Goal: Task Accomplishment & Management: Complete application form

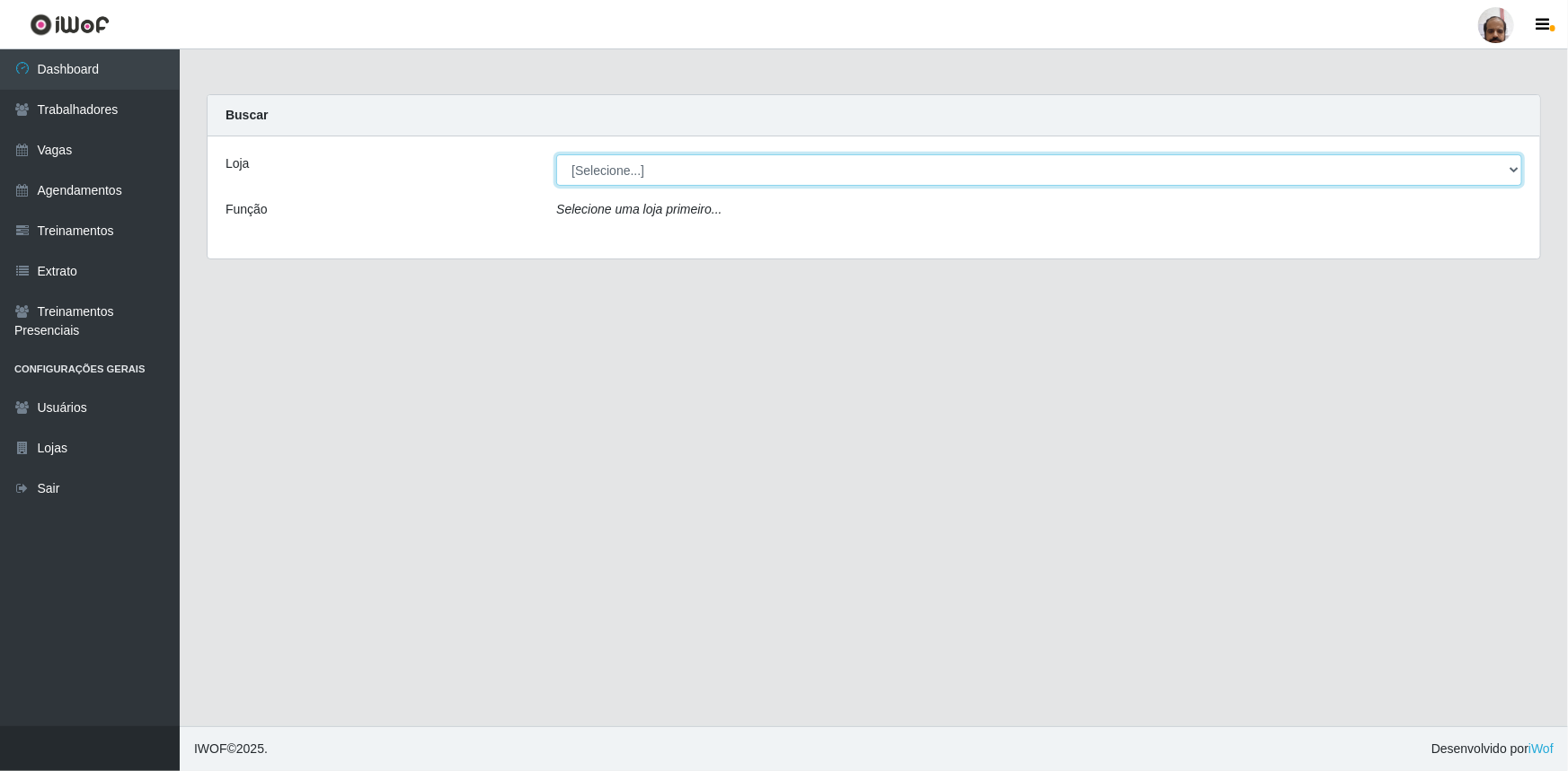
click at [1513, 170] on select "[Selecione...] Mar Vermelho - Loja 05" at bounding box center [1039, 169] width 965 height 32
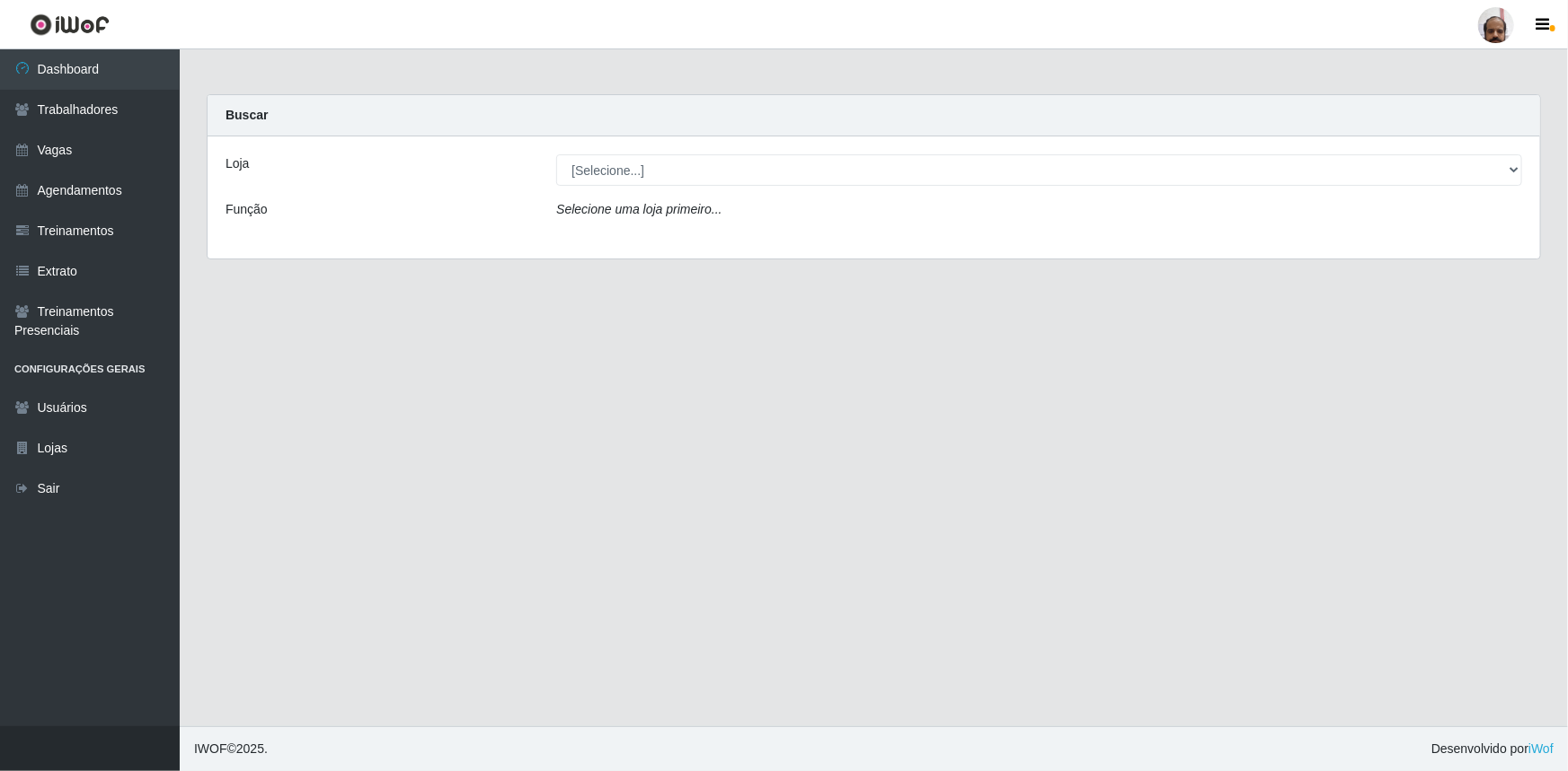
drag, startPoint x: 638, startPoint y: 333, endPoint x: 552, endPoint y: 291, distance: 95.7
click at [638, 333] on main "Carregando... Buscar Loja [Selecione...] Mar Vermelho - Loja 05 Função Selecion…" at bounding box center [873, 388] width 1388 height 677
click at [69, 156] on link "Vagas" at bounding box center [90, 150] width 179 height 41
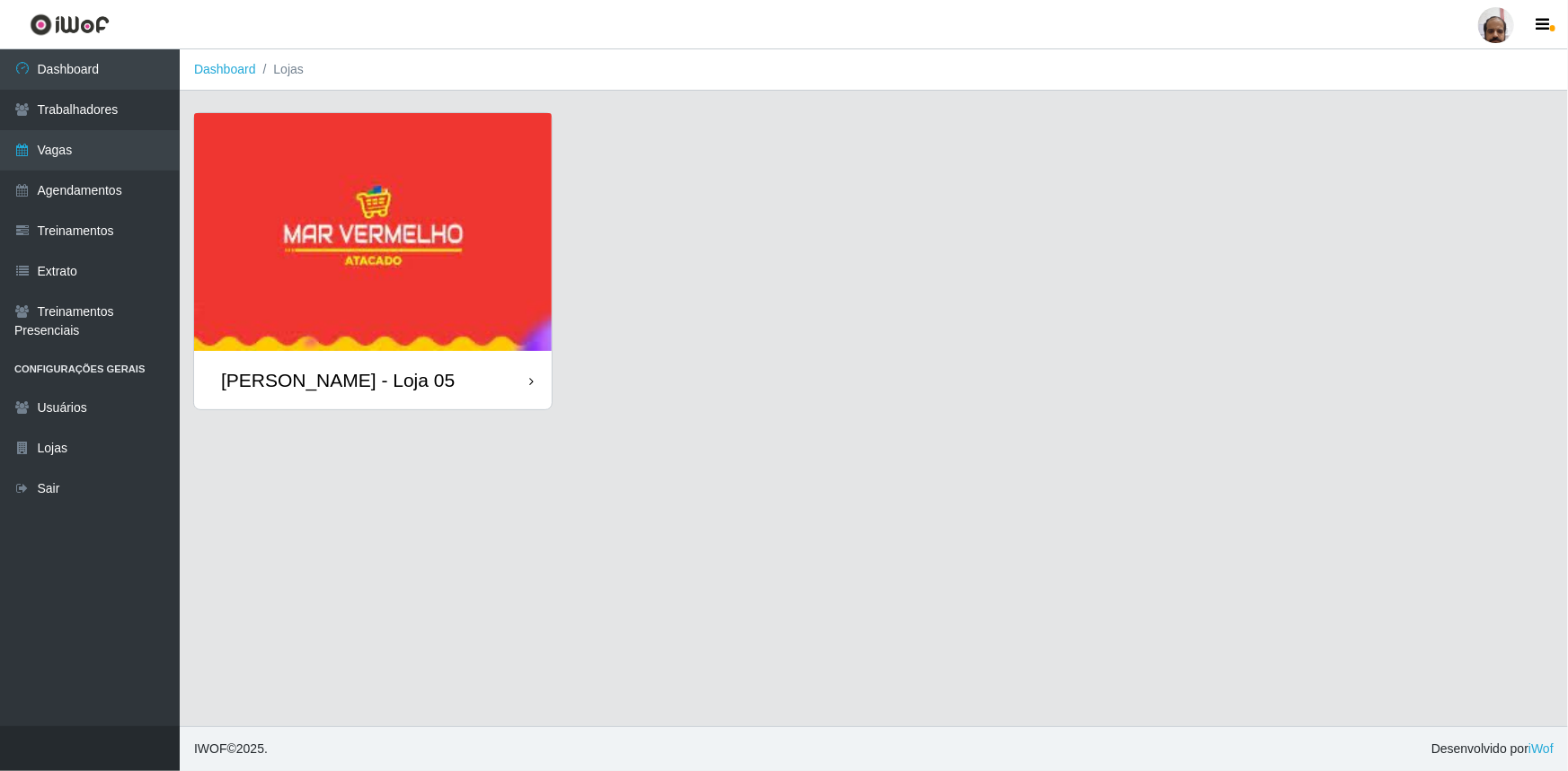
click at [248, 237] on img at bounding box center [373, 232] width 357 height 238
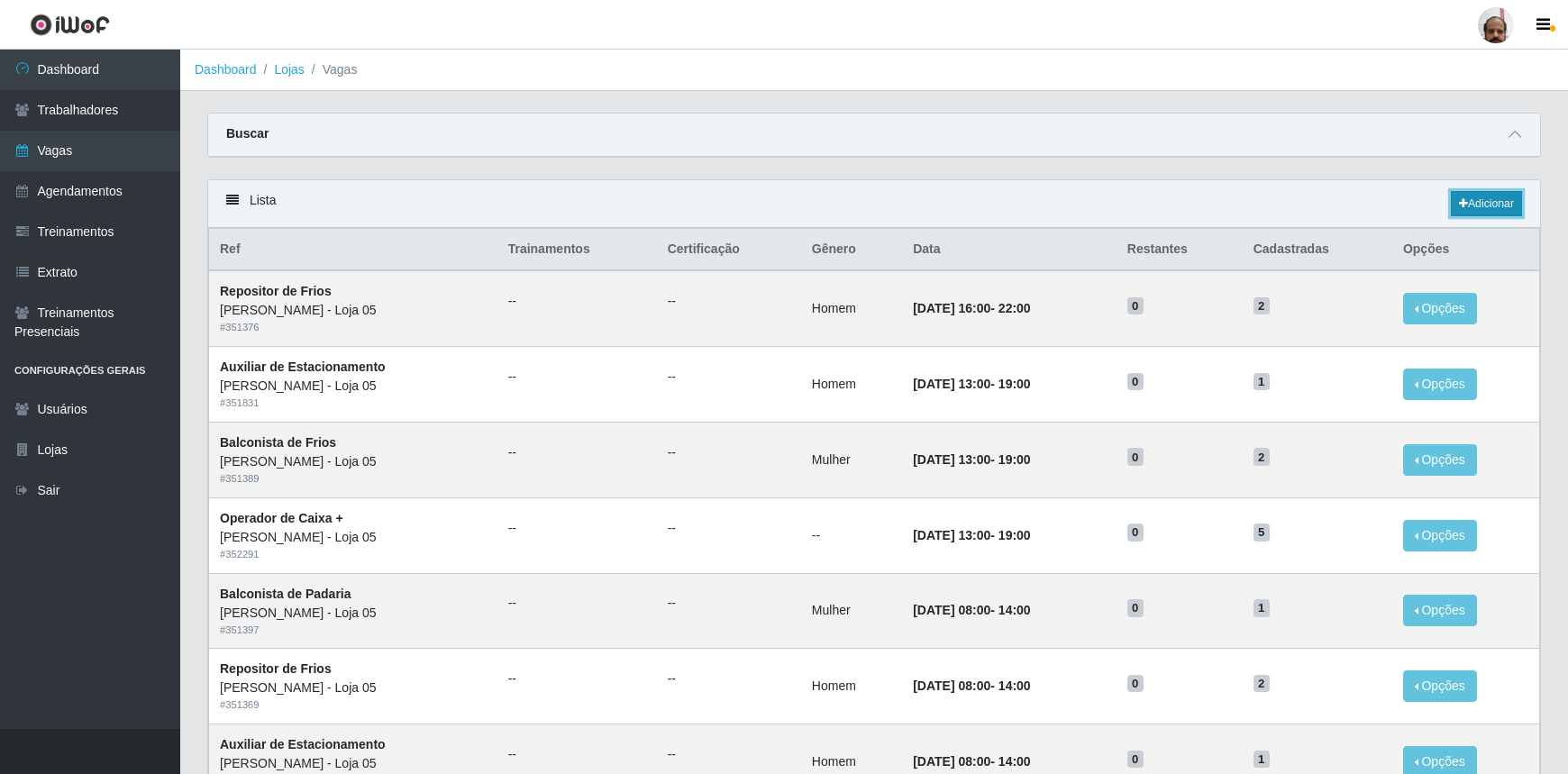
click at [1482, 209] on link "Adicionar" at bounding box center [1486, 204] width 71 height 25
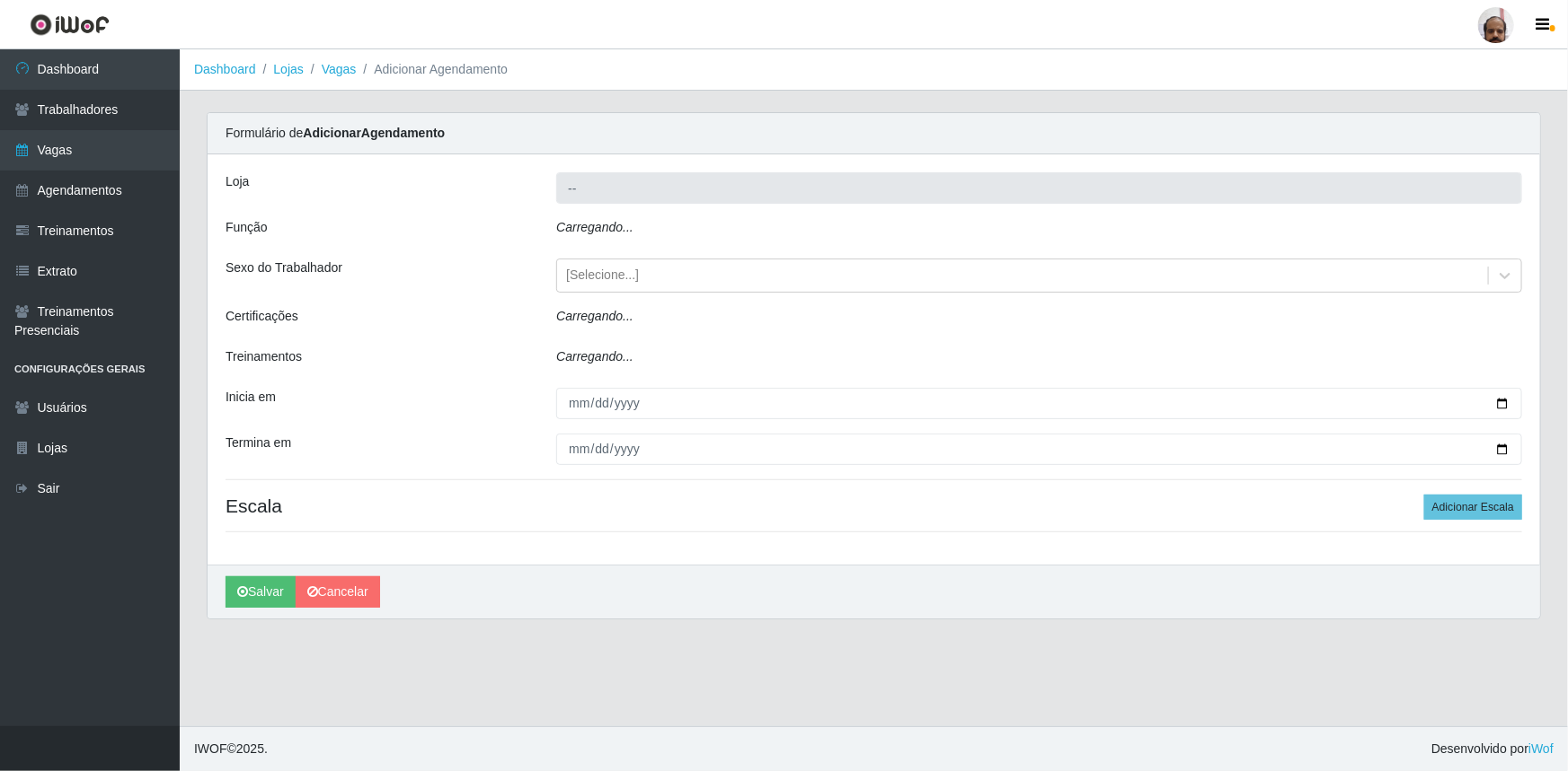
type input "[PERSON_NAME] - Loja 05"
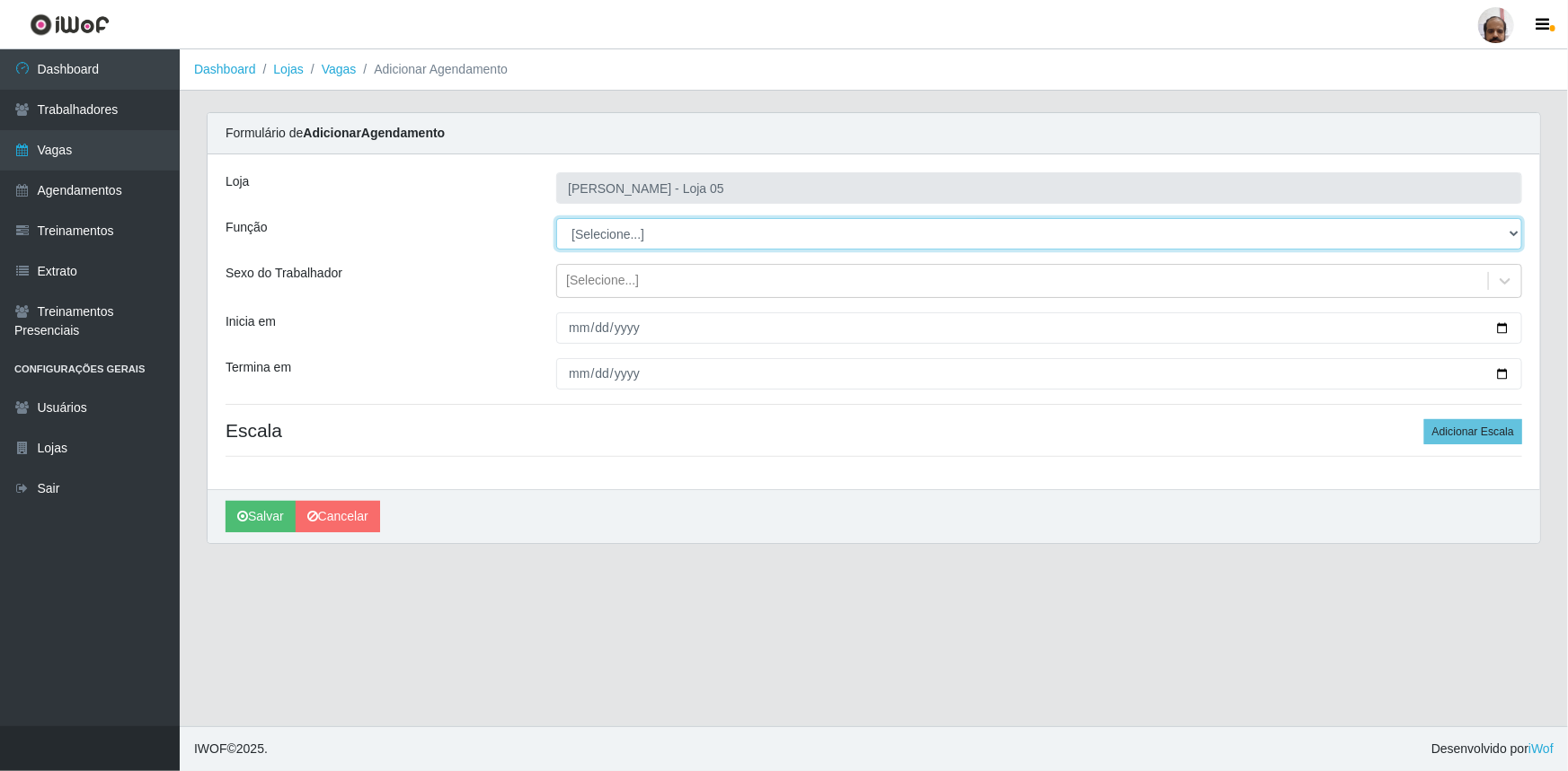
click at [1513, 240] on select "[Selecione...] ASG ASG + ASG ++ Auxiliar de Depósito Auxiliar de Depósito + Aux…" at bounding box center [1039, 234] width 965 height 32
select select "110"
click at [557, 218] on select "[Selecione...] ASG ASG + ASG ++ Auxiliar de Depósito Auxiliar de Depósito + Aux…" at bounding box center [1039, 234] width 965 height 32
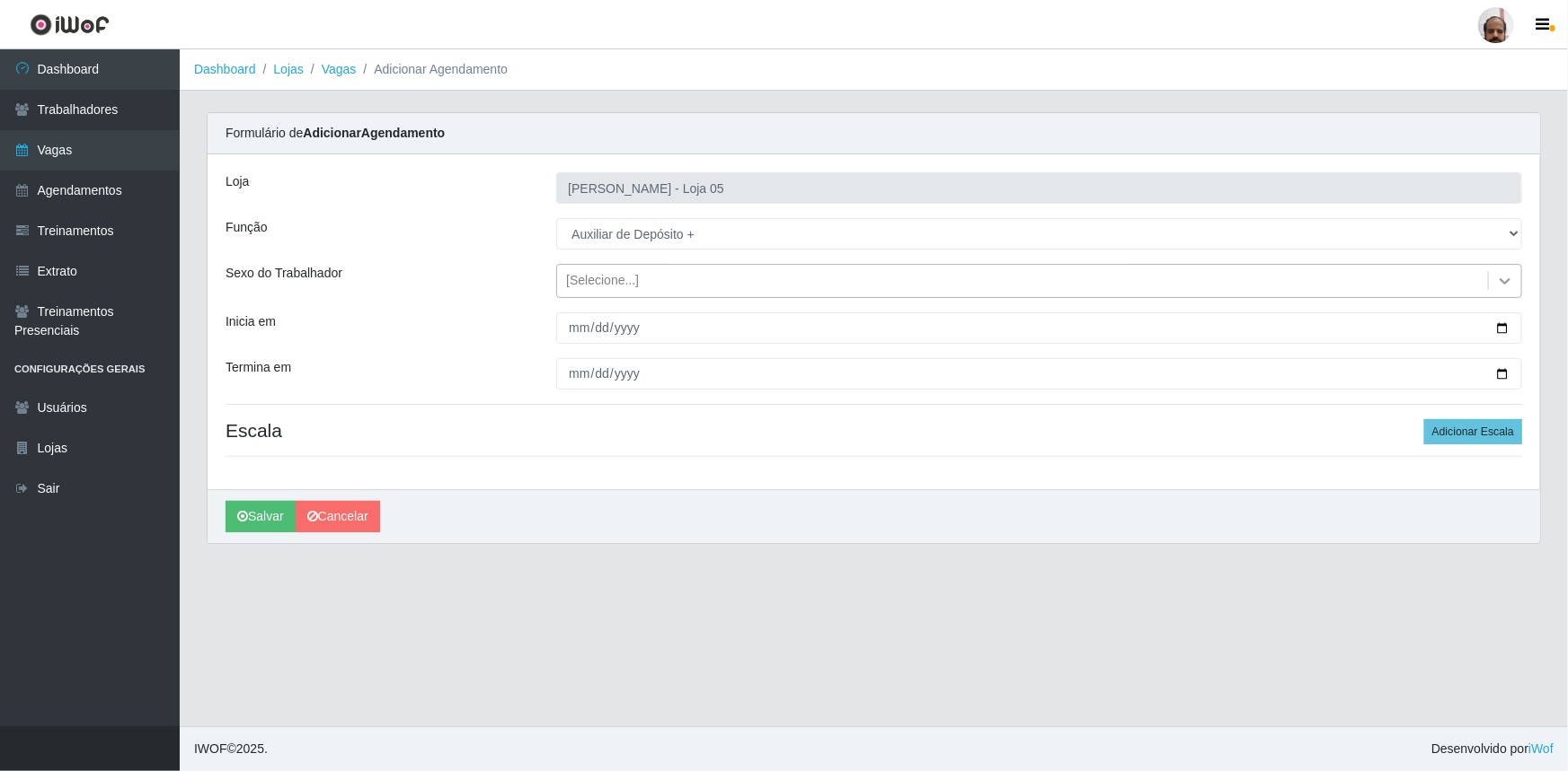
click at [1506, 283] on icon at bounding box center [1505, 281] width 11 height 6
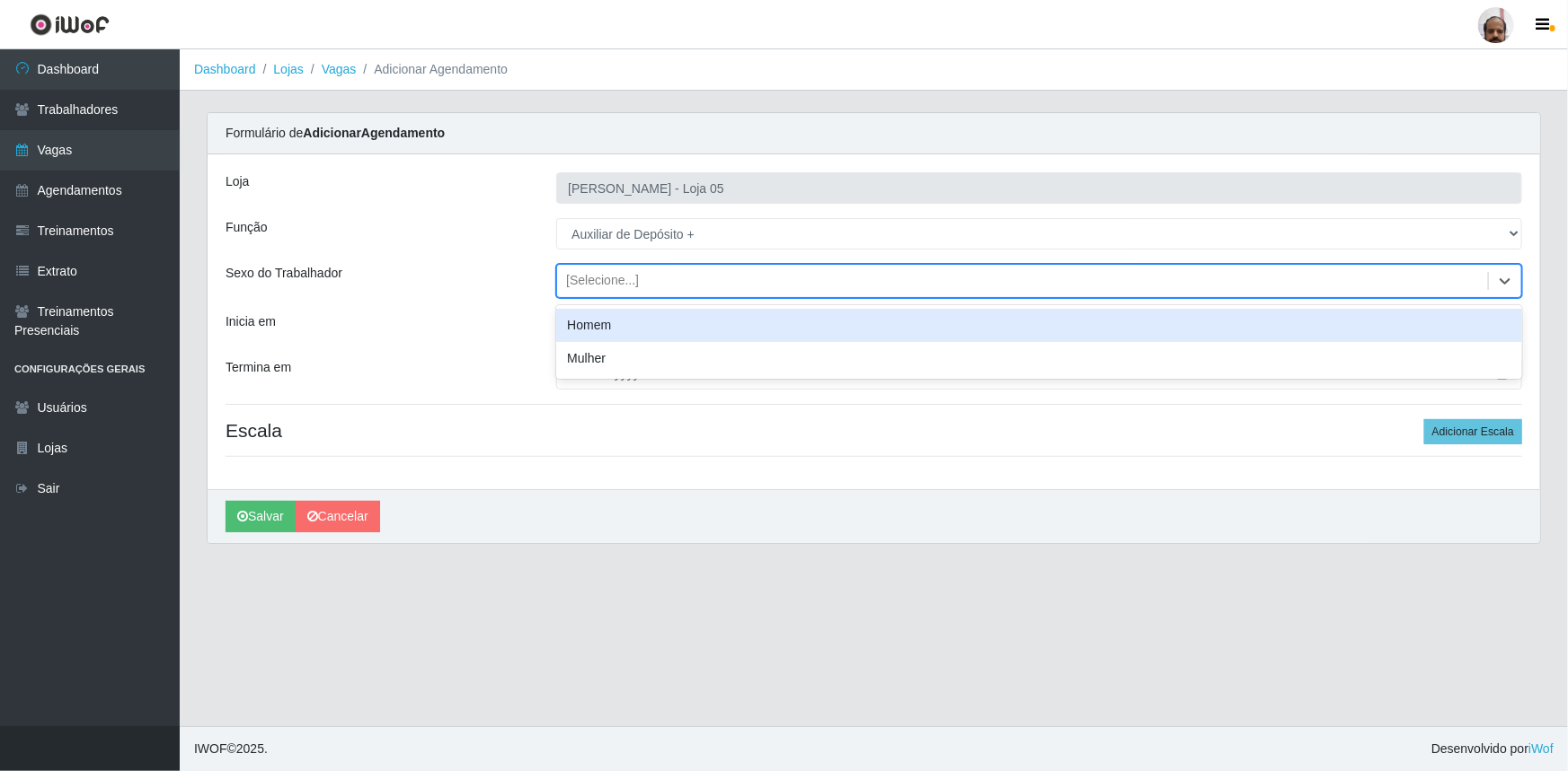
click at [614, 332] on div "Homem" at bounding box center [1039, 325] width 965 height 34
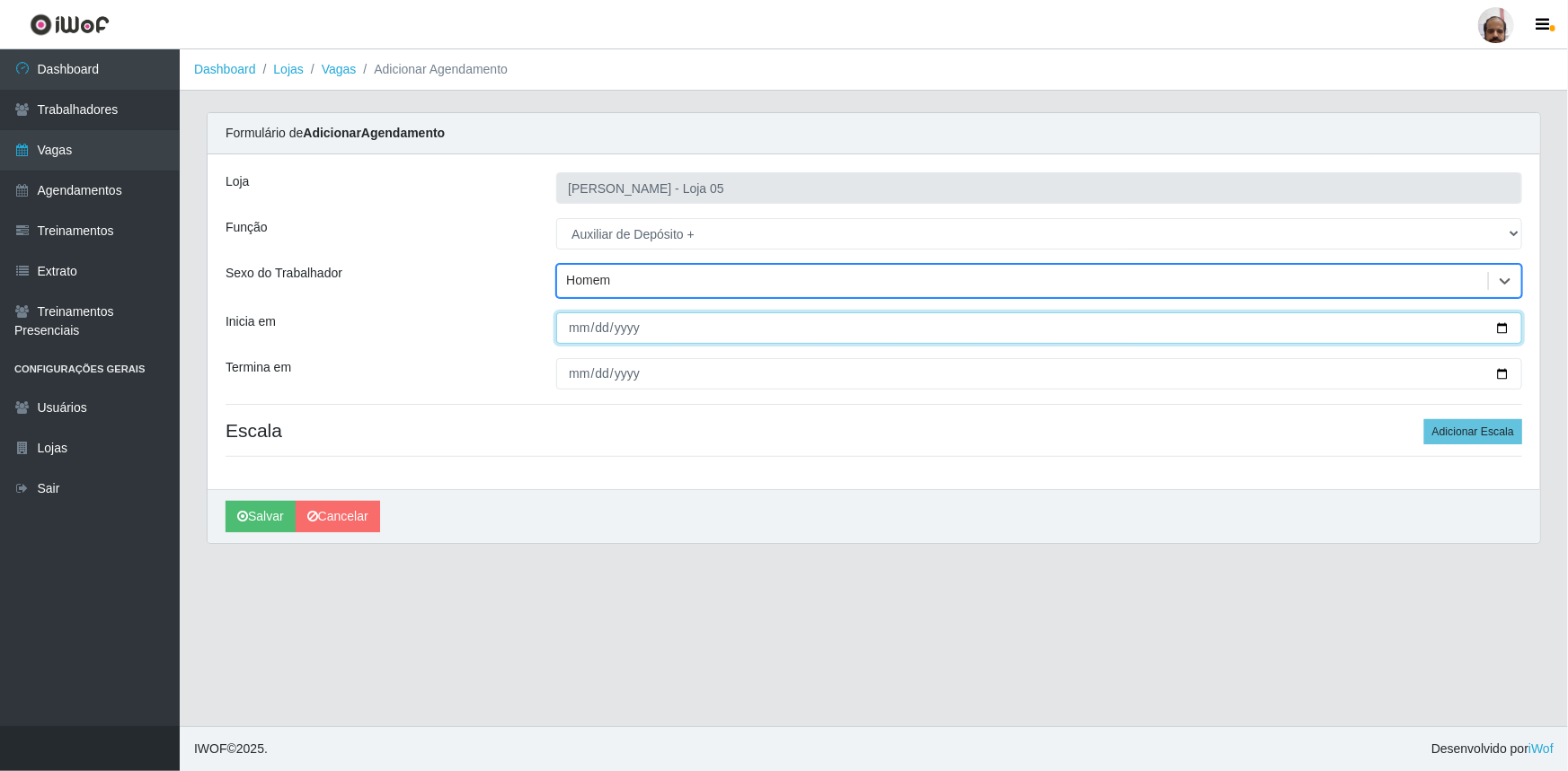
click at [1505, 333] on input "Inicia em" at bounding box center [1039, 328] width 965 height 32
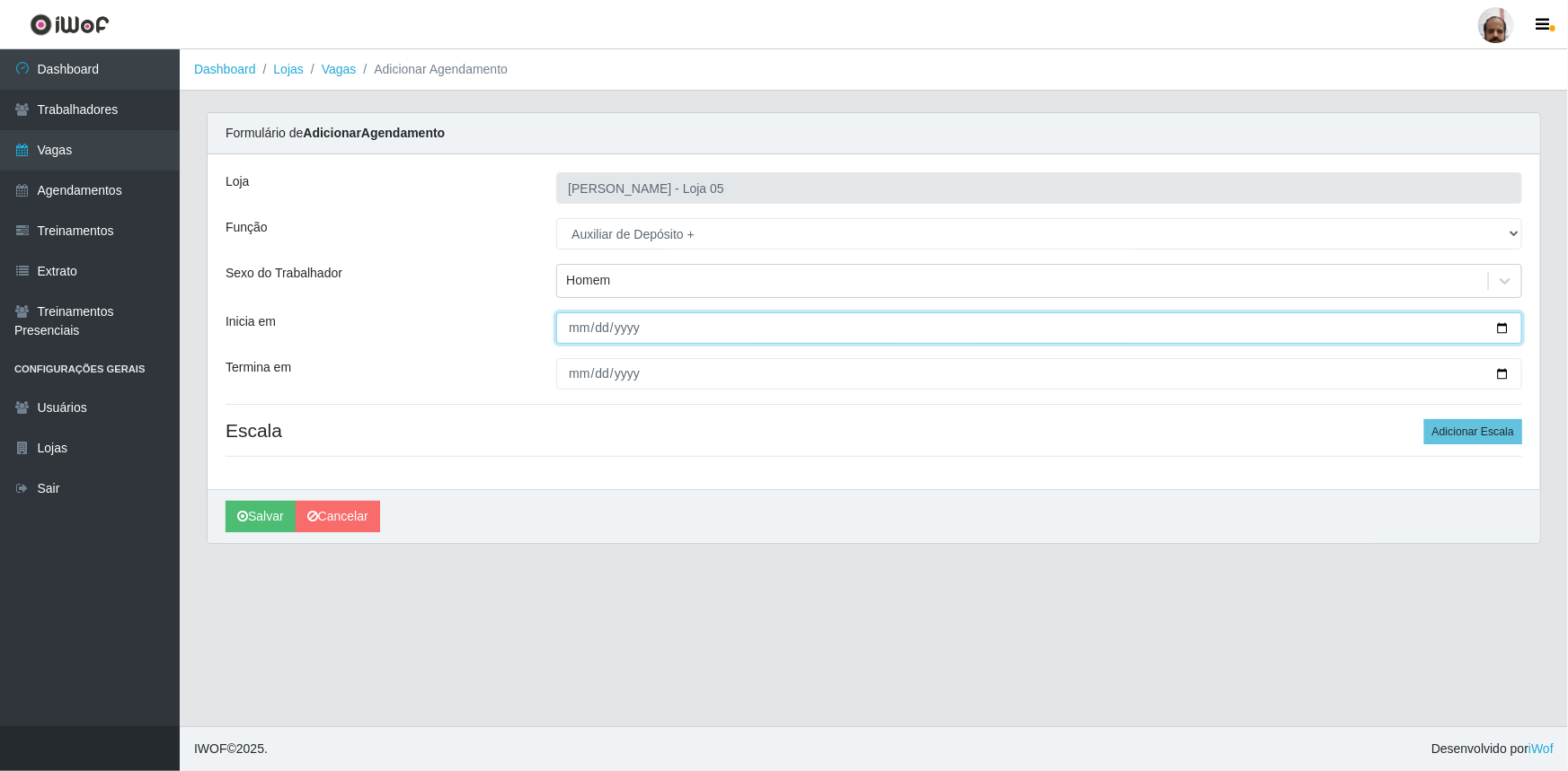
type input "[DATE]"
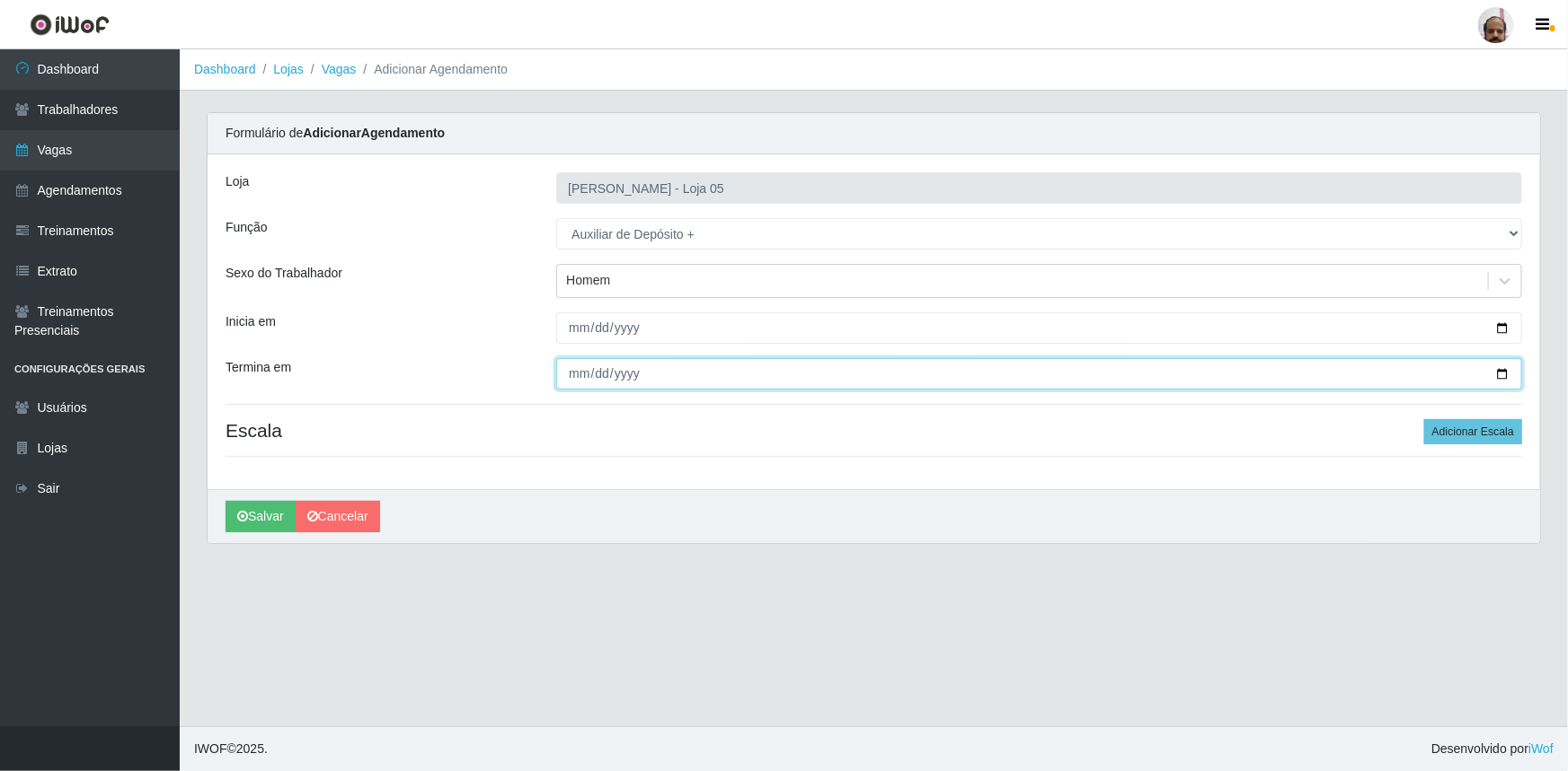
click at [1508, 372] on input "Termina em" at bounding box center [1039, 373] width 965 height 32
type input "[DATE]"
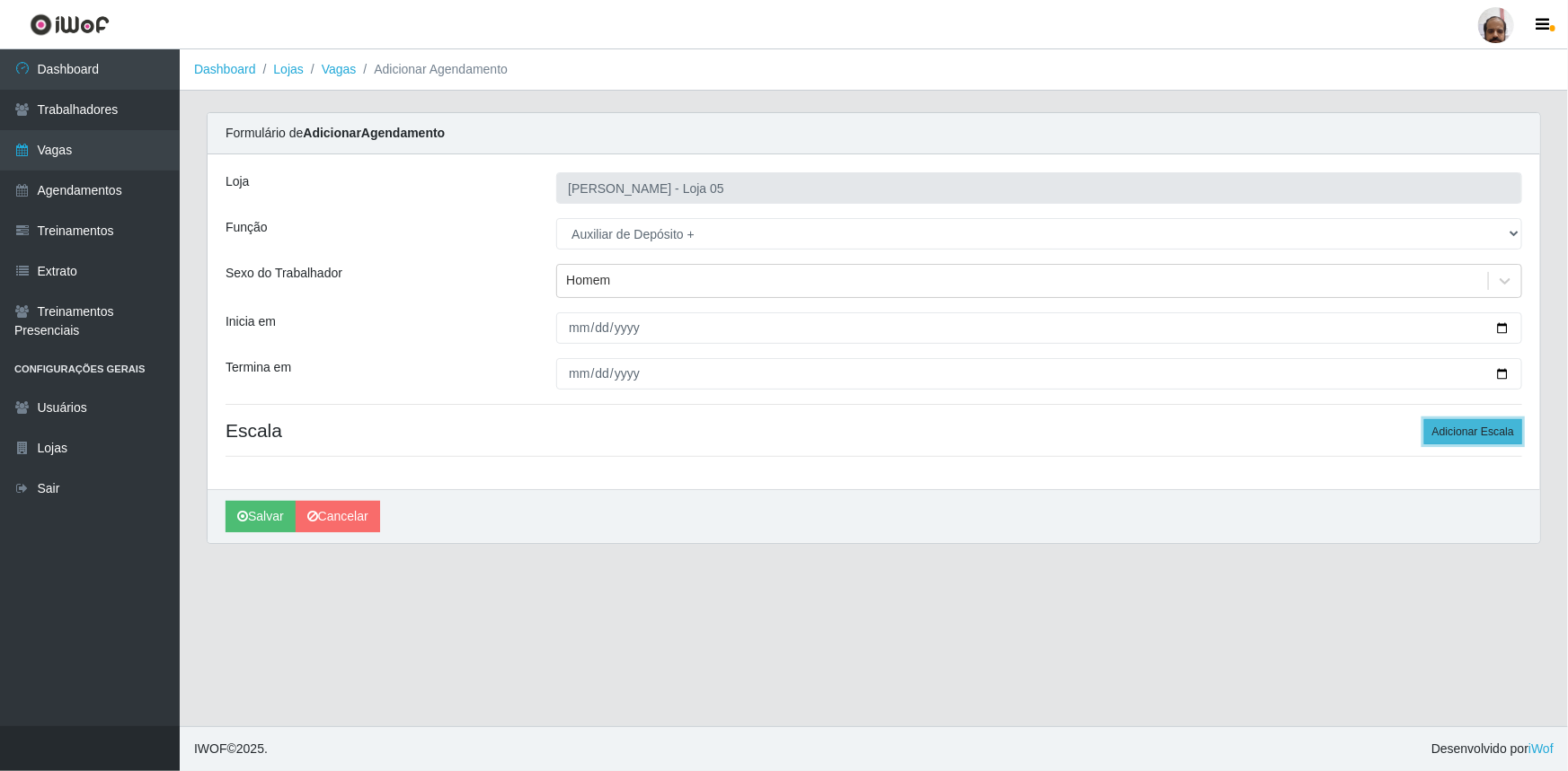
click at [1468, 431] on button "Adicionar Escala" at bounding box center [1473, 432] width 98 height 25
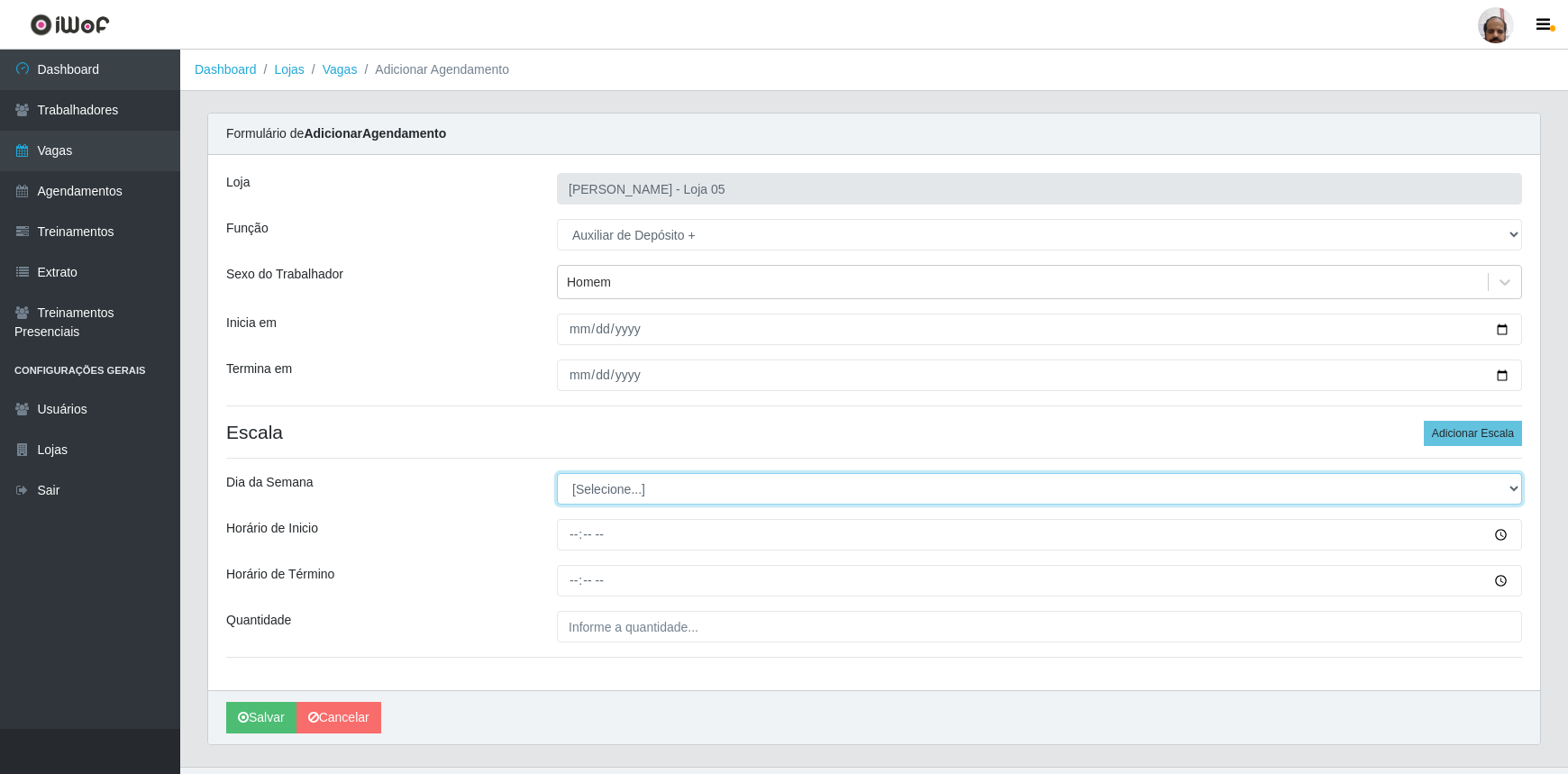
click at [1510, 489] on select "[Selecione...] Segunda Terça Quarta Quinta Sexta Sábado Domingo" at bounding box center [1040, 488] width 965 height 32
select select "2"
click at [557, 473] on select "[Selecione...] Segunda Terça Quarta Quinta Sexta Sábado Domingo" at bounding box center [1040, 488] width 965 height 32
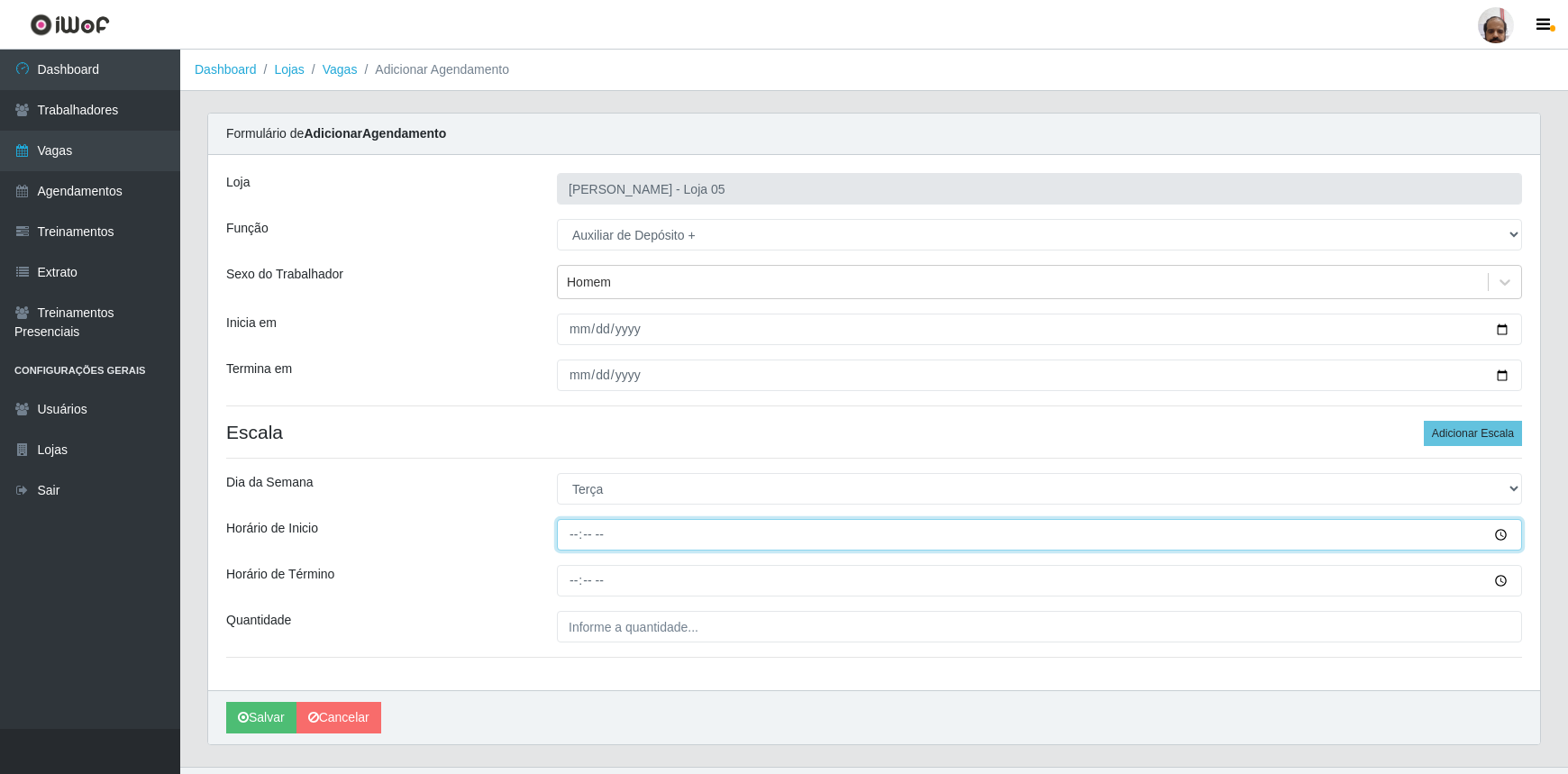
click at [582, 535] on input "Horário de Inicio" at bounding box center [1040, 535] width 965 height 32
type input "23:00"
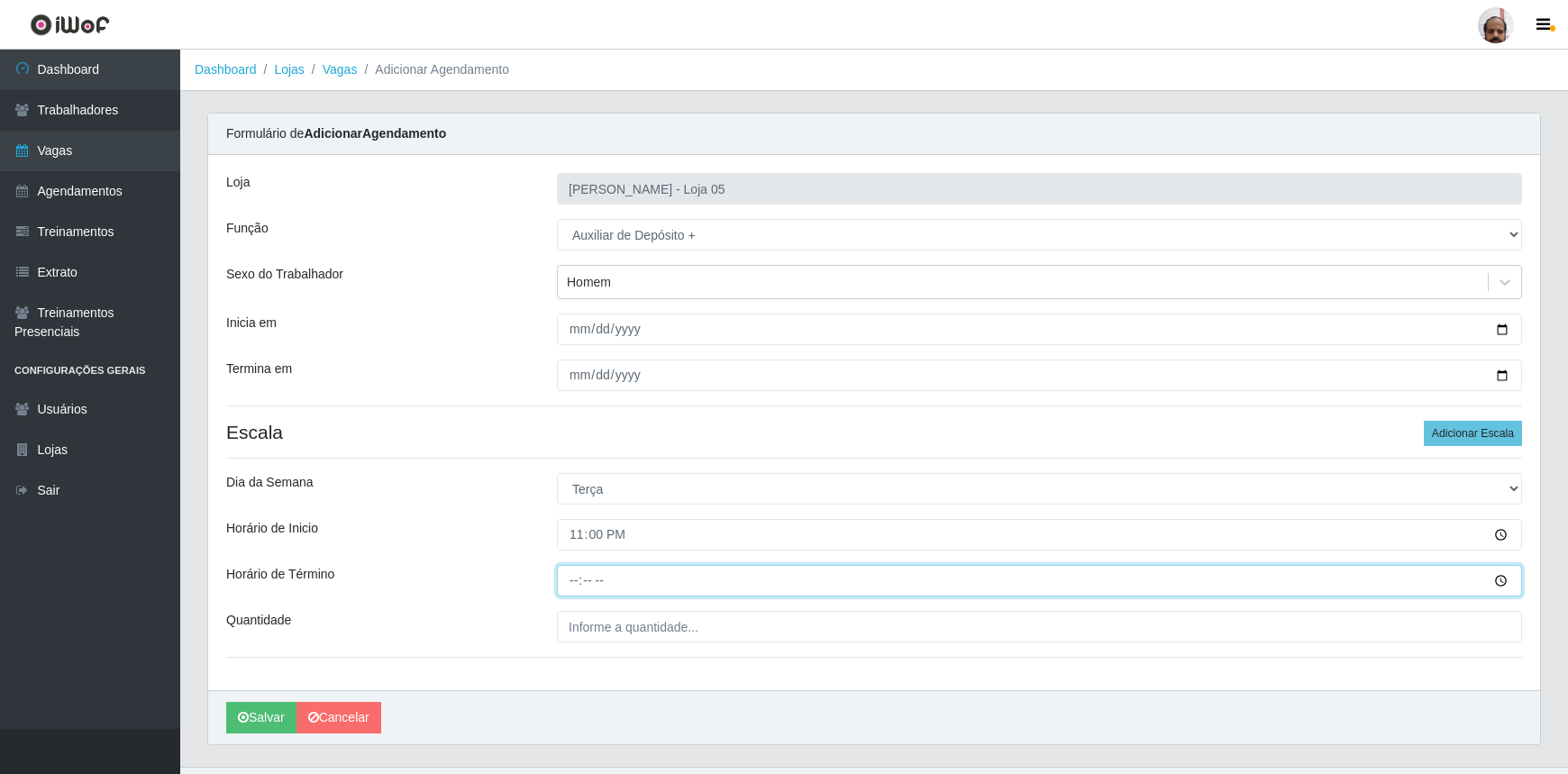
click at [563, 582] on input "Horário de Término" at bounding box center [1040, 580] width 965 height 32
type input "05:00"
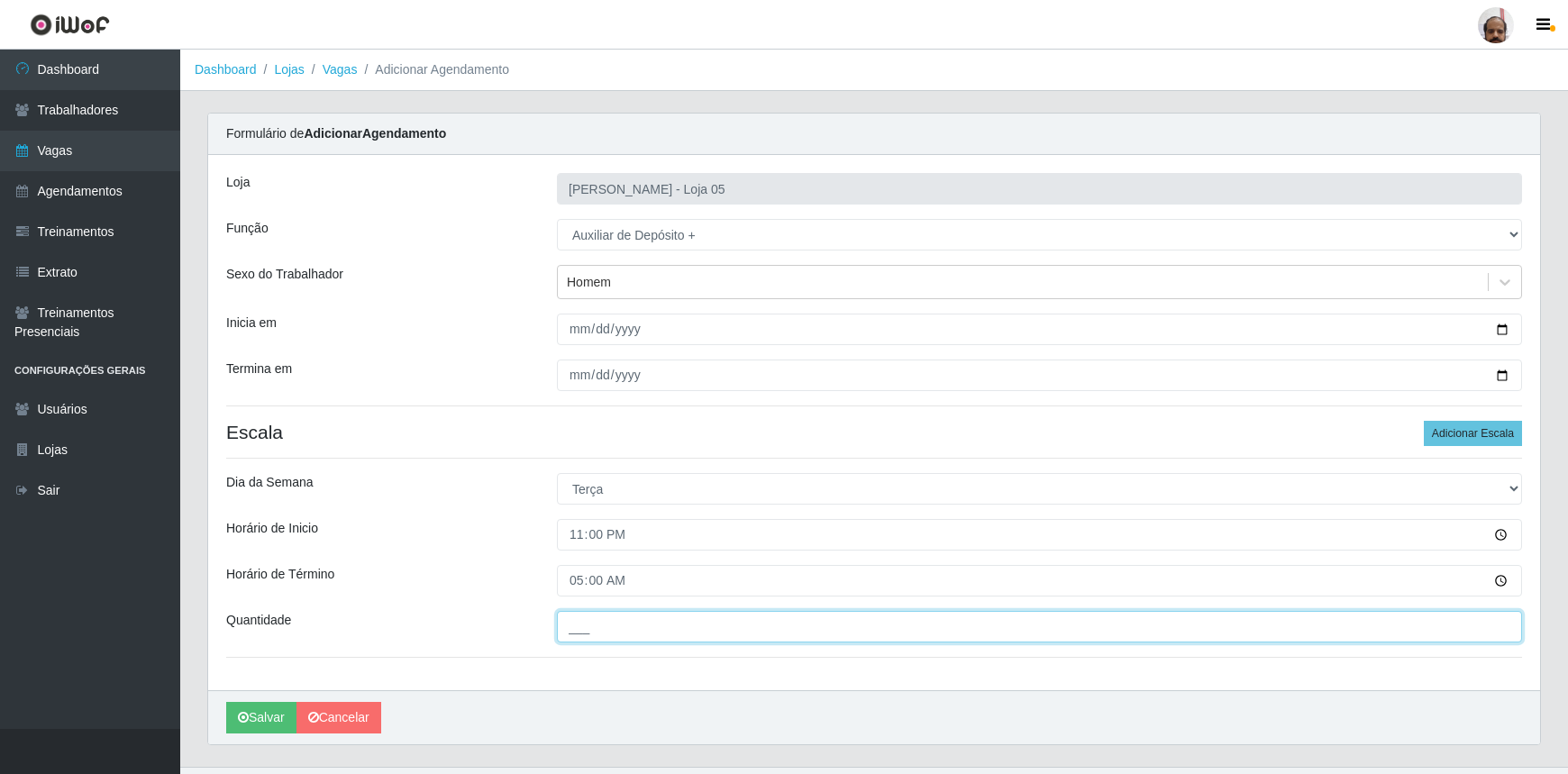
click at [652, 625] on input "___" at bounding box center [1040, 627] width 965 height 32
type input "2__"
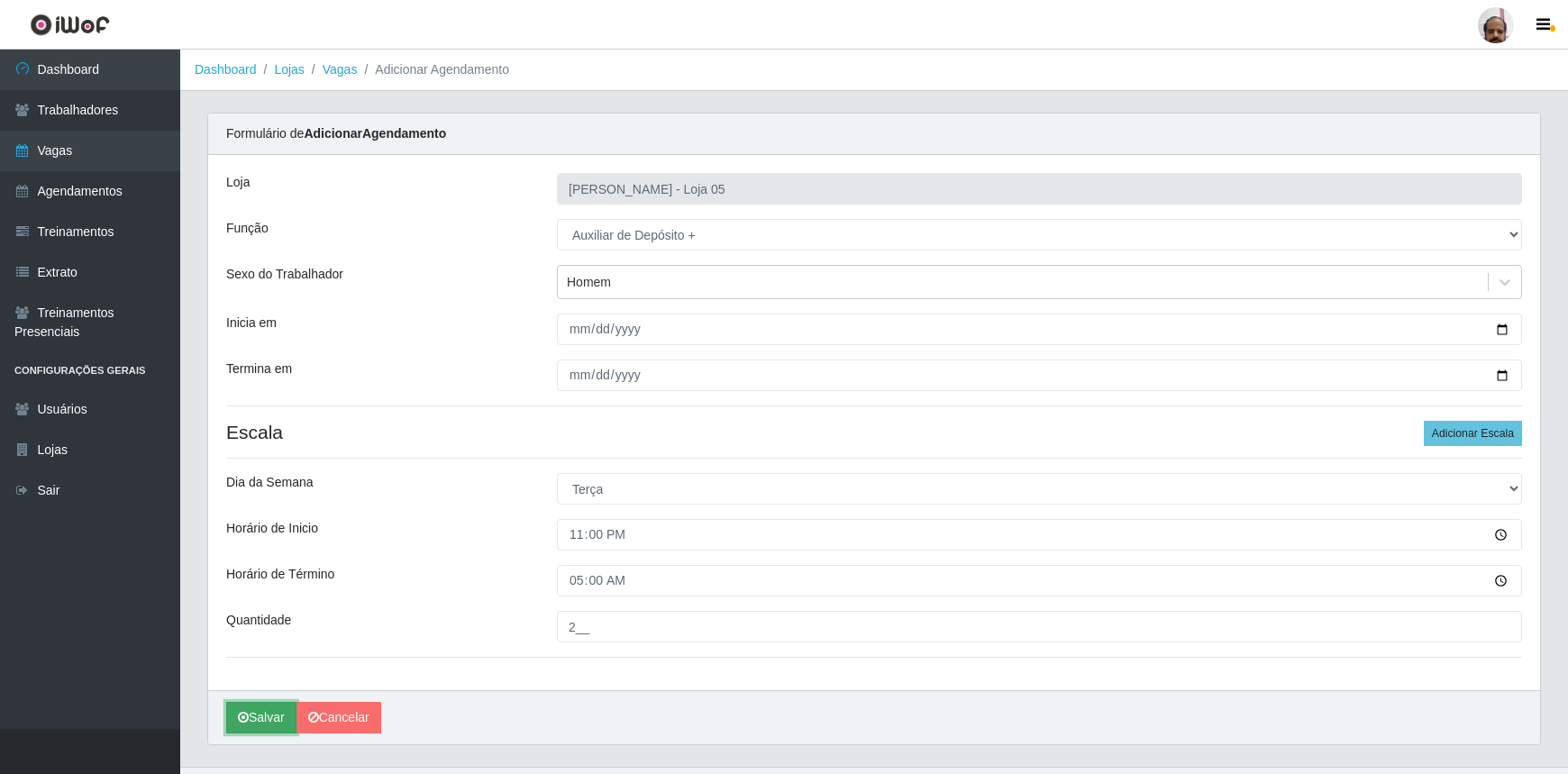
click at [247, 712] on icon "submit" at bounding box center [244, 718] width 11 height 13
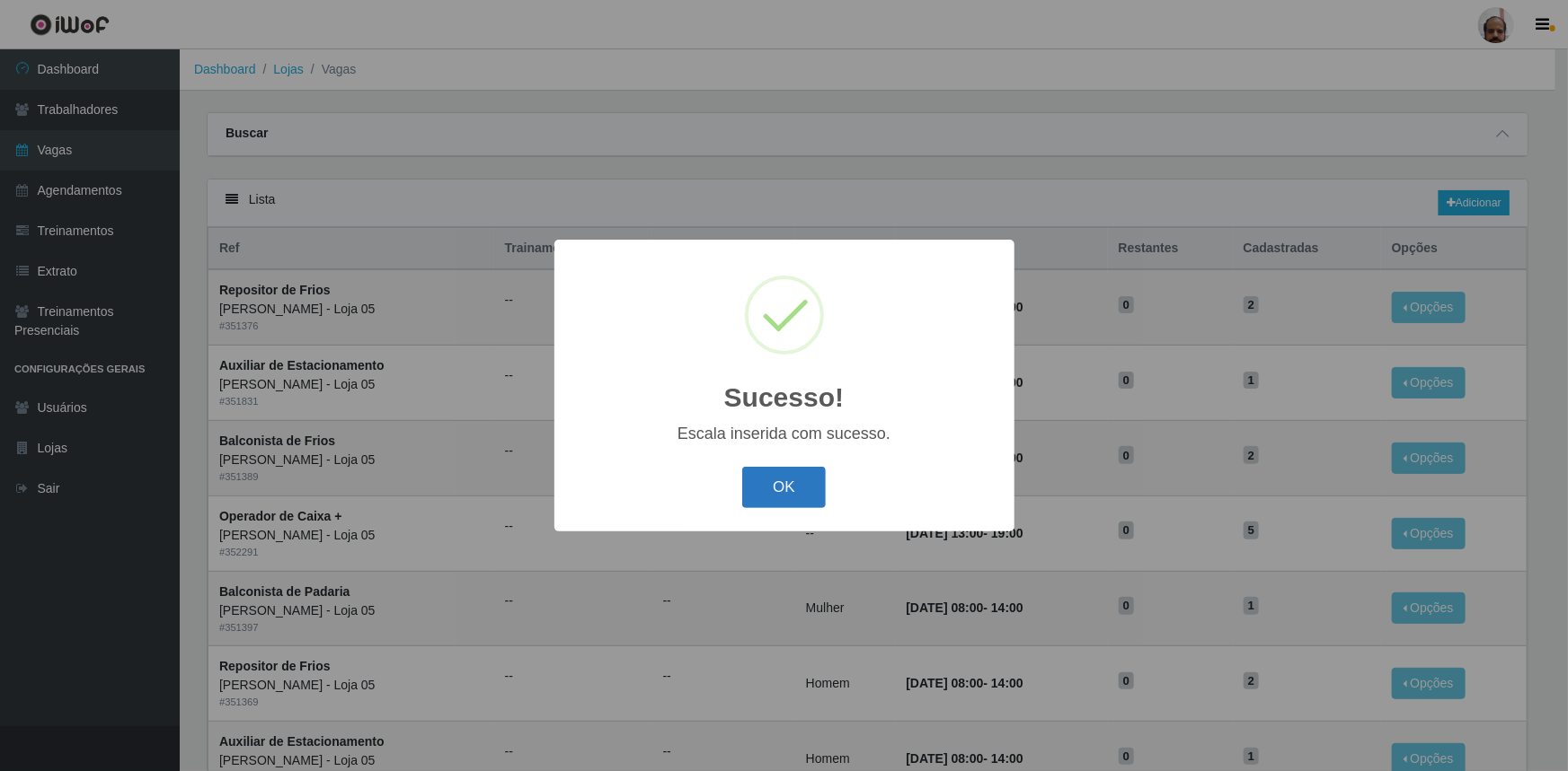
click at [768, 496] on button "OK" at bounding box center [784, 487] width 83 height 43
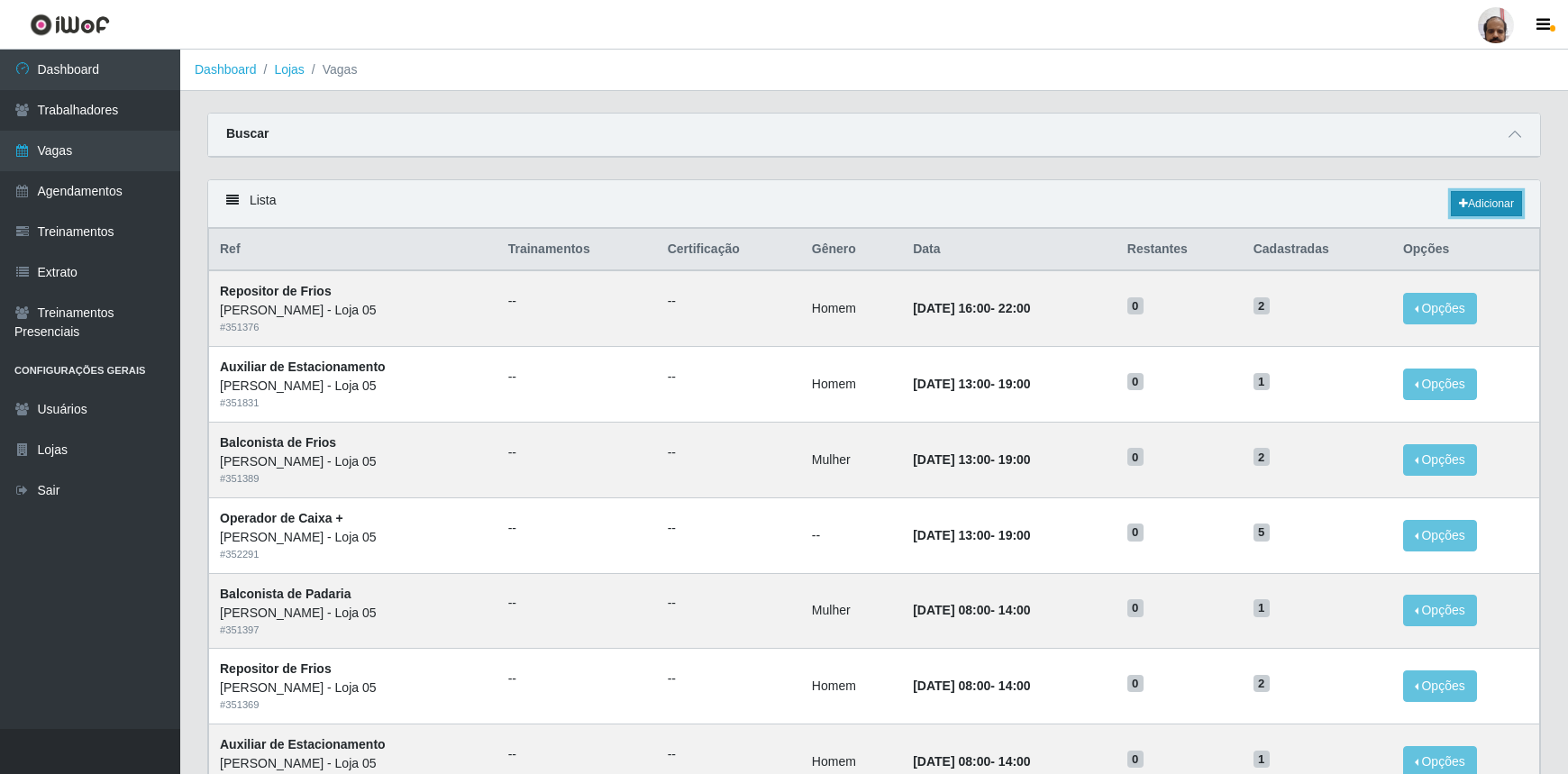
click at [1496, 200] on link "Adicionar" at bounding box center [1486, 204] width 71 height 25
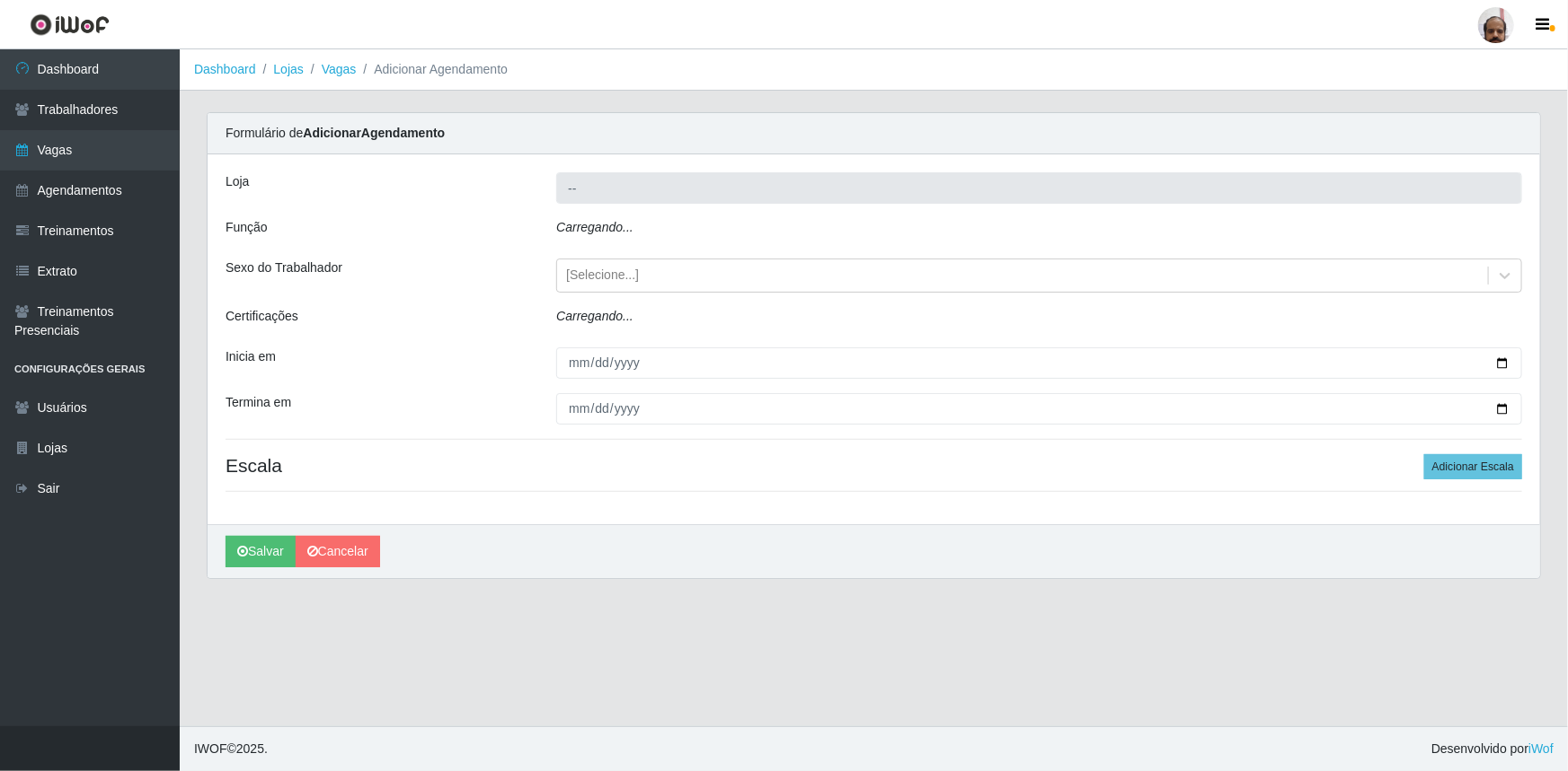
type input "[PERSON_NAME] - Loja 05"
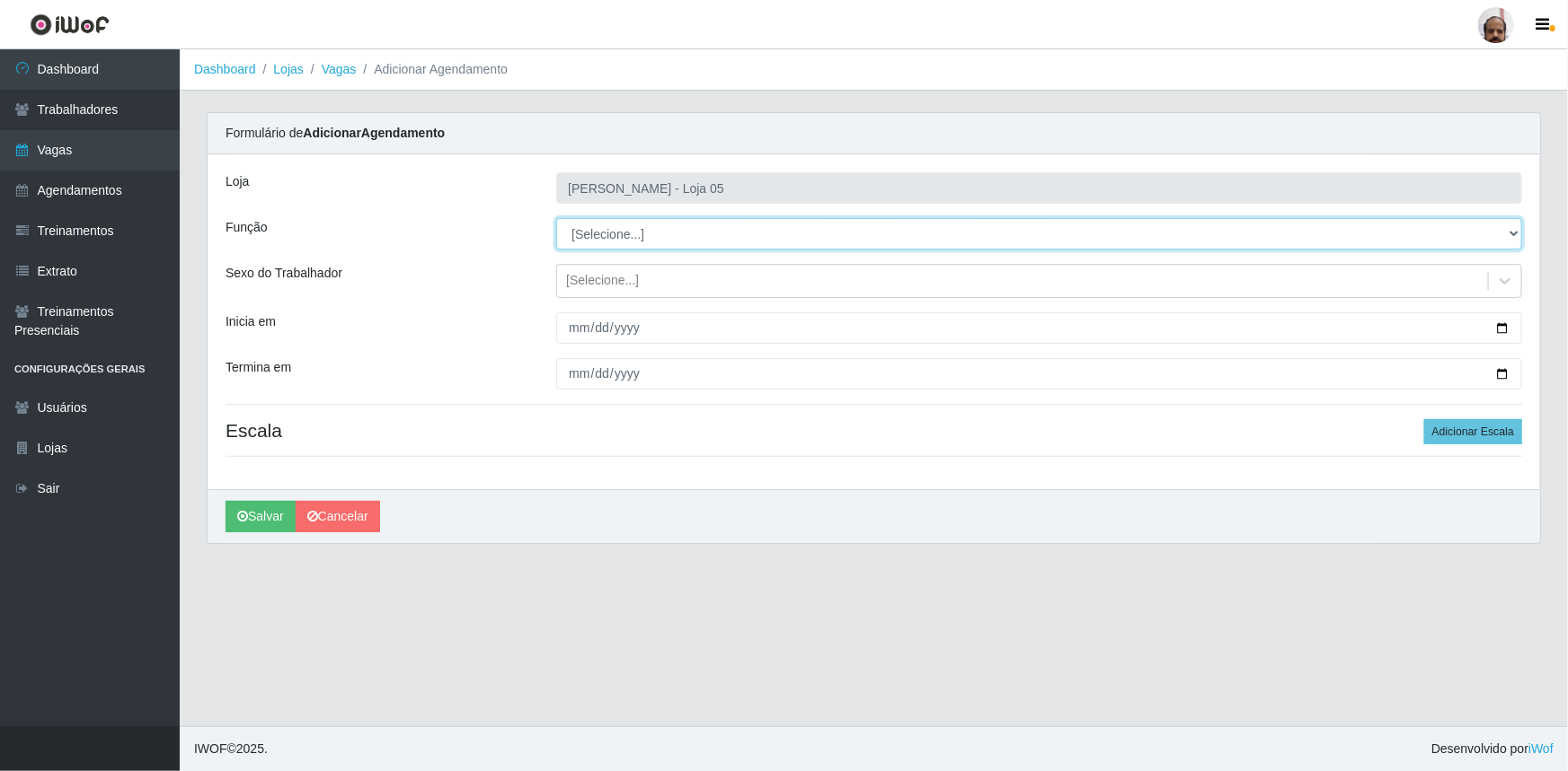
click at [1513, 240] on select "[Selecione...] ASG ASG + ASG ++ Auxiliar de Depósito Auxiliar de Depósito + Aux…" at bounding box center [1039, 234] width 965 height 32
select select "82"
click at [557, 218] on select "[Selecione...] ASG ASG + ASG ++ Auxiliar de Depósito Auxiliar de Depósito + Aux…" at bounding box center [1039, 234] width 965 height 32
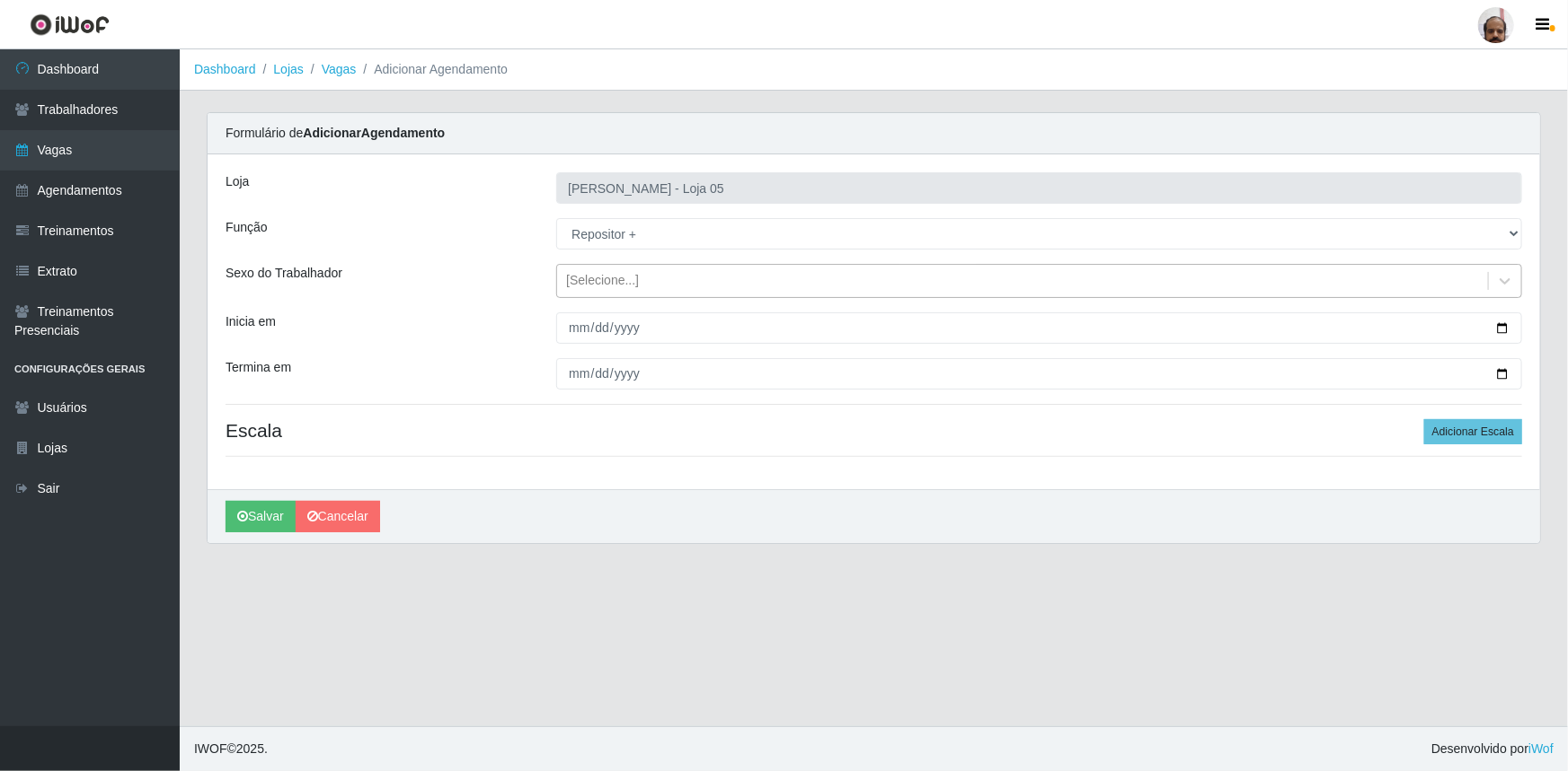
drag, startPoint x: 1511, startPoint y: 277, endPoint x: 1447, endPoint y: 286, distance: 64.6
click at [1511, 276] on icon at bounding box center [1505, 281] width 18 height 18
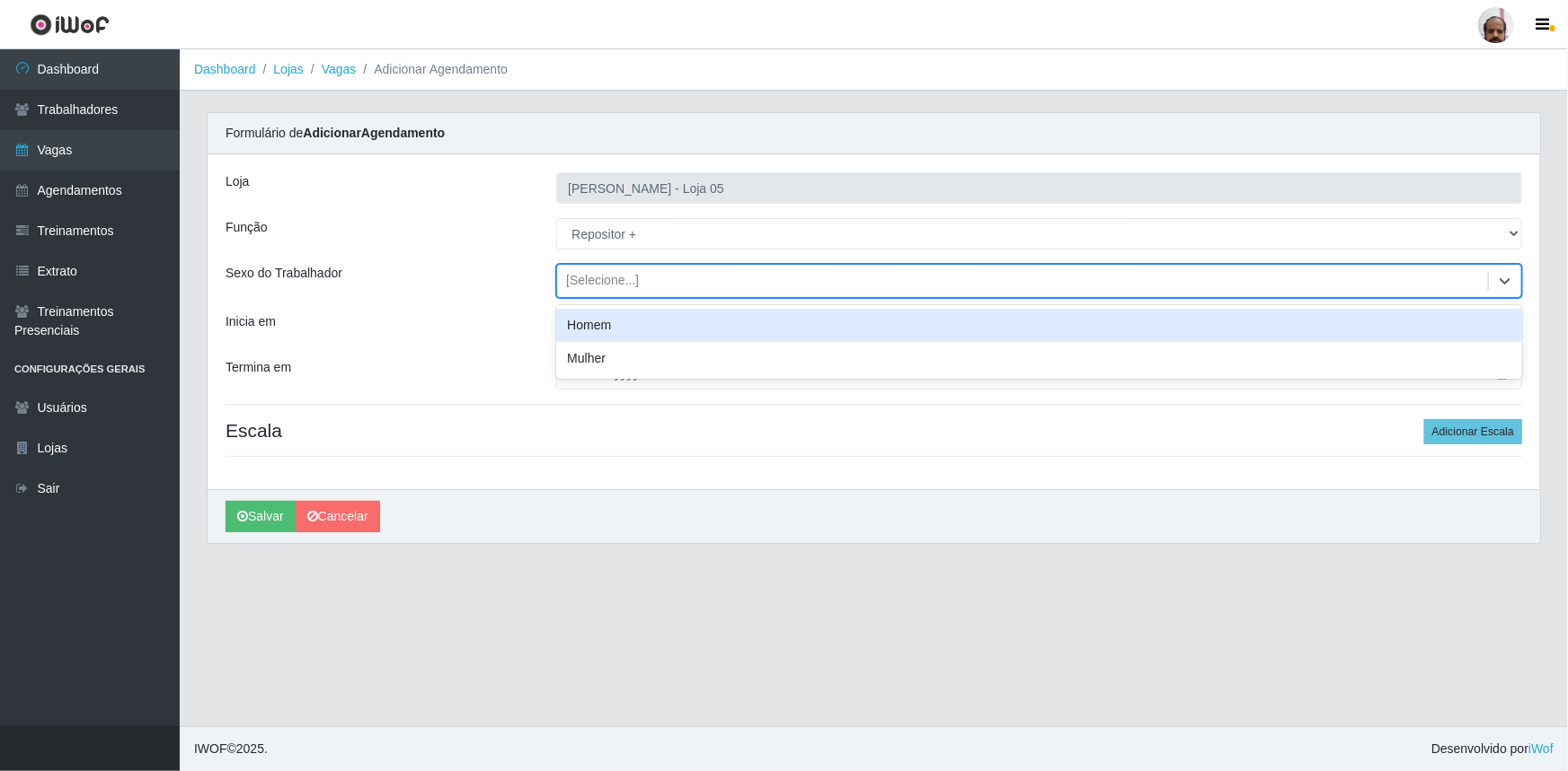
click at [606, 325] on div "Homem" at bounding box center [1039, 325] width 965 height 34
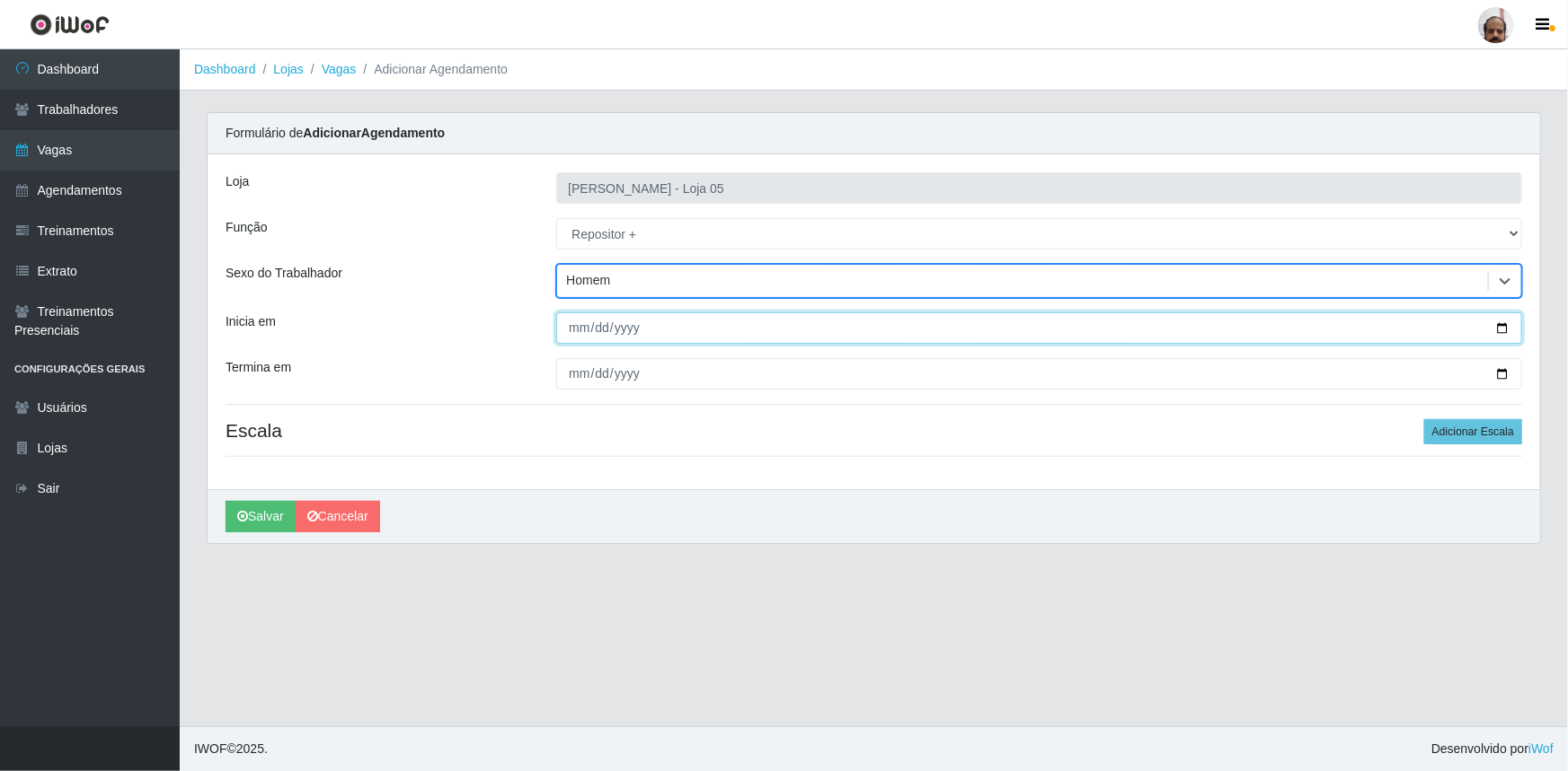
drag, startPoint x: 1505, startPoint y: 332, endPoint x: 1495, endPoint y: 336, distance: 10.8
click at [1505, 332] on input "Inicia em" at bounding box center [1039, 328] width 965 height 32
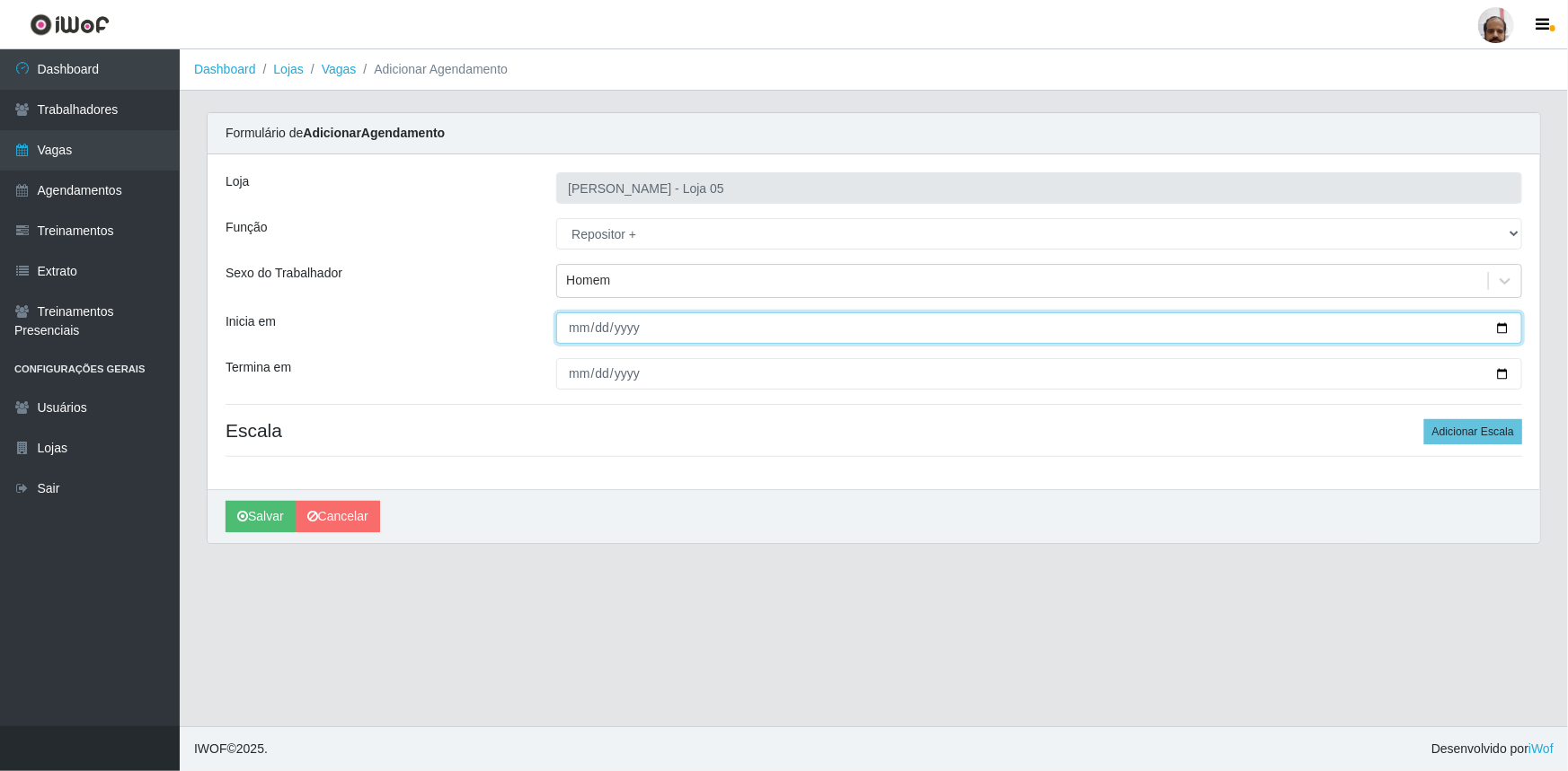
type input "[DATE]"
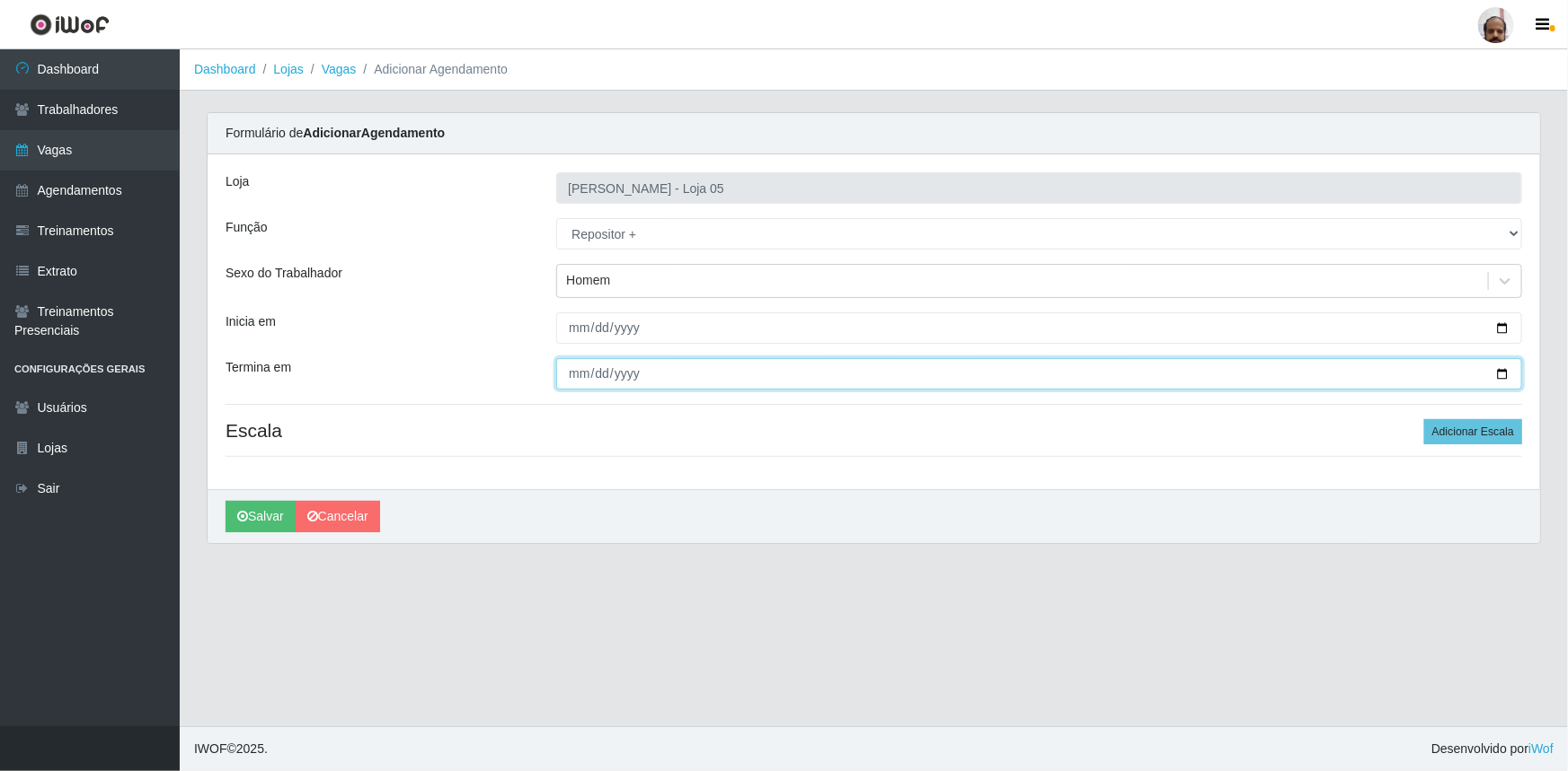
click at [1499, 373] on input "Termina em" at bounding box center [1039, 373] width 965 height 32
type input "[DATE]"
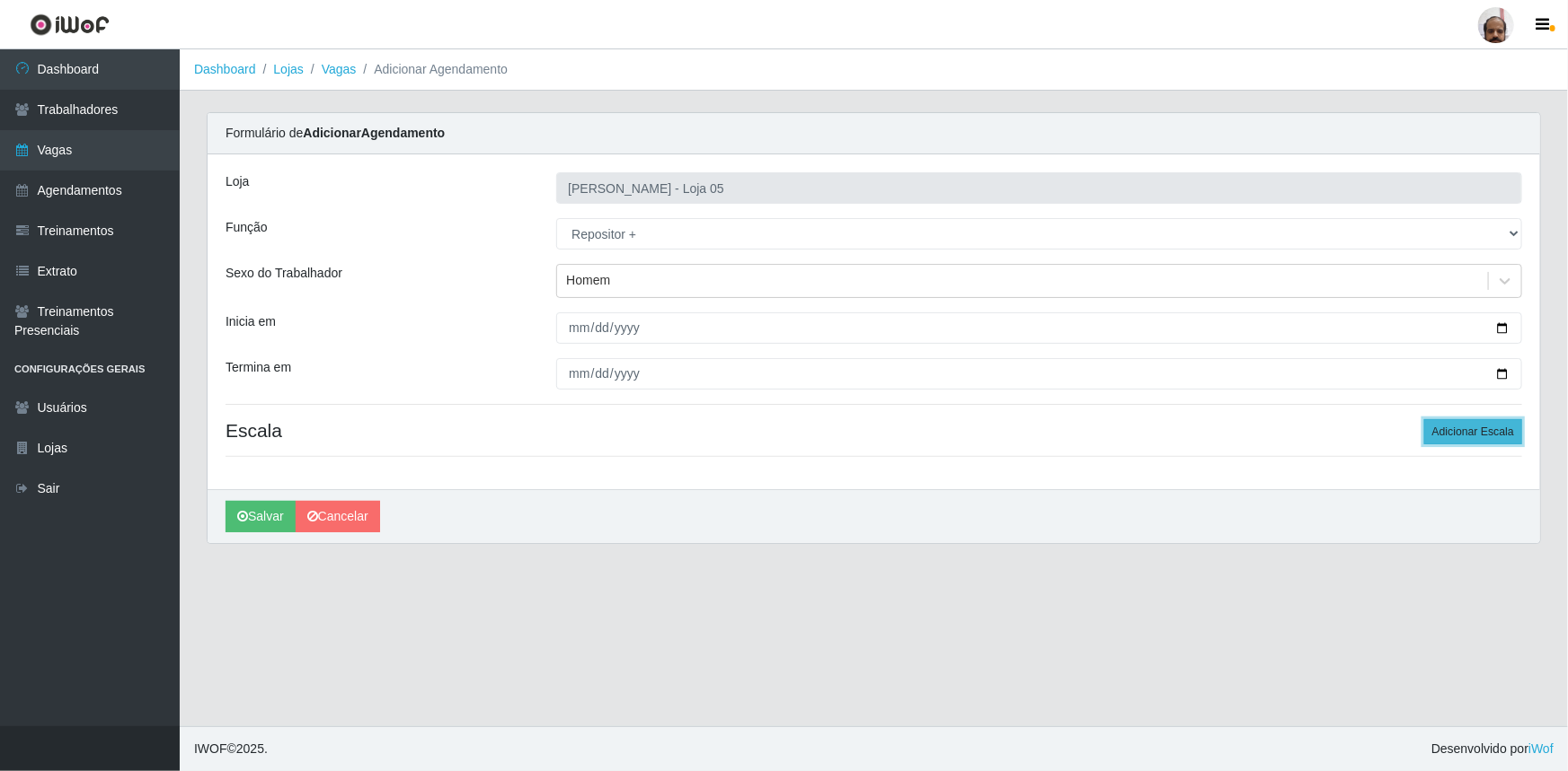
click at [1491, 437] on button "Adicionar Escala" at bounding box center [1473, 432] width 98 height 25
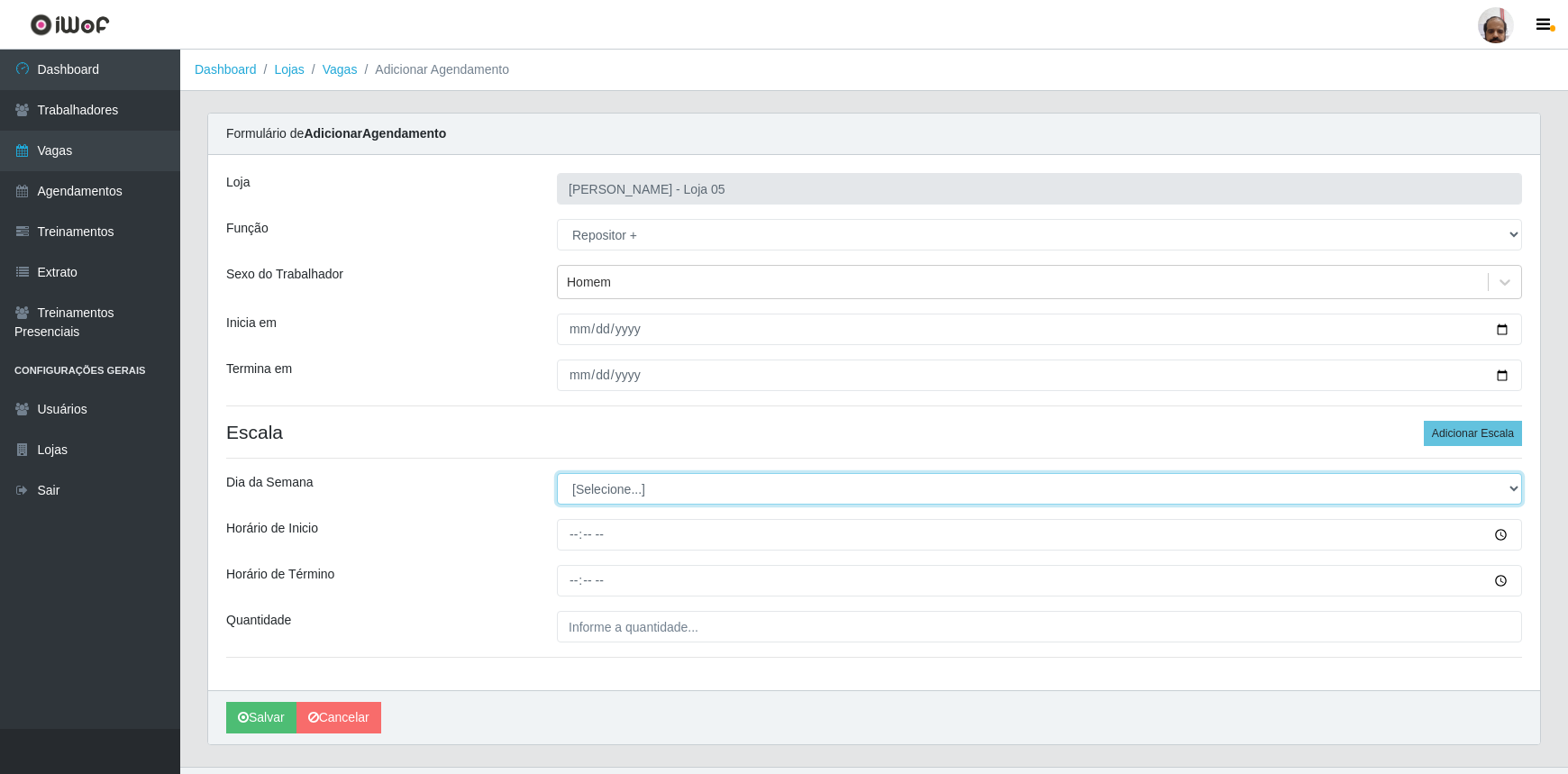
click at [1508, 488] on select "[Selecione...] Segunda Terça Quarta Quinta Sexta Sábado Domingo" at bounding box center [1040, 488] width 965 height 32
select select "2"
click at [557, 473] on select "[Selecione...] Segunda Terça Quarta Quinta Sexta Sábado Domingo" at bounding box center [1040, 488] width 965 height 32
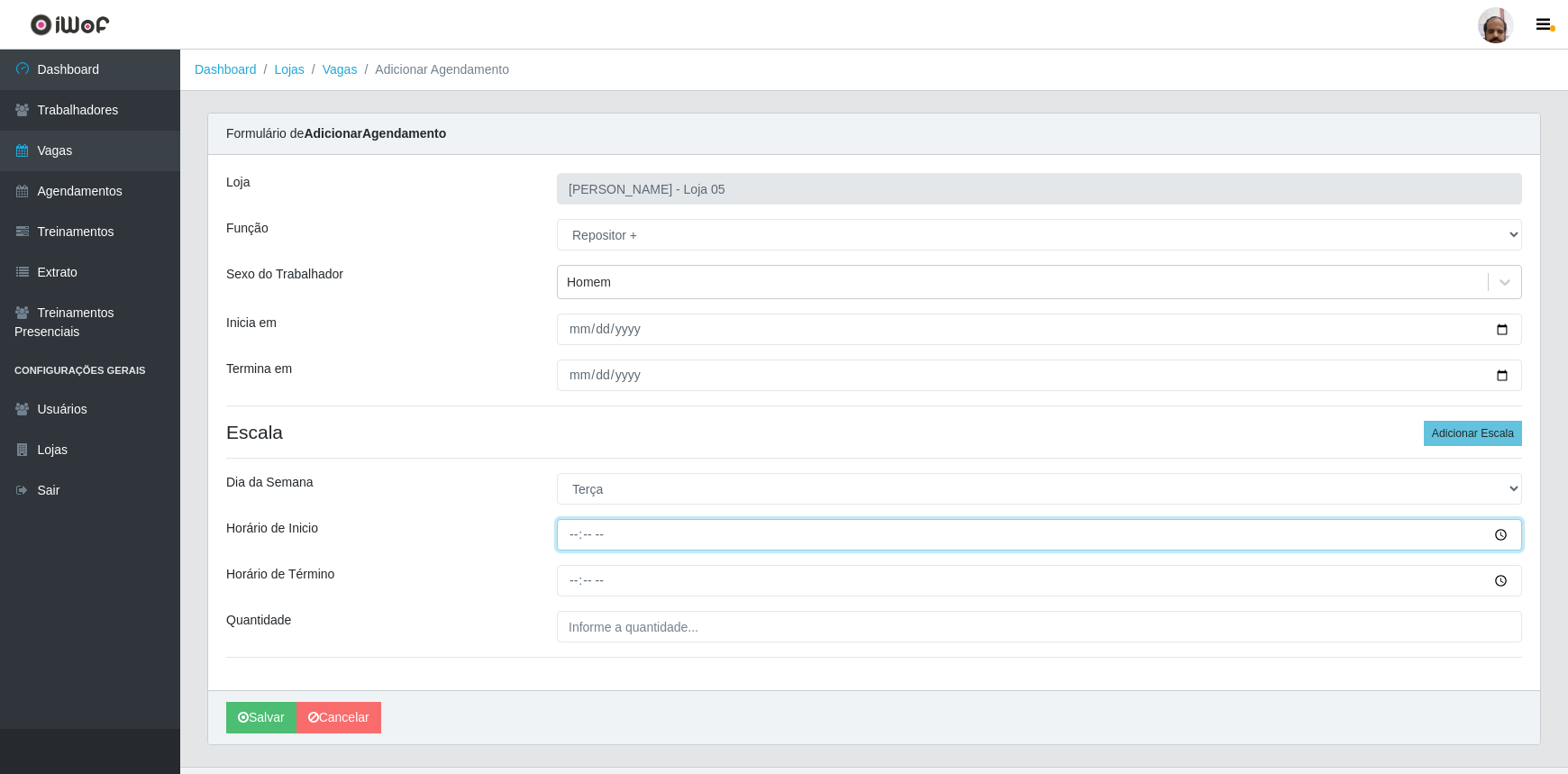
click at [568, 538] on input "Horário de Inicio" at bounding box center [1040, 535] width 965 height 32
type input "23:00"
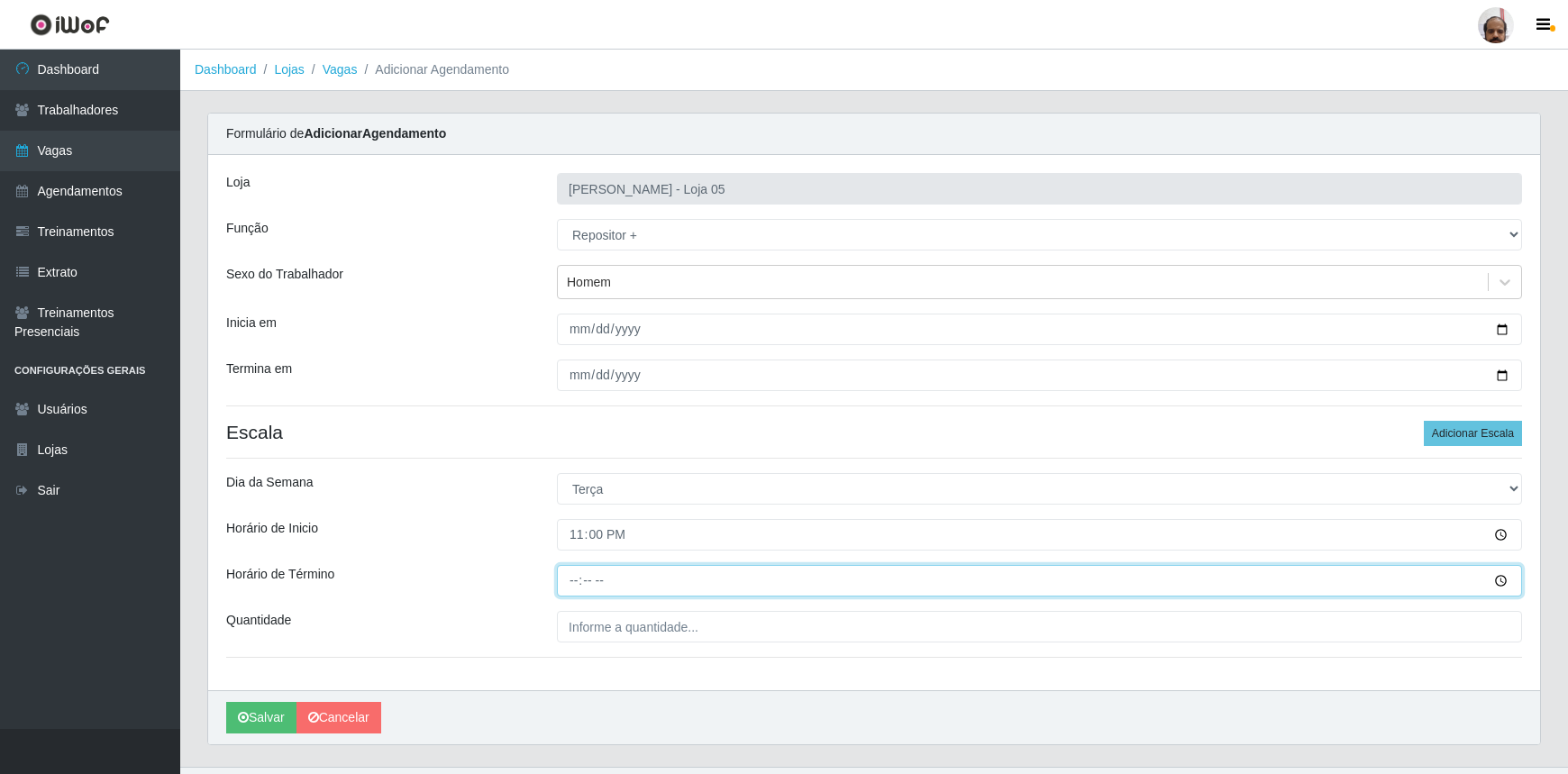
click at [576, 579] on input "Horário de Término" at bounding box center [1040, 580] width 965 height 32
type input "05:00"
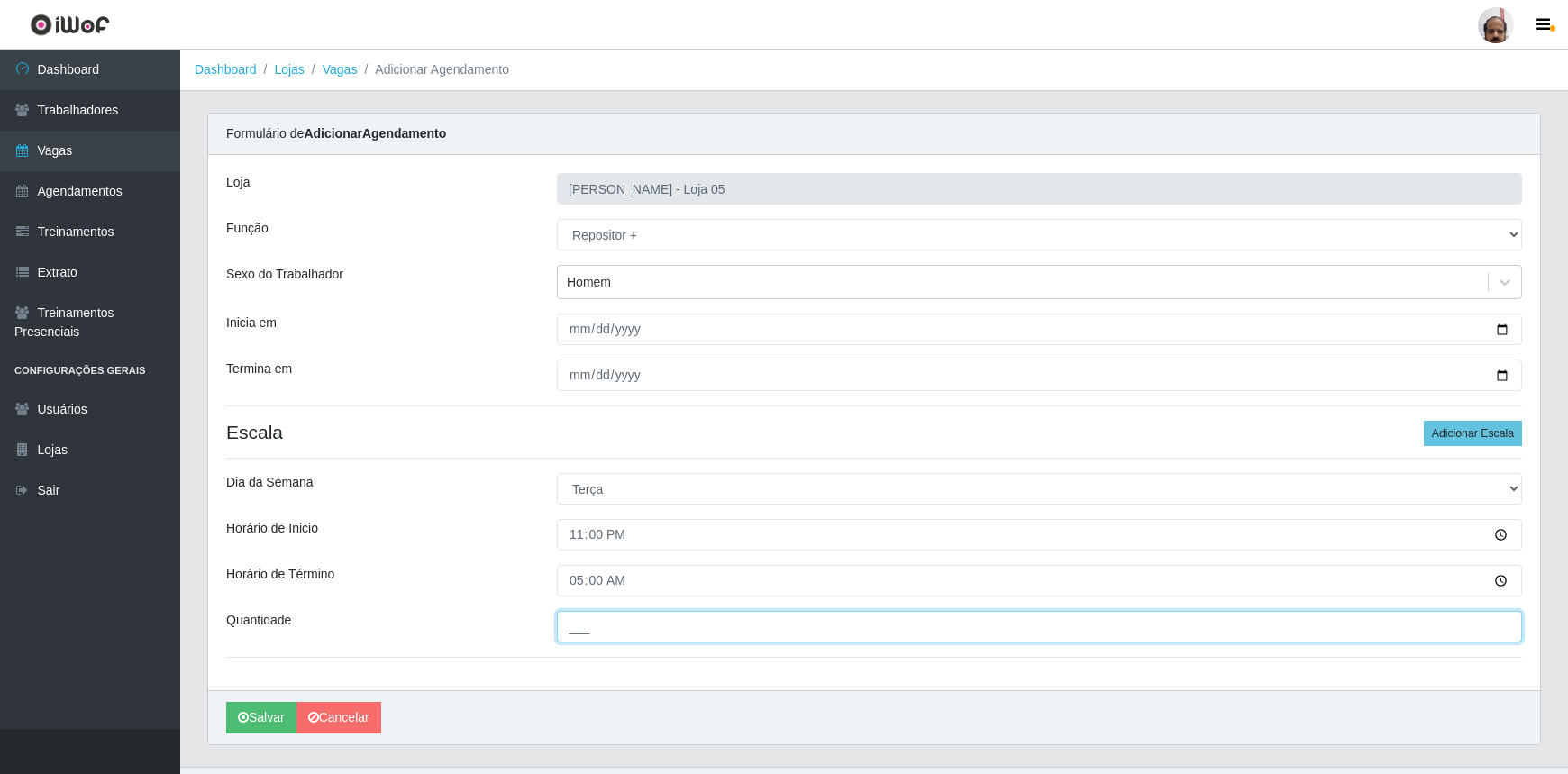
click at [621, 632] on input "___" at bounding box center [1040, 627] width 965 height 32
type input "7__"
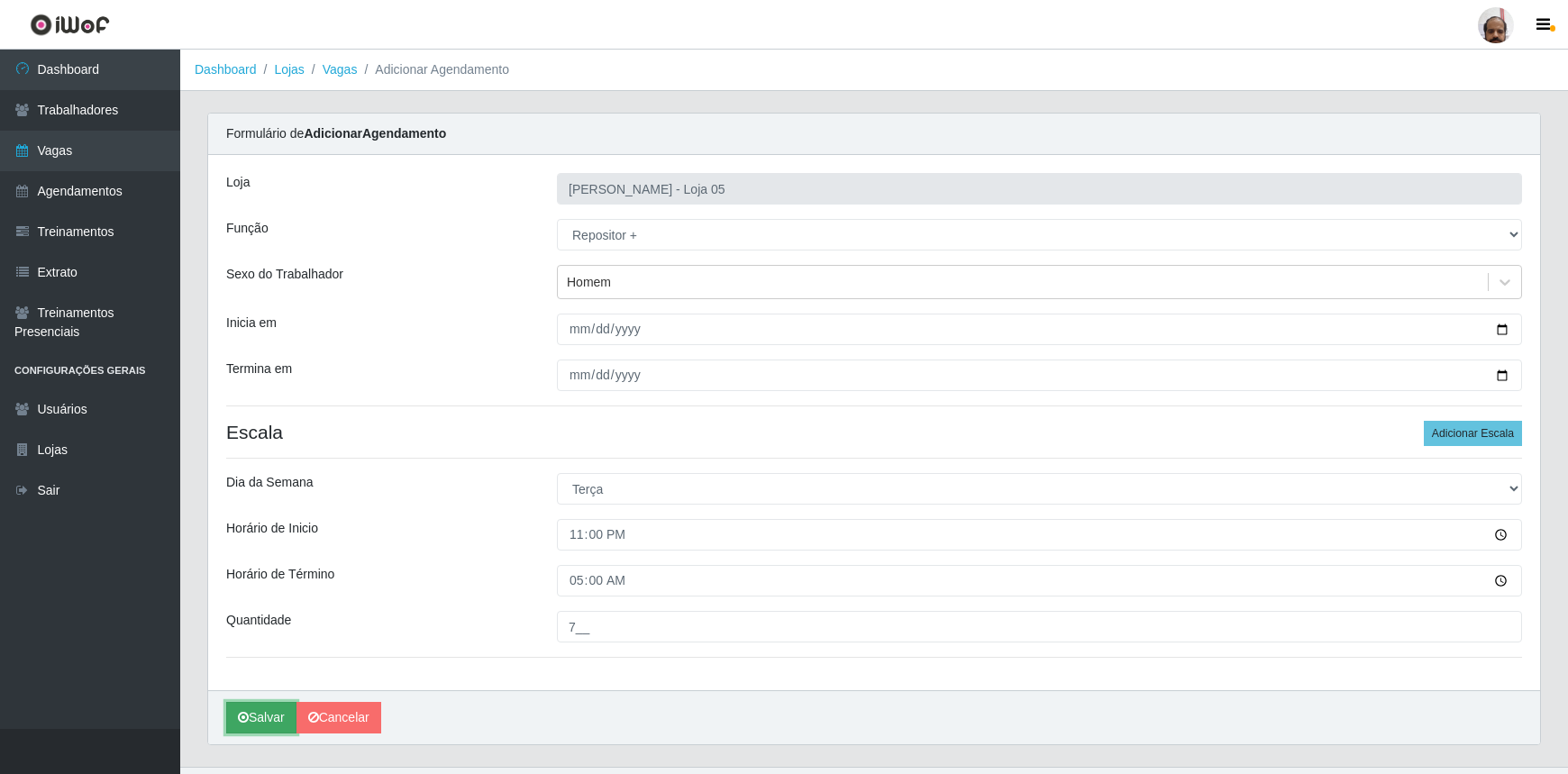
click at [242, 721] on icon "submit" at bounding box center [244, 718] width 11 height 13
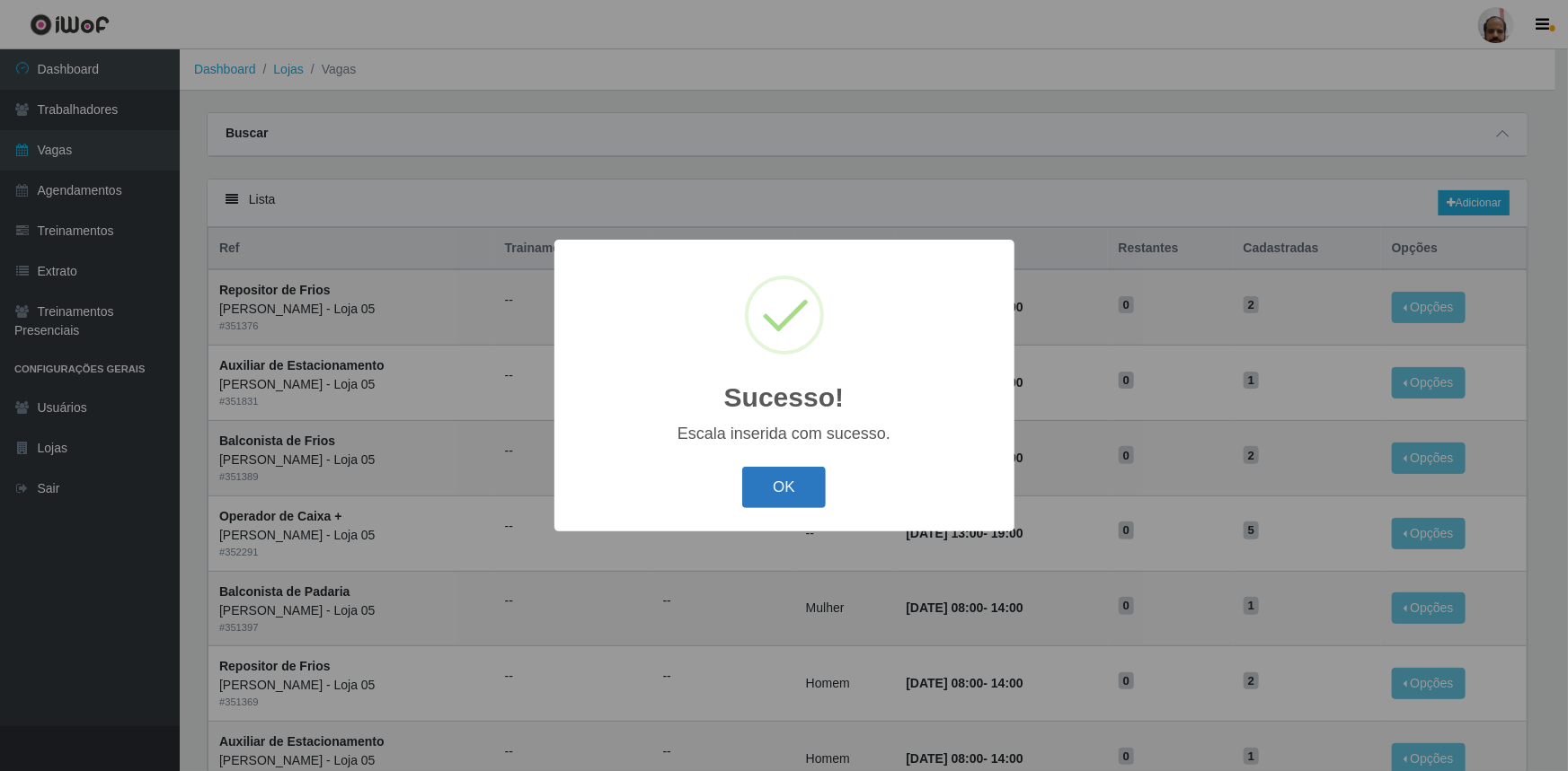
click at [808, 496] on button "OK" at bounding box center [784, 487] width 83 height 43
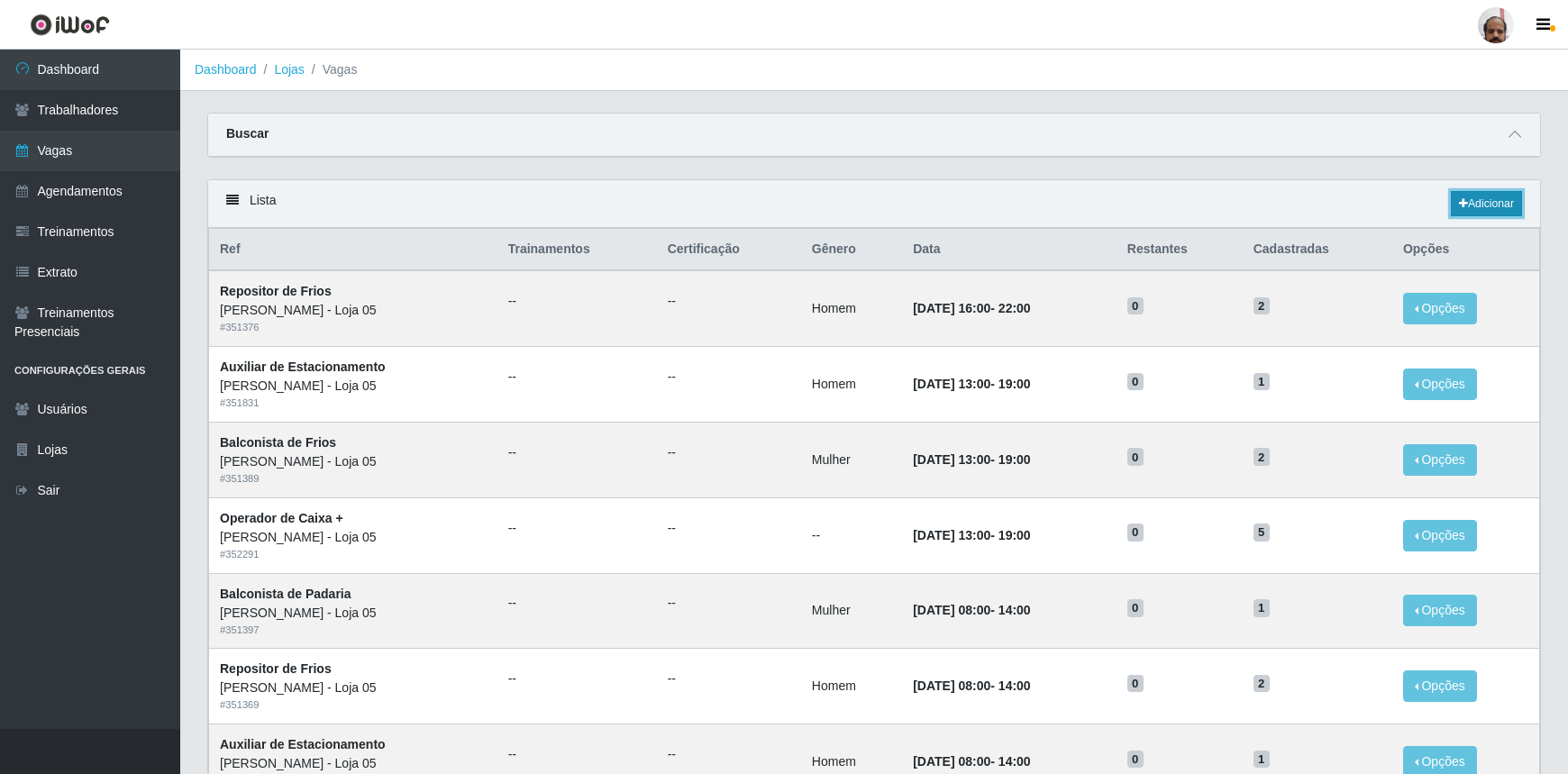
click at [1497, 205] on link "Adicionar" at bounding box center [1486, 204] width 71 height 25
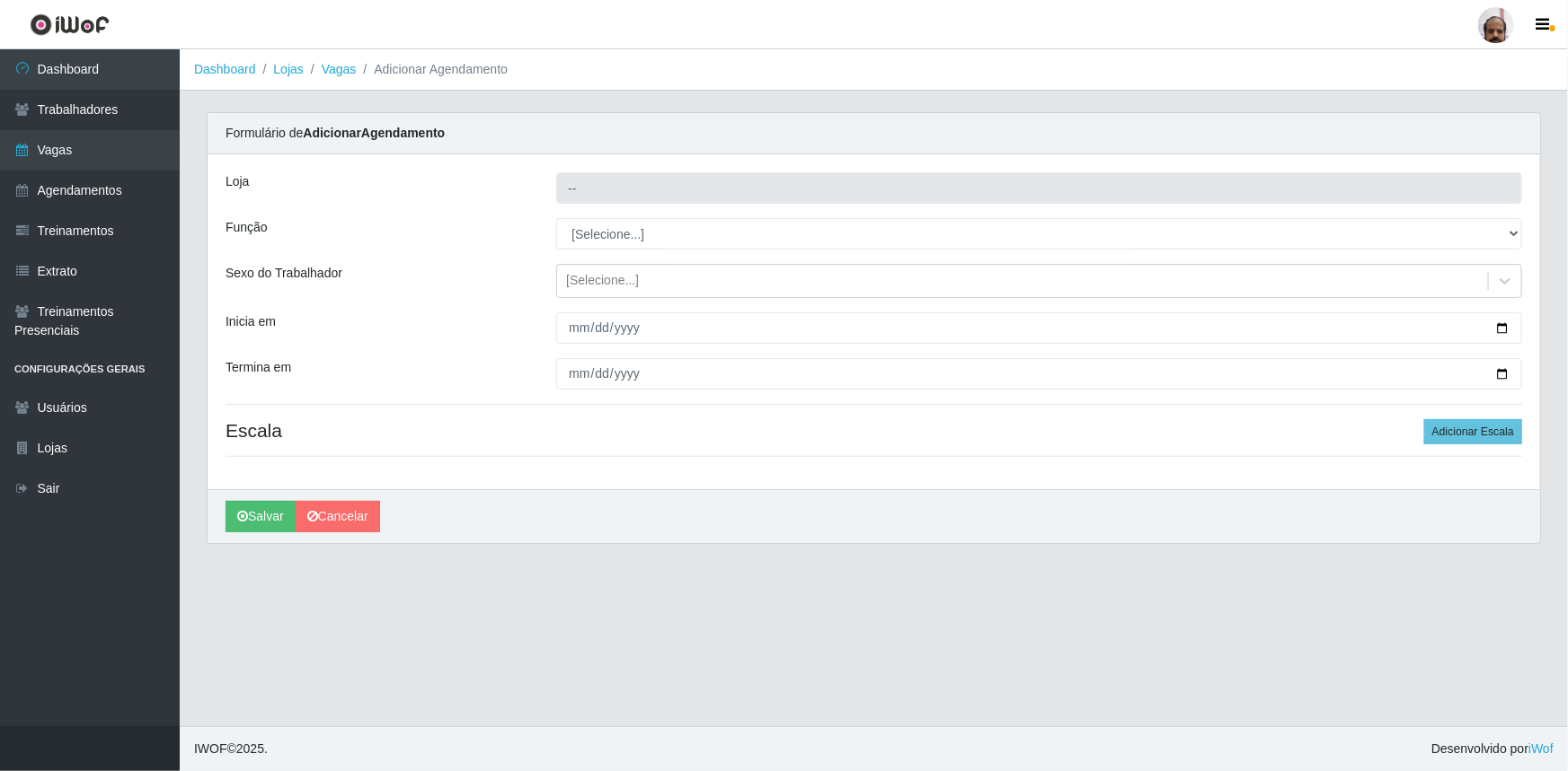
type input "[PERSON_NAME] - Loja 05"
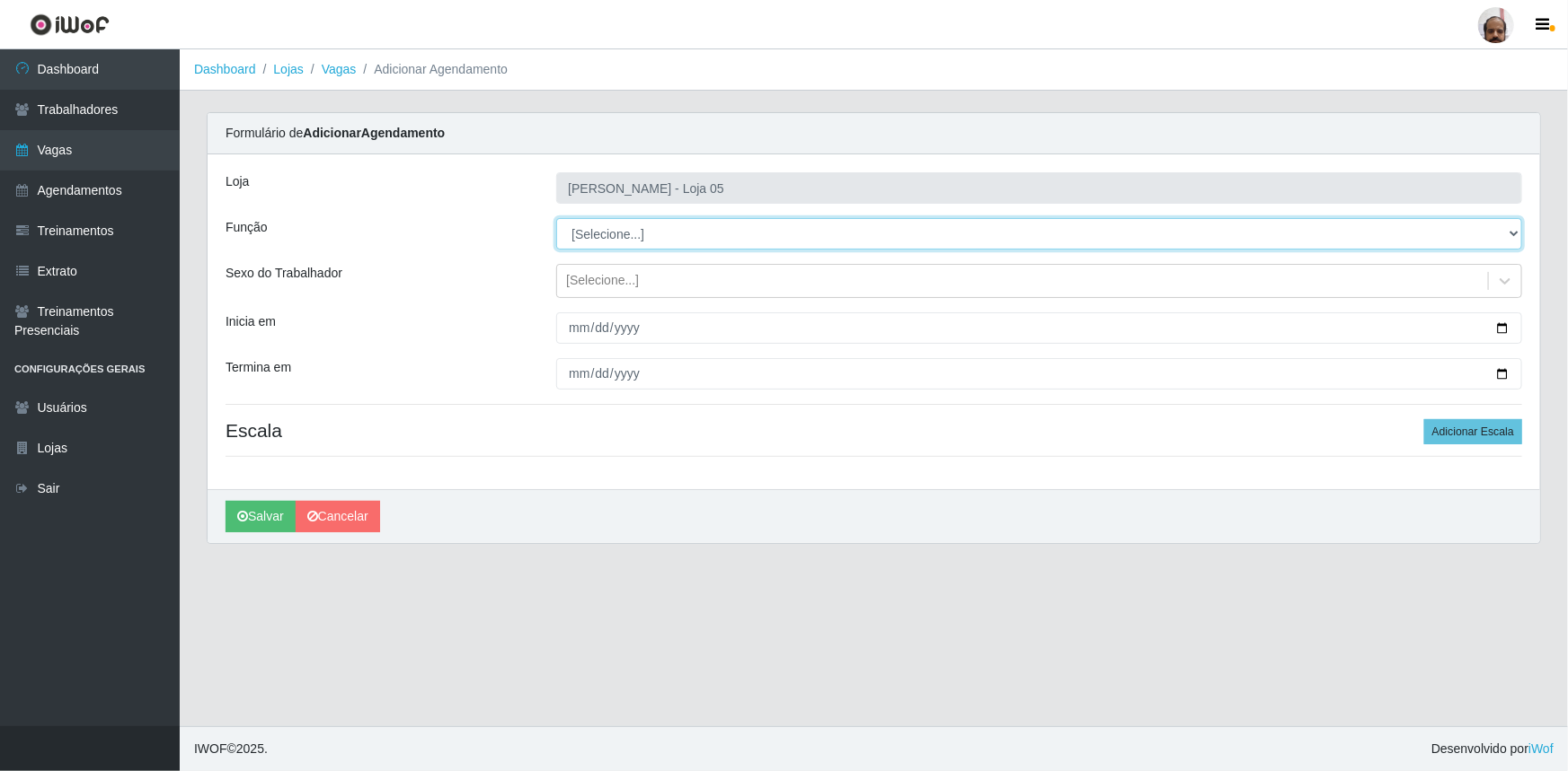
click at [1509, 239] on select "[Selecione...] ASG ASG + ASG ++ Auxiliar de Depósito Auxiliar de Depósito + Aux…" at bounding box center [1039, 234] width 965 height 32
select select "110"
click at [557, 218] on select "[Selecione...] ASG ASG + ASG ++ Auxiliar de Depósito Auxiliar de Depósito + Aux…" at bounding box center [1039, 234] width 965 height 32
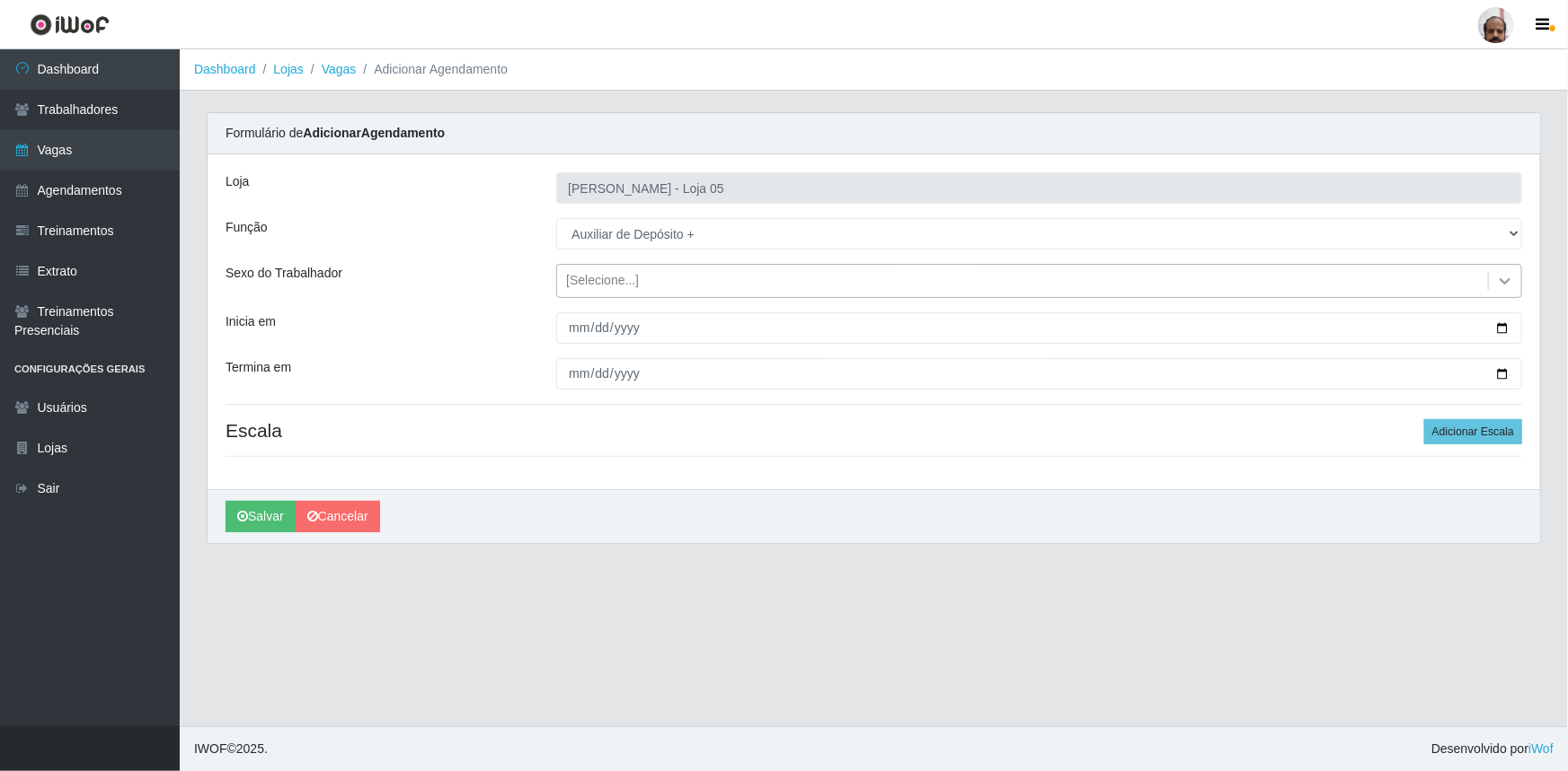
click at [1507, 279] on icon at bounding box center [1505, 281] width 11 height 6
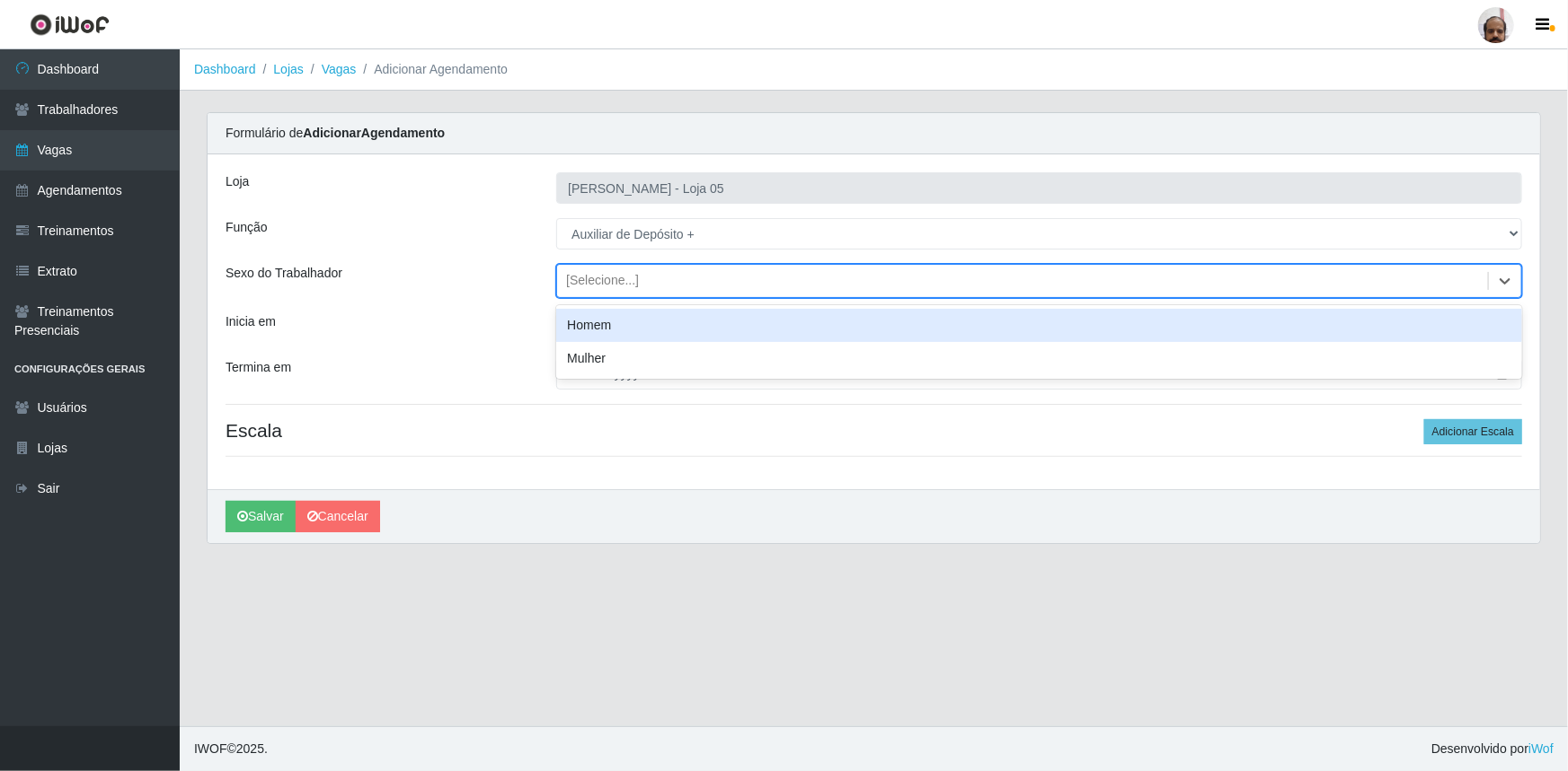
click at [621, 325] on div "Homem" at bounding box center [1039, 325] width 965 height 34
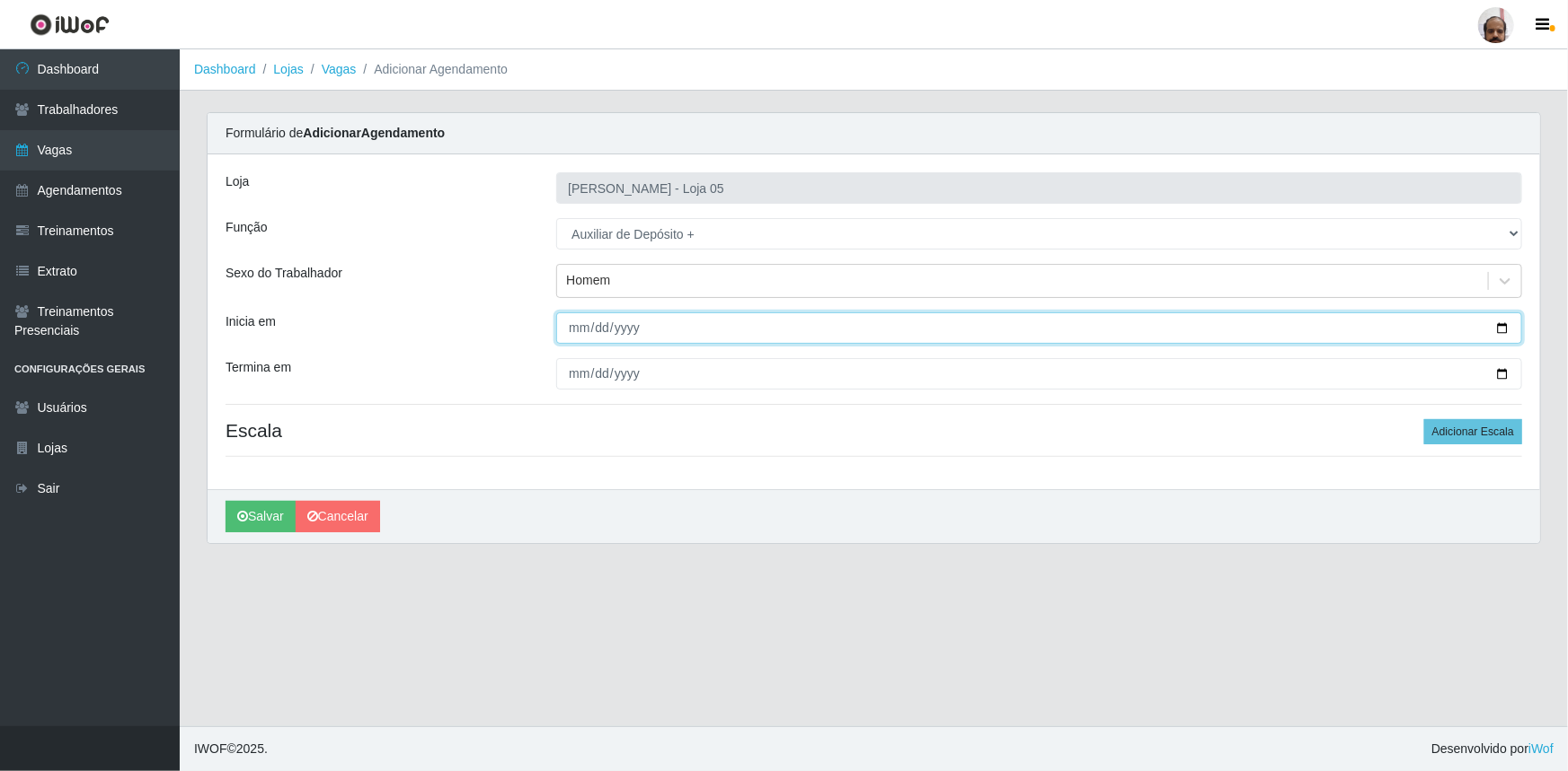
click at [1503, 332] on input "Inicia em" at bounding box center [1039, 328] width 965 height 32
type input "[DATE]"
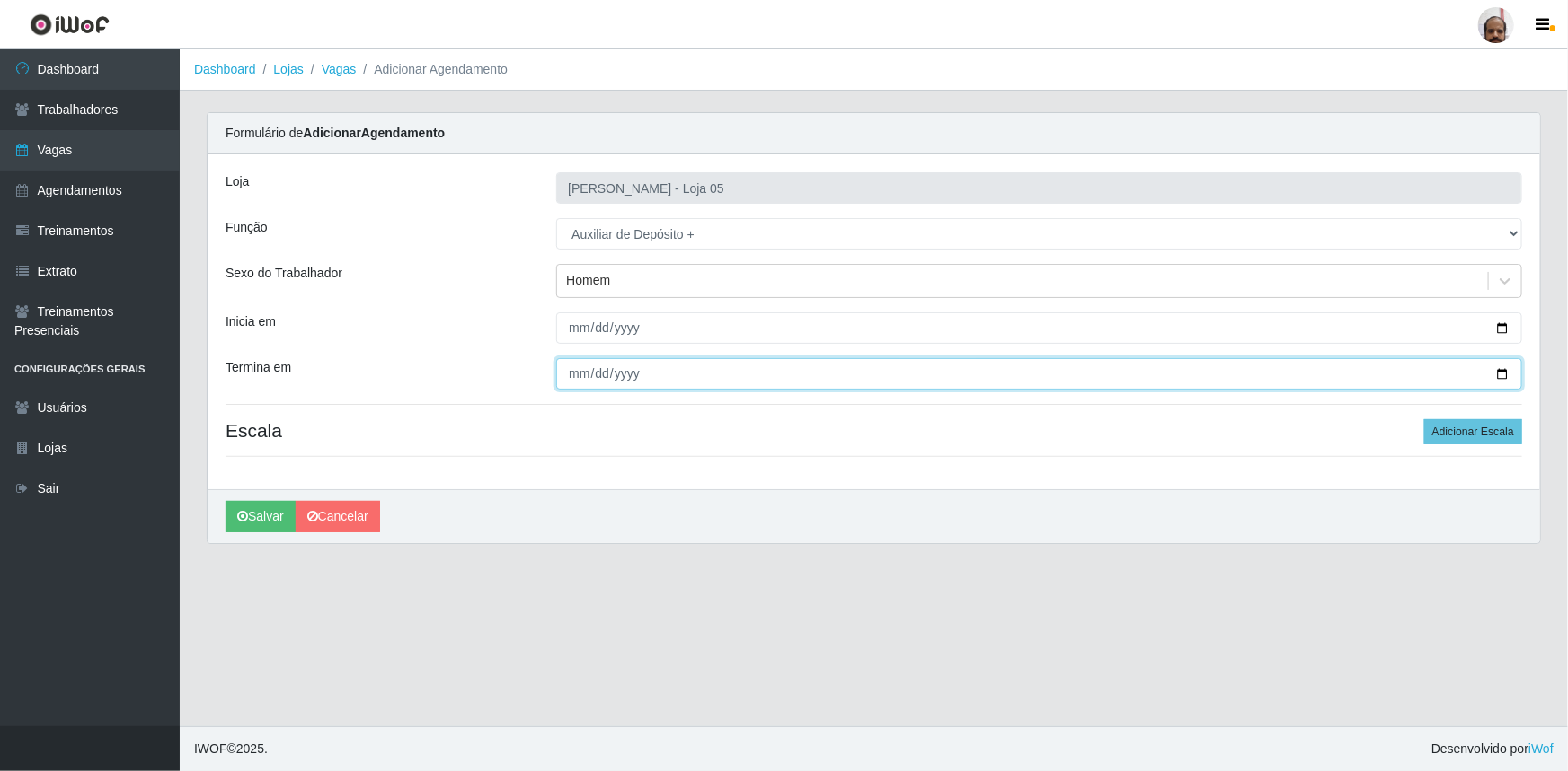
click at [1500, 373] on input "Termina em" at bounding box center [1039, 373] width 965 height 32
type input "[DATE]"
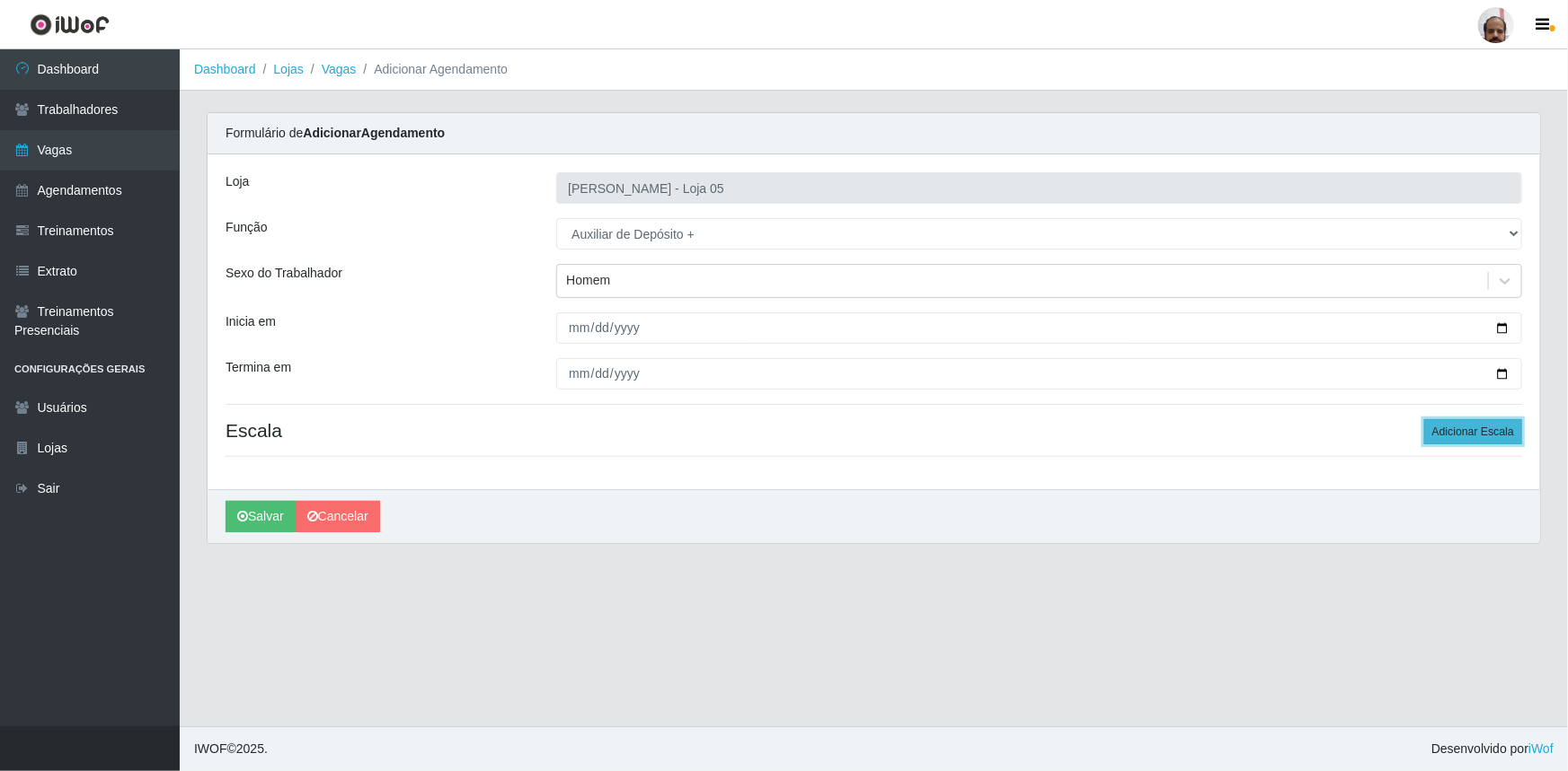
click at [1467, 427] on button "Adicionar Escala" at bounding box center [1473, 432] width 98 height 25
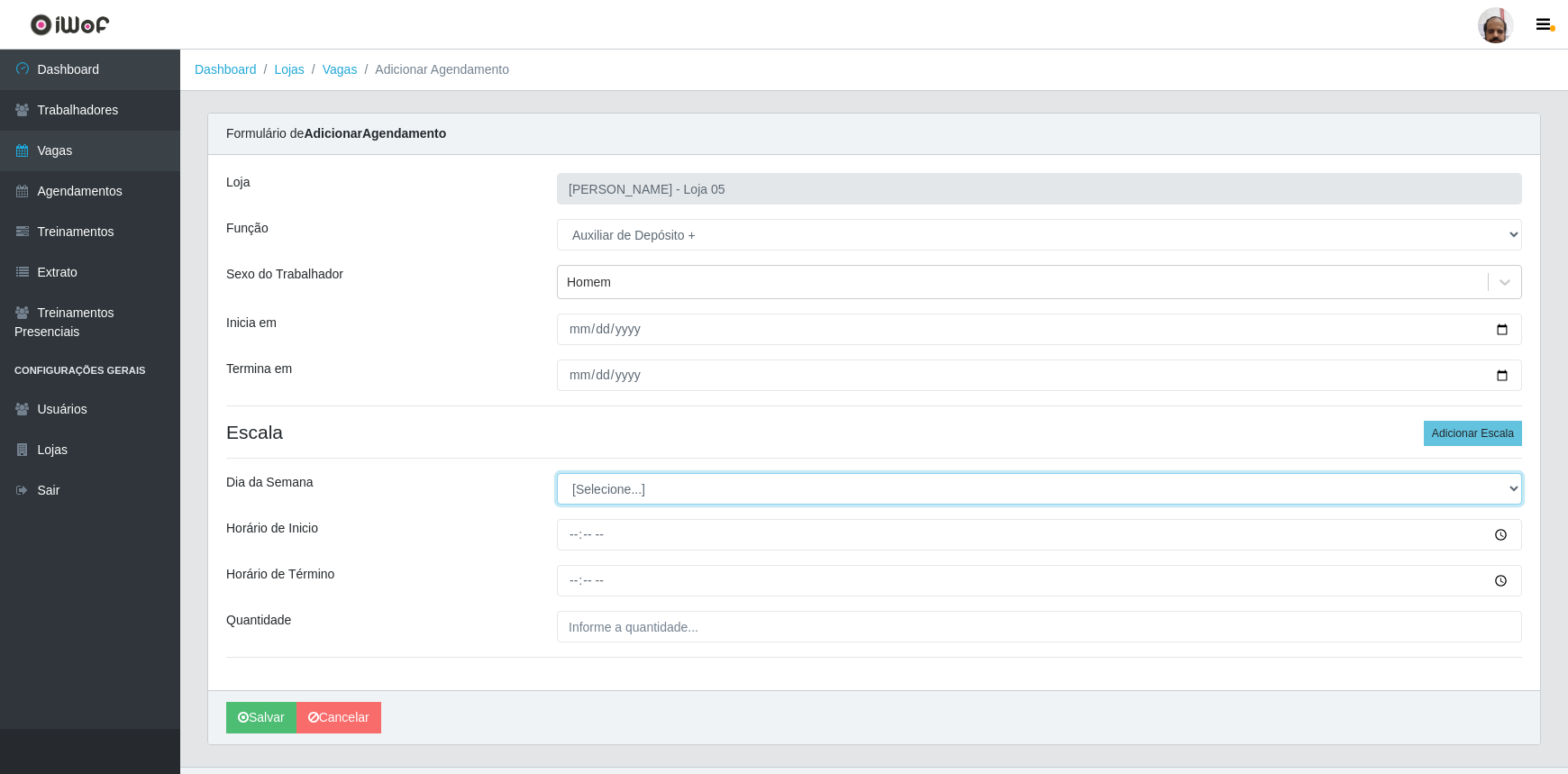
click at [1513, 484] on select "[Selecione...] Segunda Terça Quarta Quinta Sexta Sábado Domingo" at bounding box center [1040, 488] width 965 height 32
select select "3"
click at [557, 473] on select "[Selecione...] Segunda Terça Quarta Quinta Sexta Sábado Domingo" at bounding box center [1040, 488] width 965 height 32
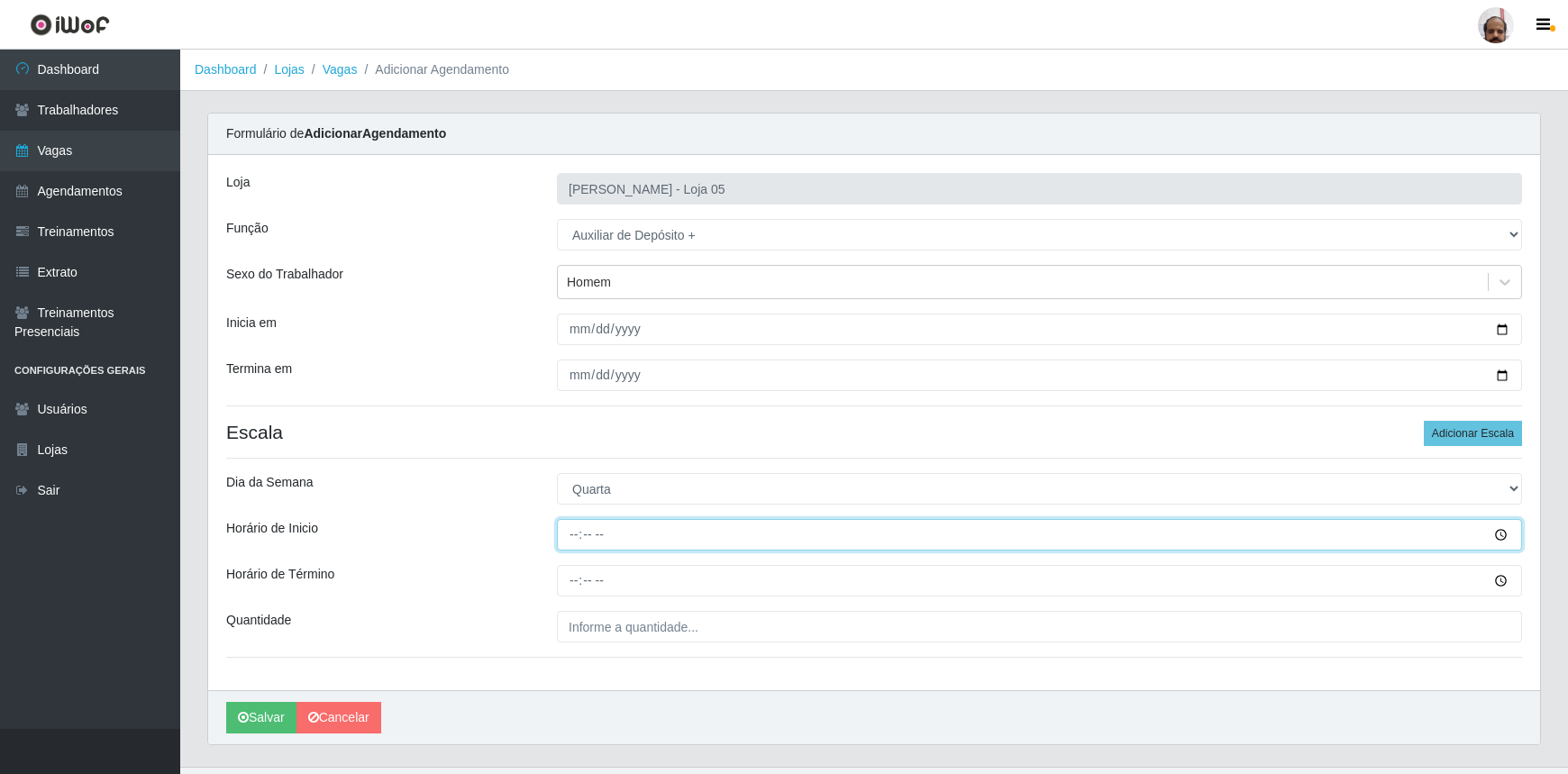
click at [583, 532] on input "Horário de Inicio" at bounding box center [1040, 535] width 965 height 32
type input "23:00"
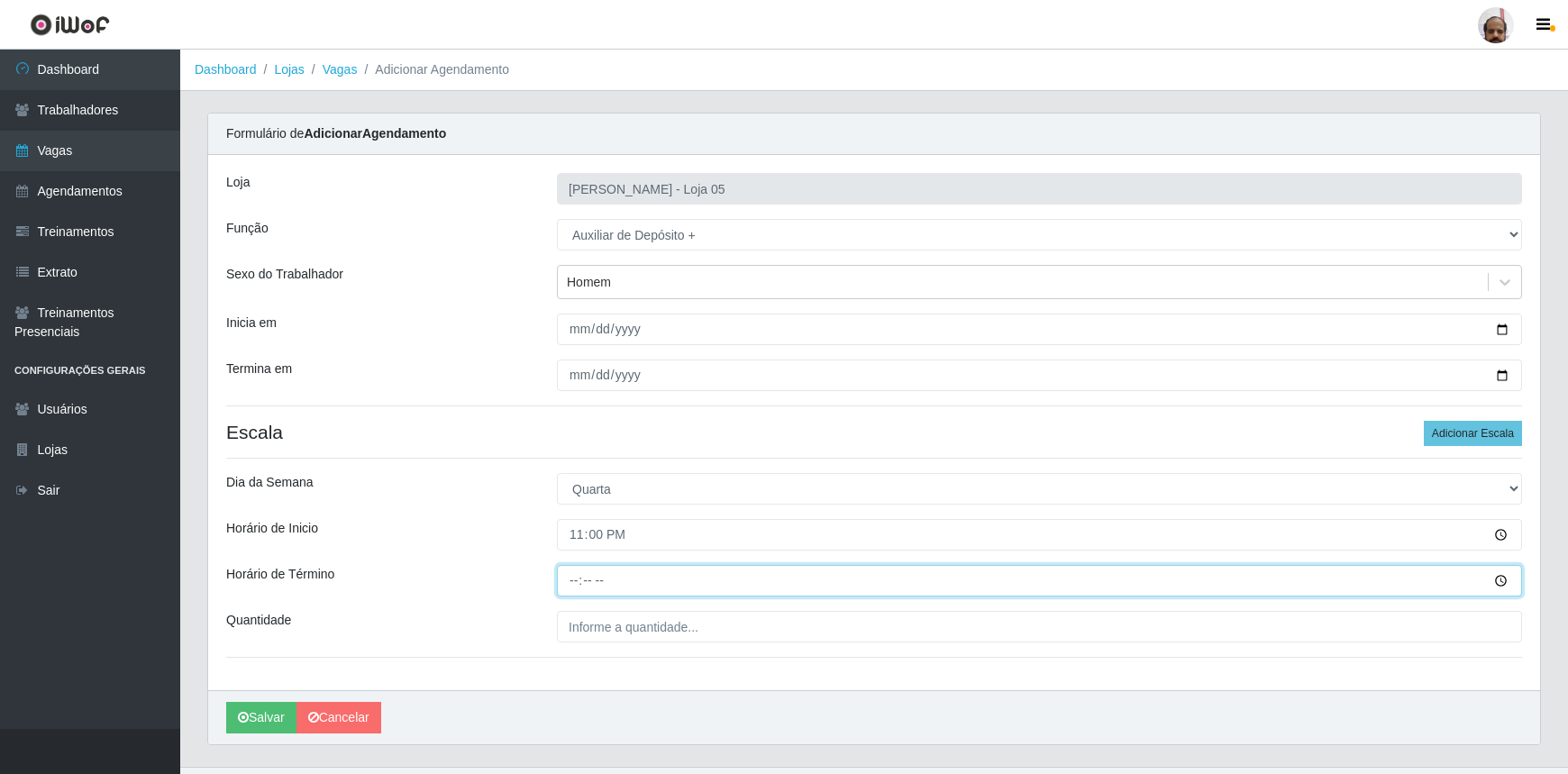
click at [574, 578] on input "Horário de Término" at bounding box center [1040, 580] width 965 height 32
type input "05:00"
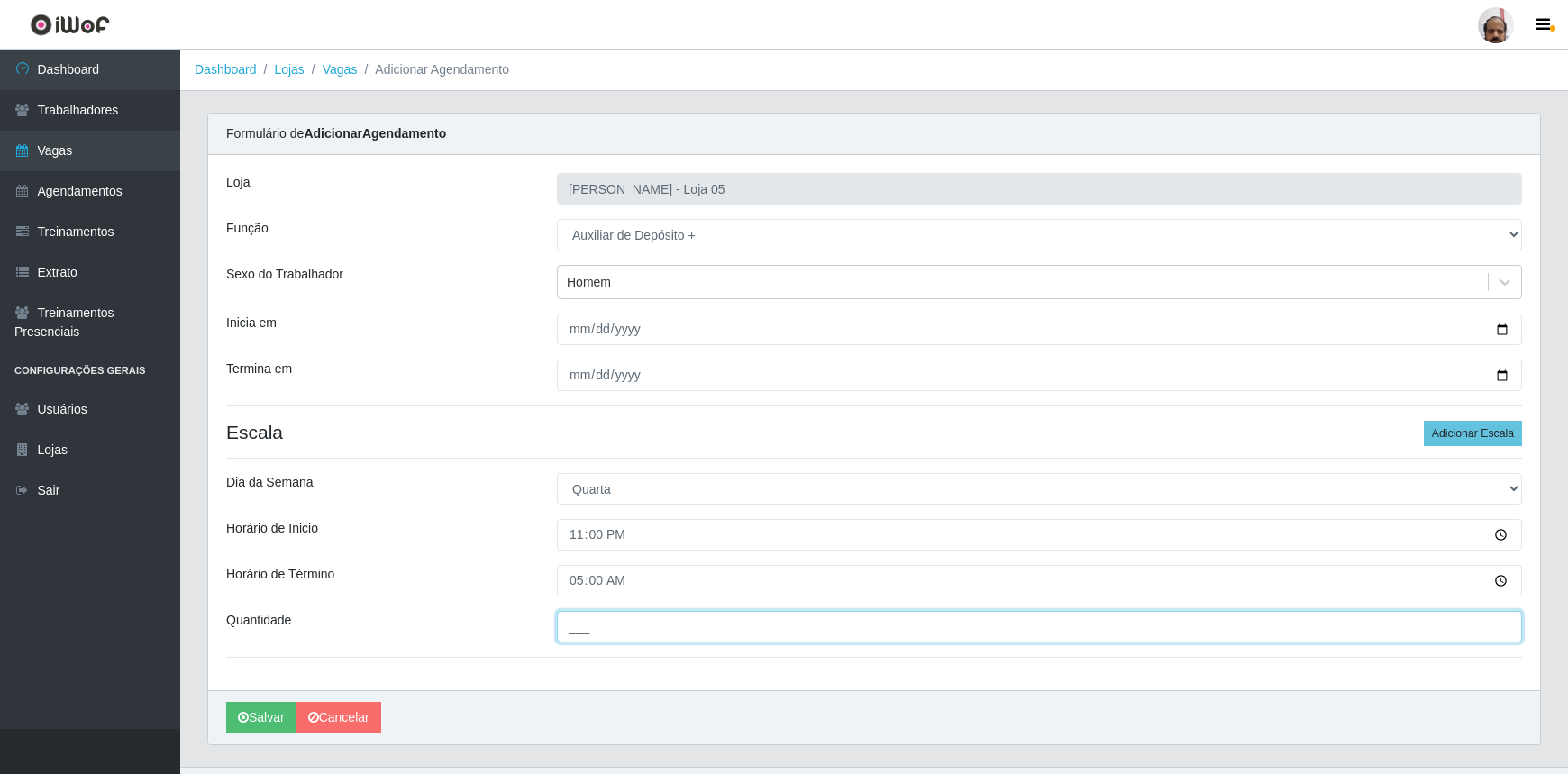
click at [625, 632] on input "___" at bounding box center [1040, 627] width 965 height 32
type input "2__"
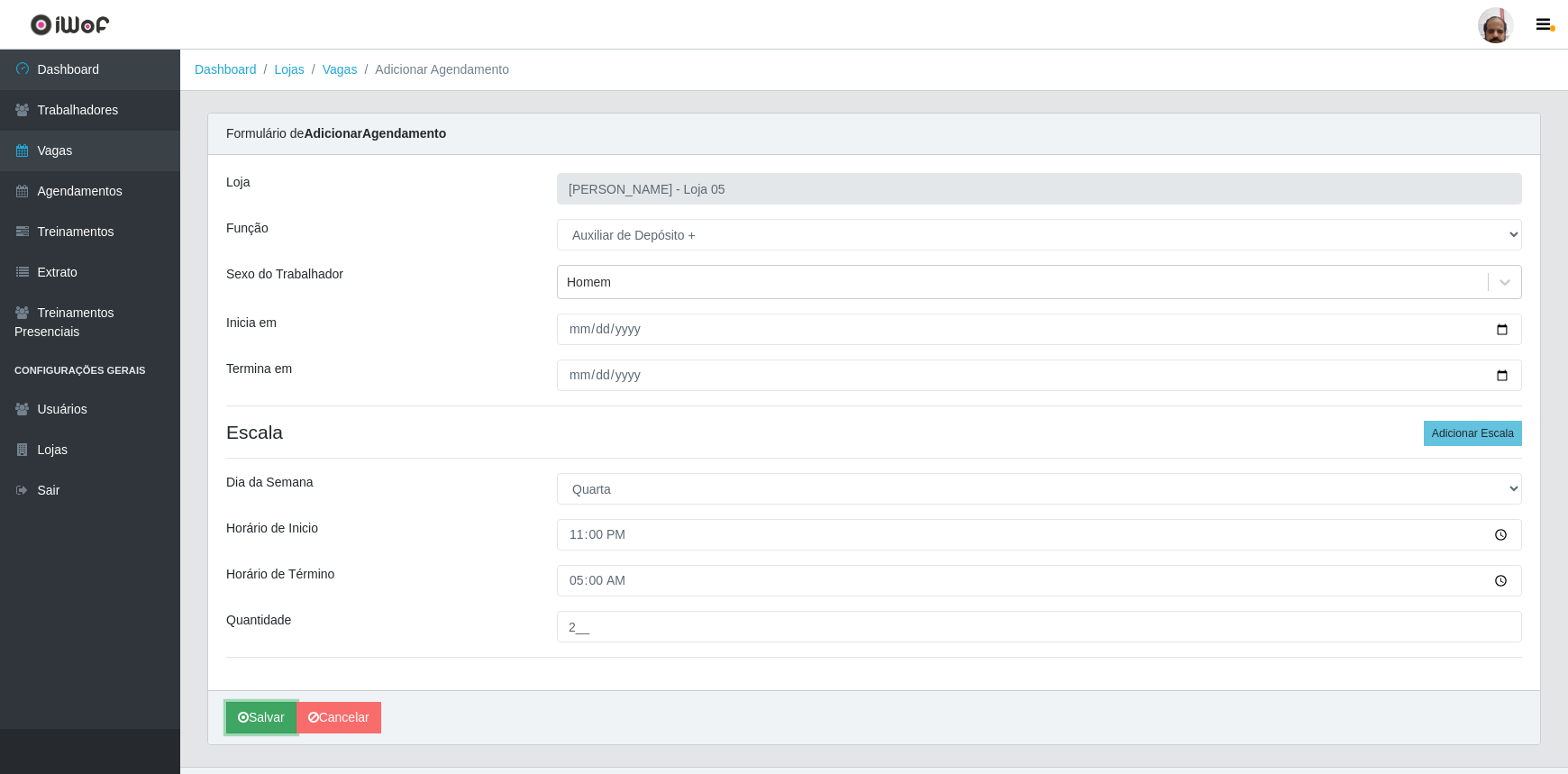
click at [236, 726] on button "Salvar" at bounding box center [261, 718] width 70 height 32
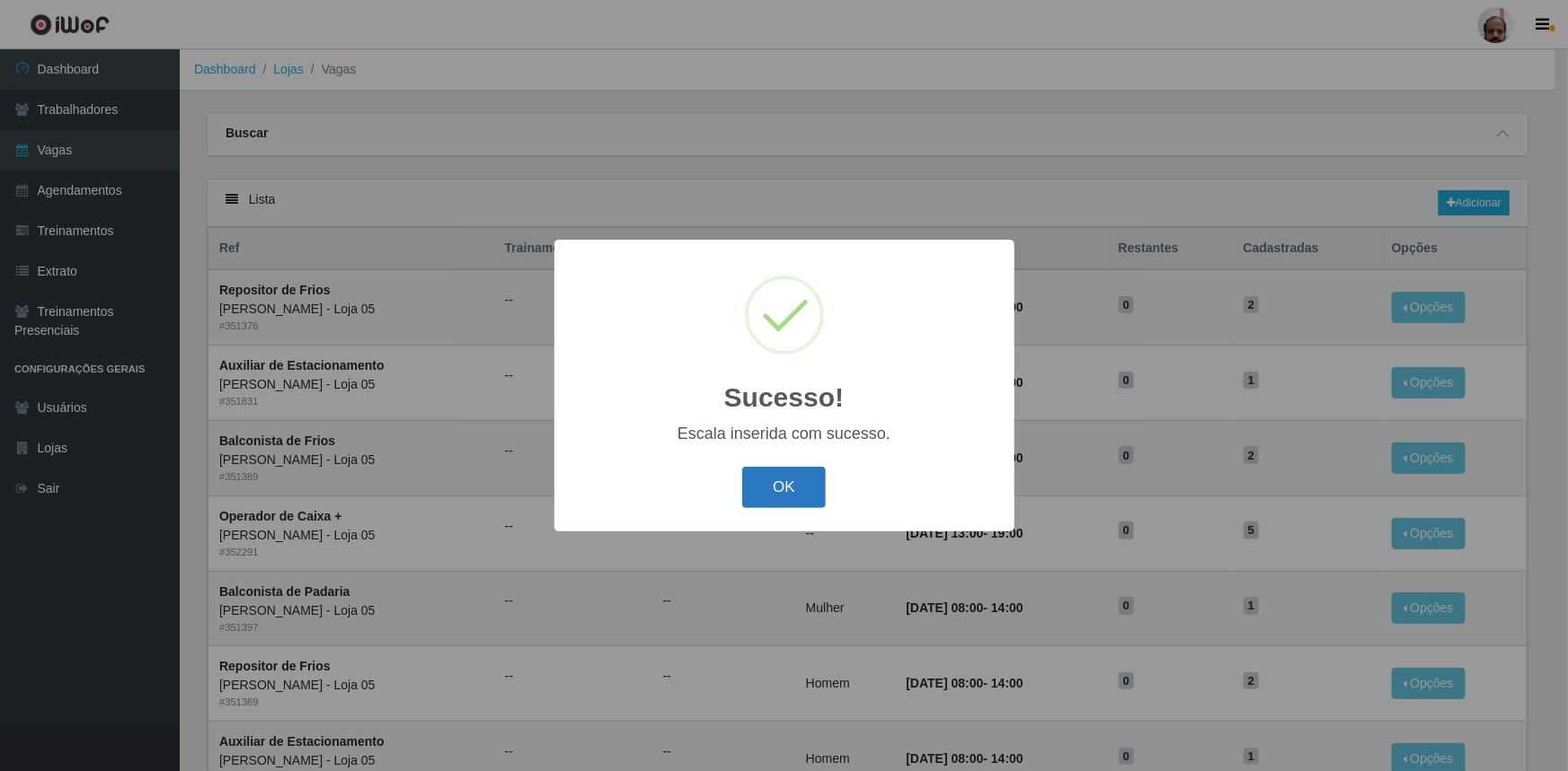
click at [799, 483] on button "OK" at bounding box center [784, 487] width 83 height 43
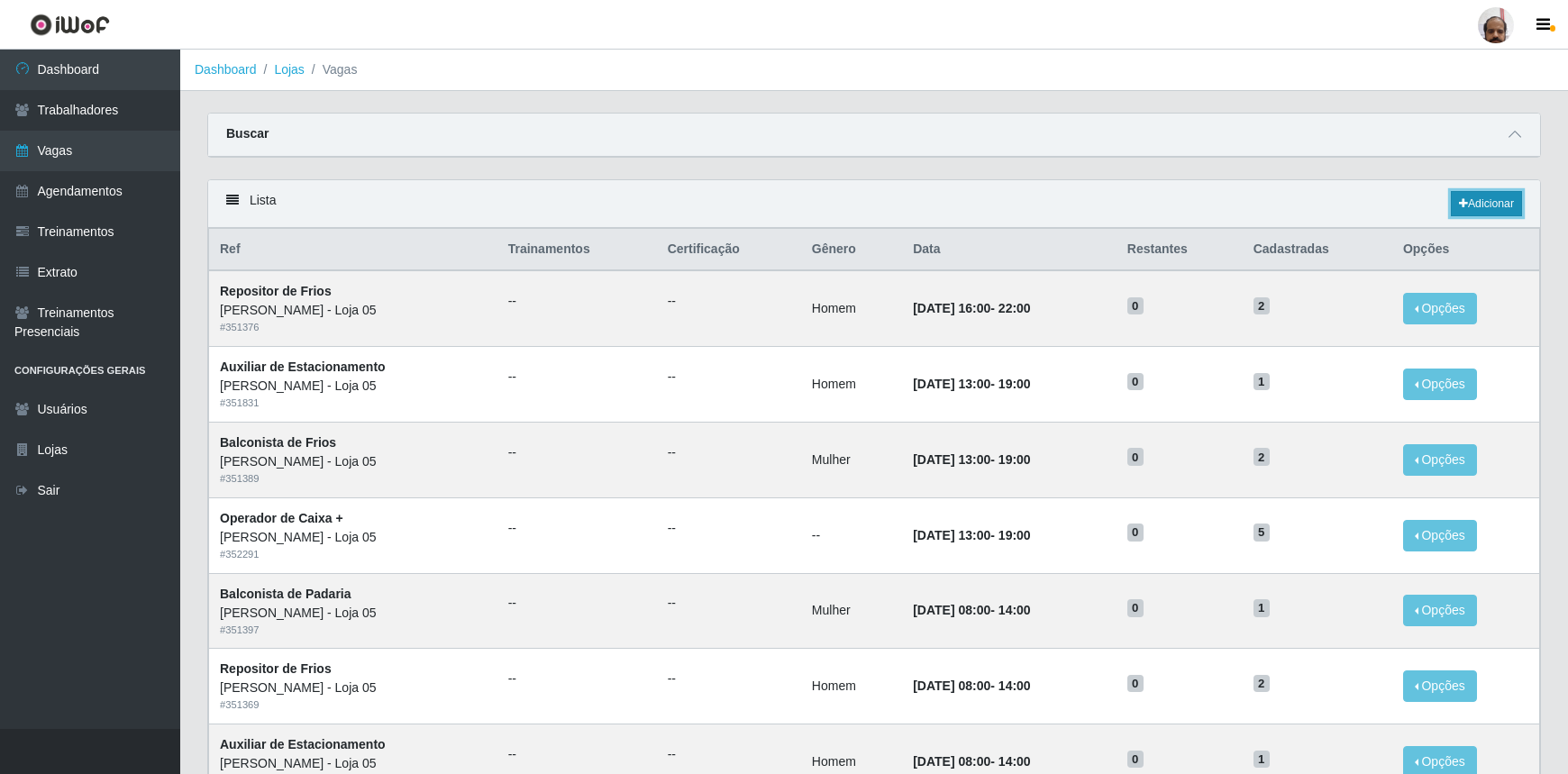
click at [1480, 210] on link "Adicionar" at bounding box center [1486, 204] width 71 height 25
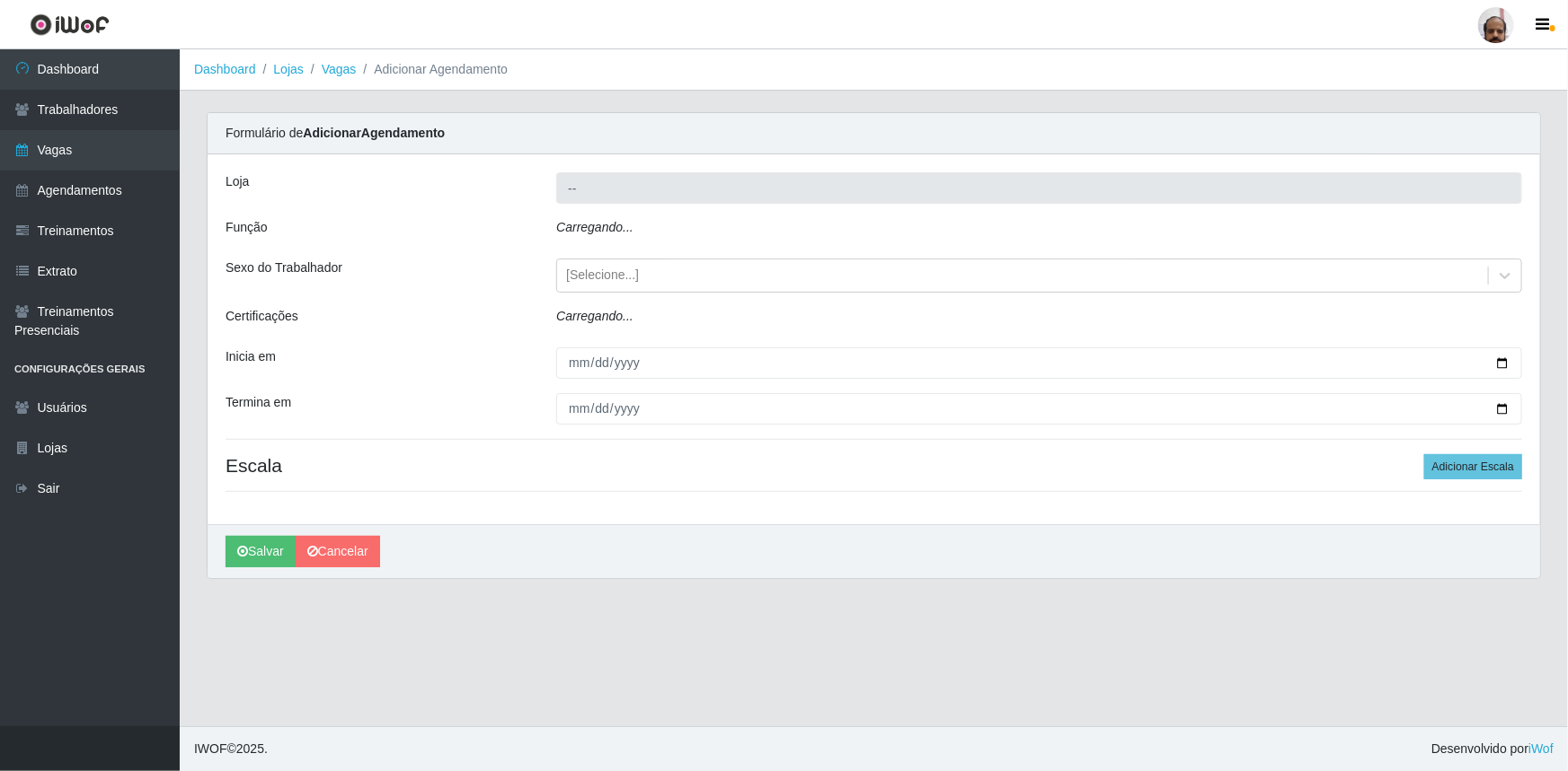
type input "[PERSON_NAME] - Loja 05"
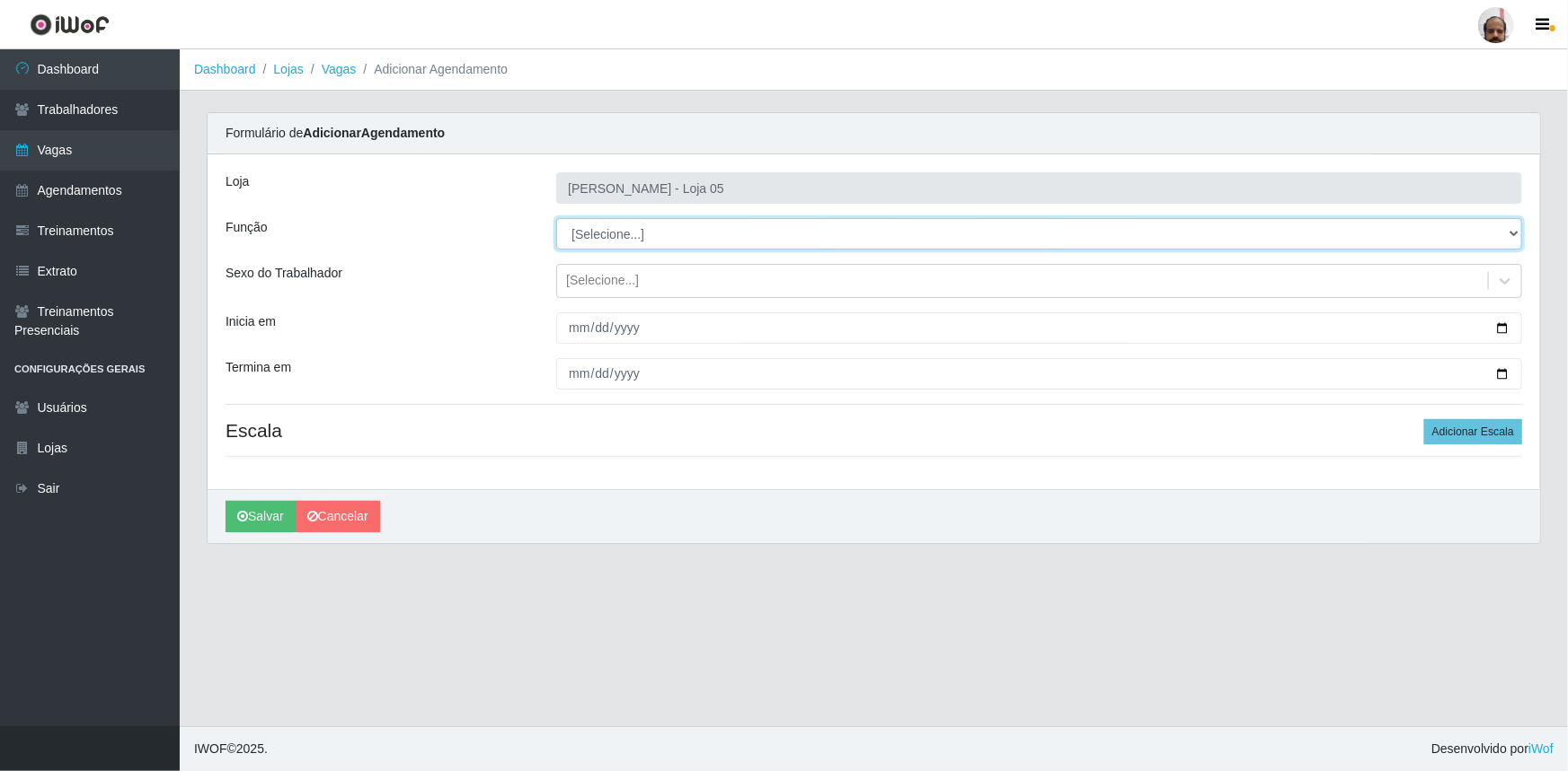
click at [1515, 231] on select "[Selecione...] ASG ASG + ASG ++ Auxiliar de Depósito Auxiliar de Depósito + Aux…" at bounding box center [1039, 234] width 965 height 32
select select "82"
click at [557, 218] on select "[Selecione...] ASG ASG + ASG ++ Auxiliar de Depósito Auxiliar de Depósito + Aux…" at bounding box center [1039, 234] width 965 height 32
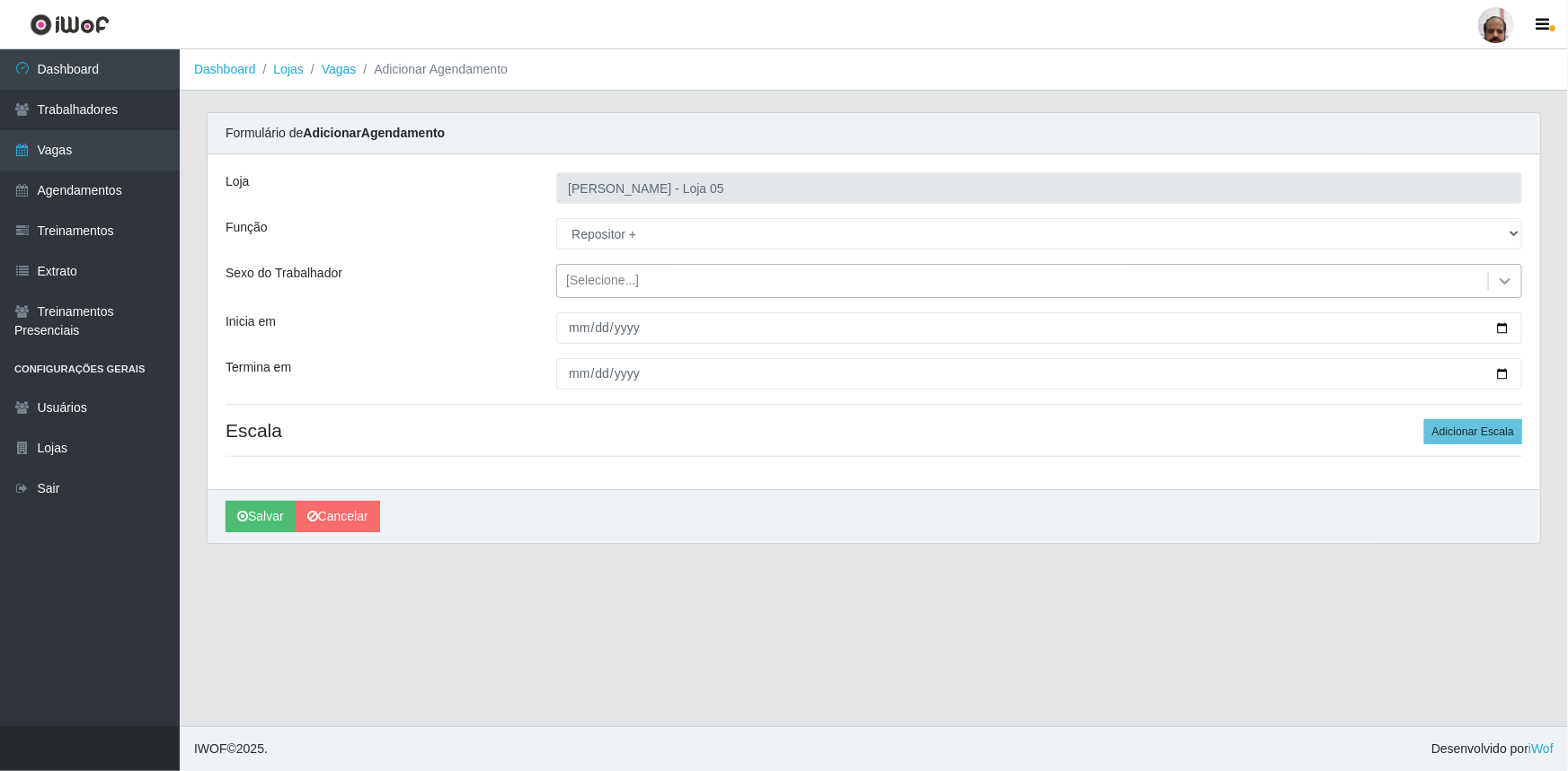
click at [1507, 279] on icon at bounding box center [1505, 281] width 11 height 6
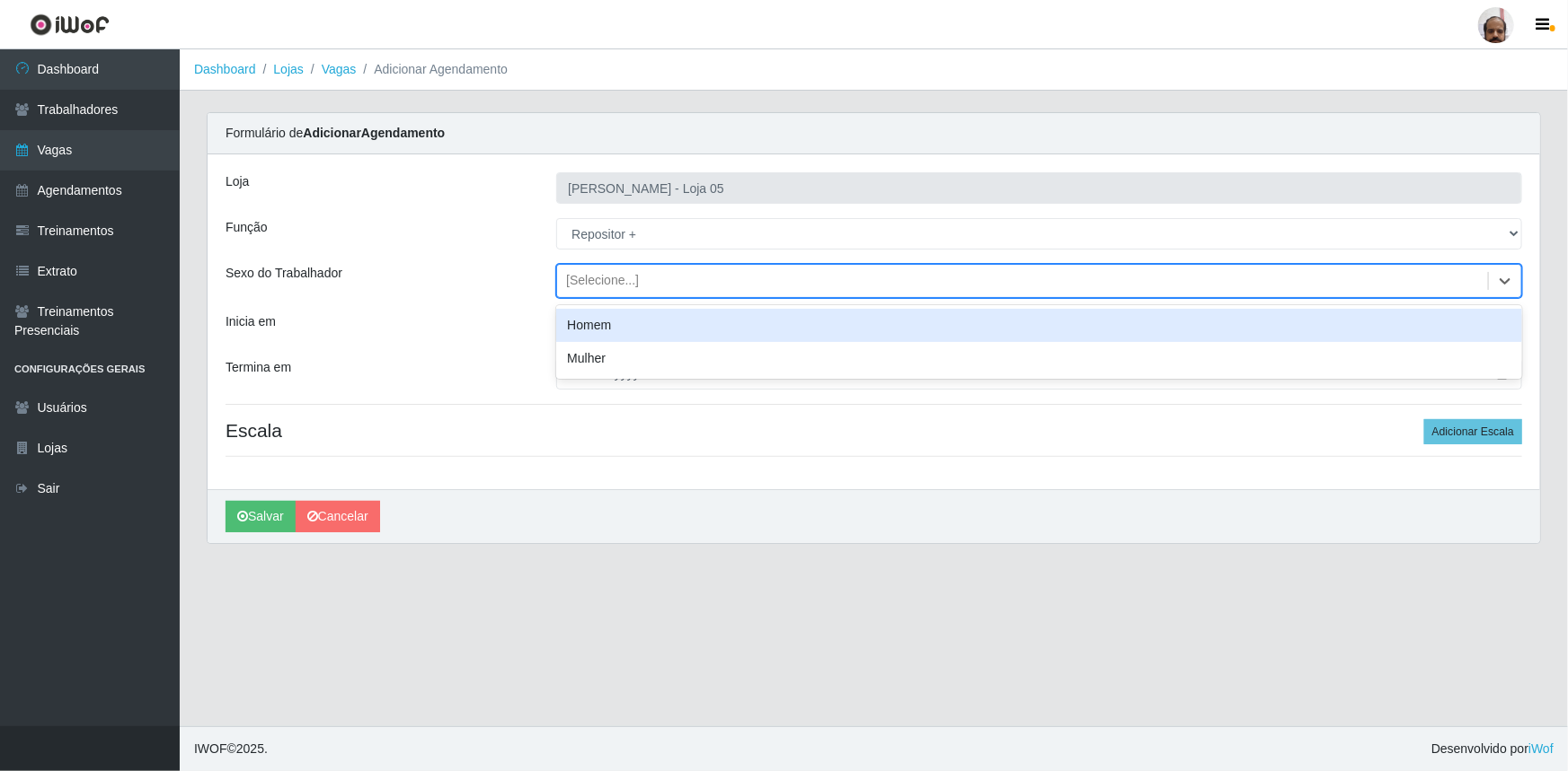
click at [646, 331] on div "Homem" at bounding box center [1039, 325] width 965 height 34
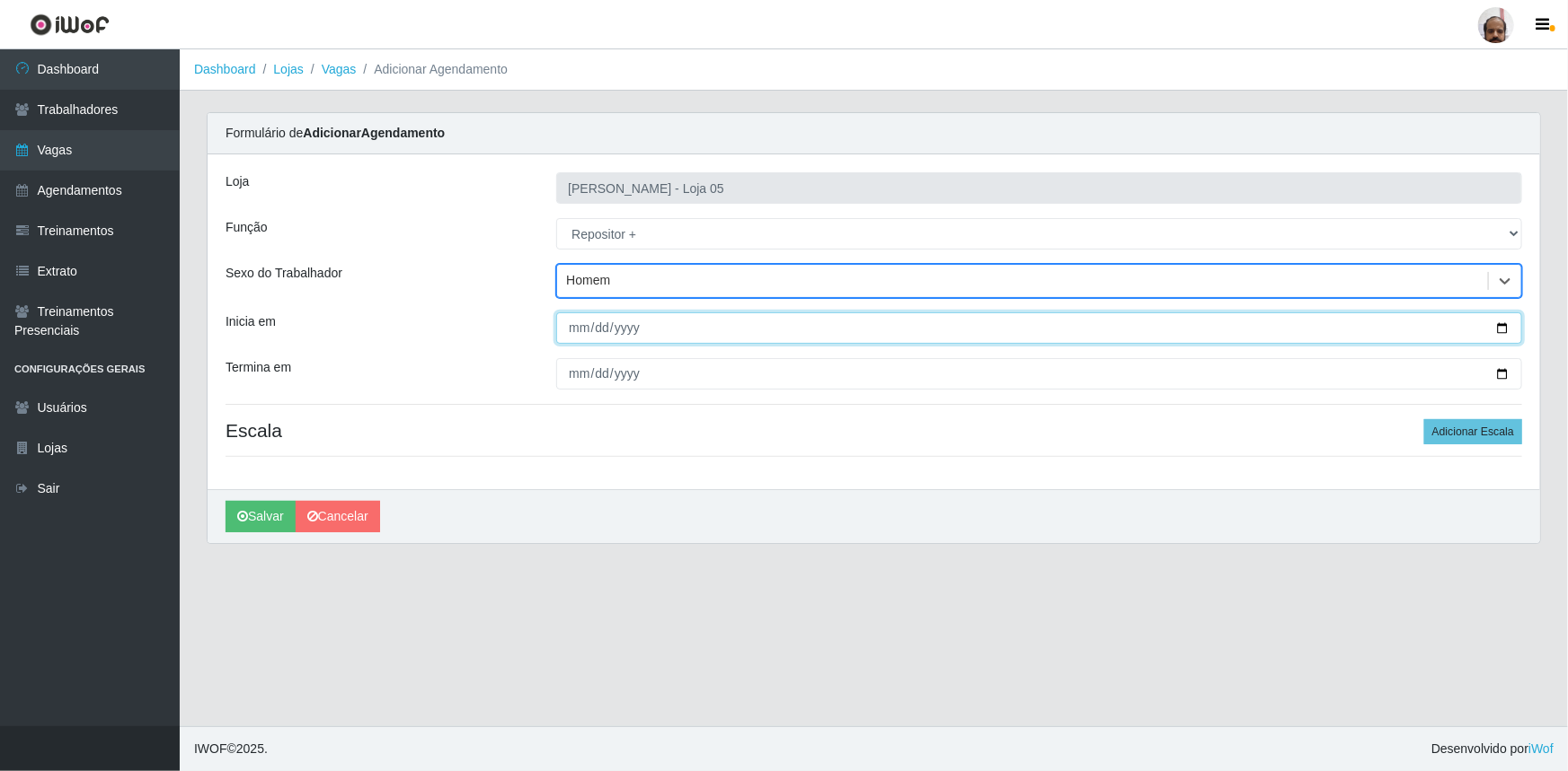
click at [1497, 329] on input "Inicia em" at bounding box center [1039, 328] width 965 height 32
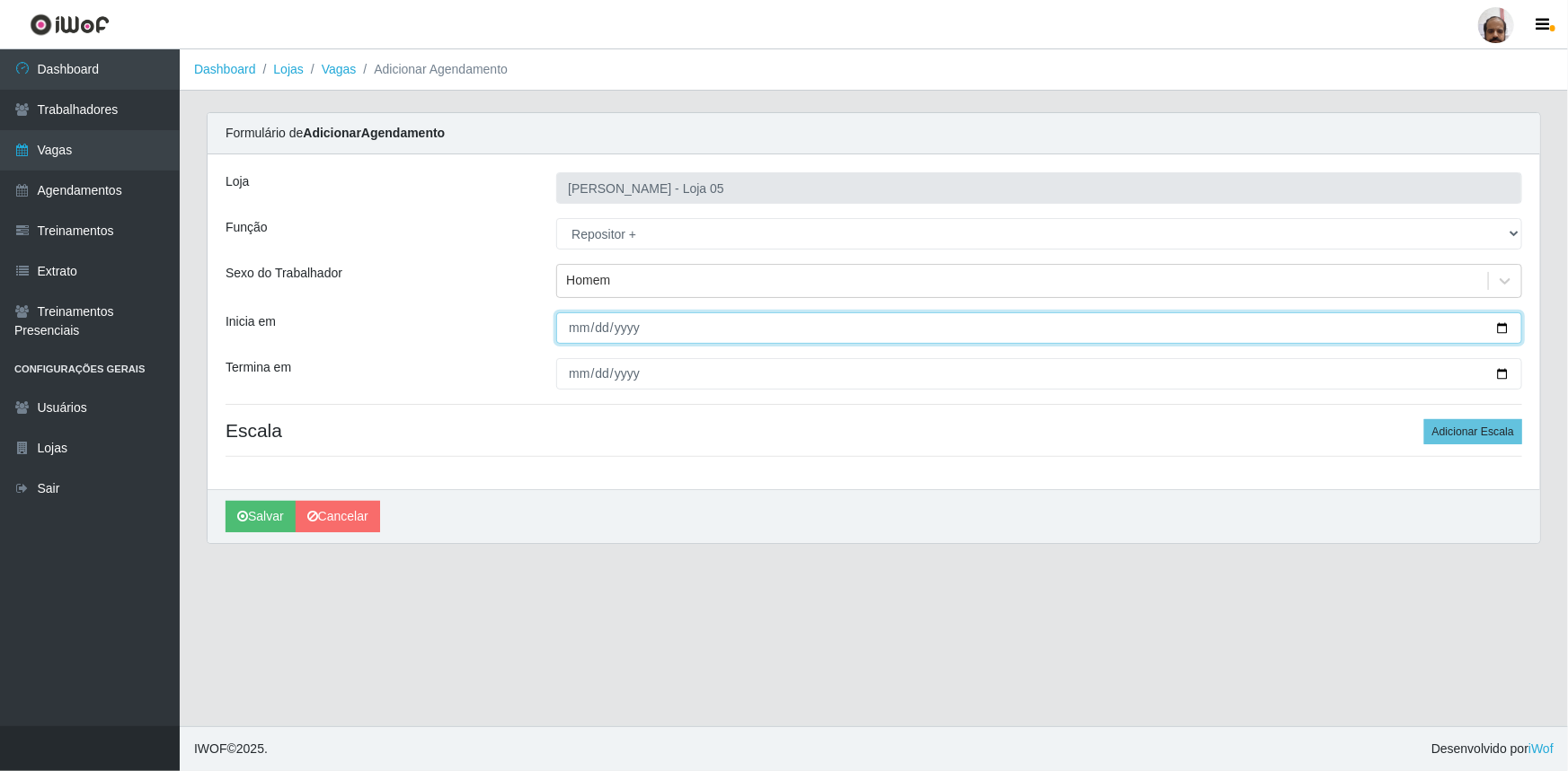
type input "[DATE]"
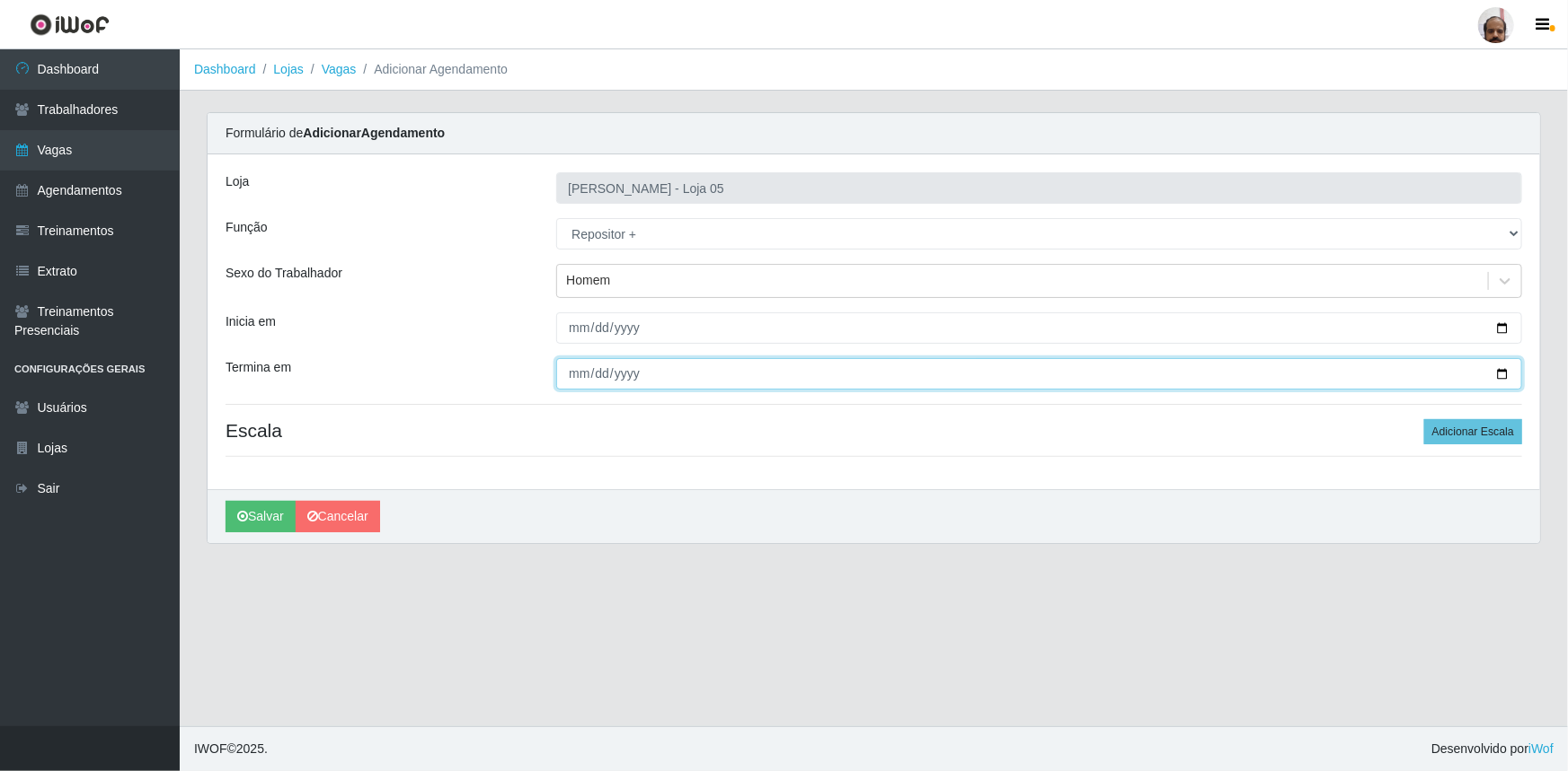
click at [1494, 376] on input "Termina em" at bounding box center [1039, 373] width 965 height 32
type input "[DATE]"
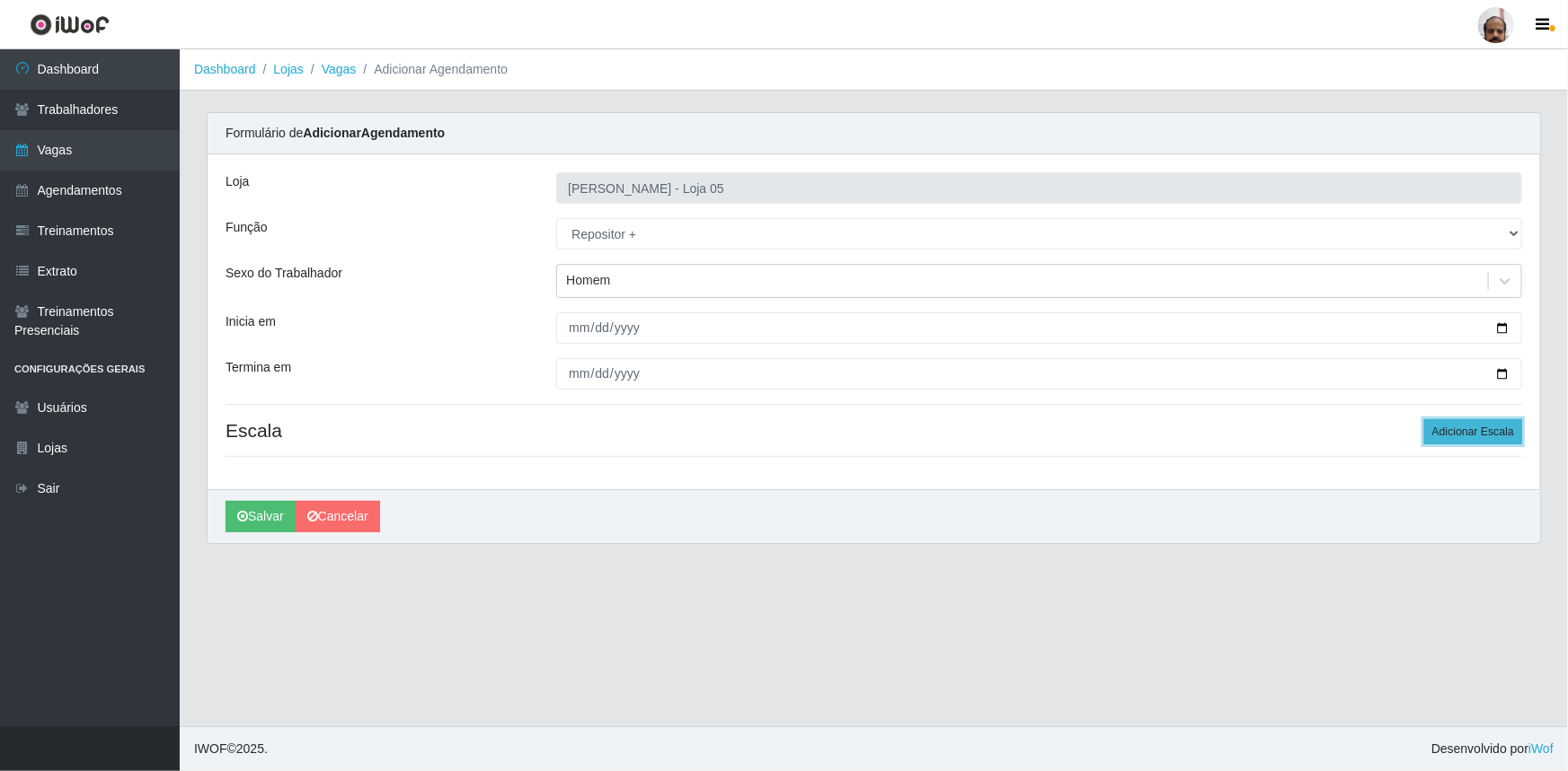
click at [1477, 433] on button "Adicionar Escala" at bounding box center [1473, 432] width 98 height 25
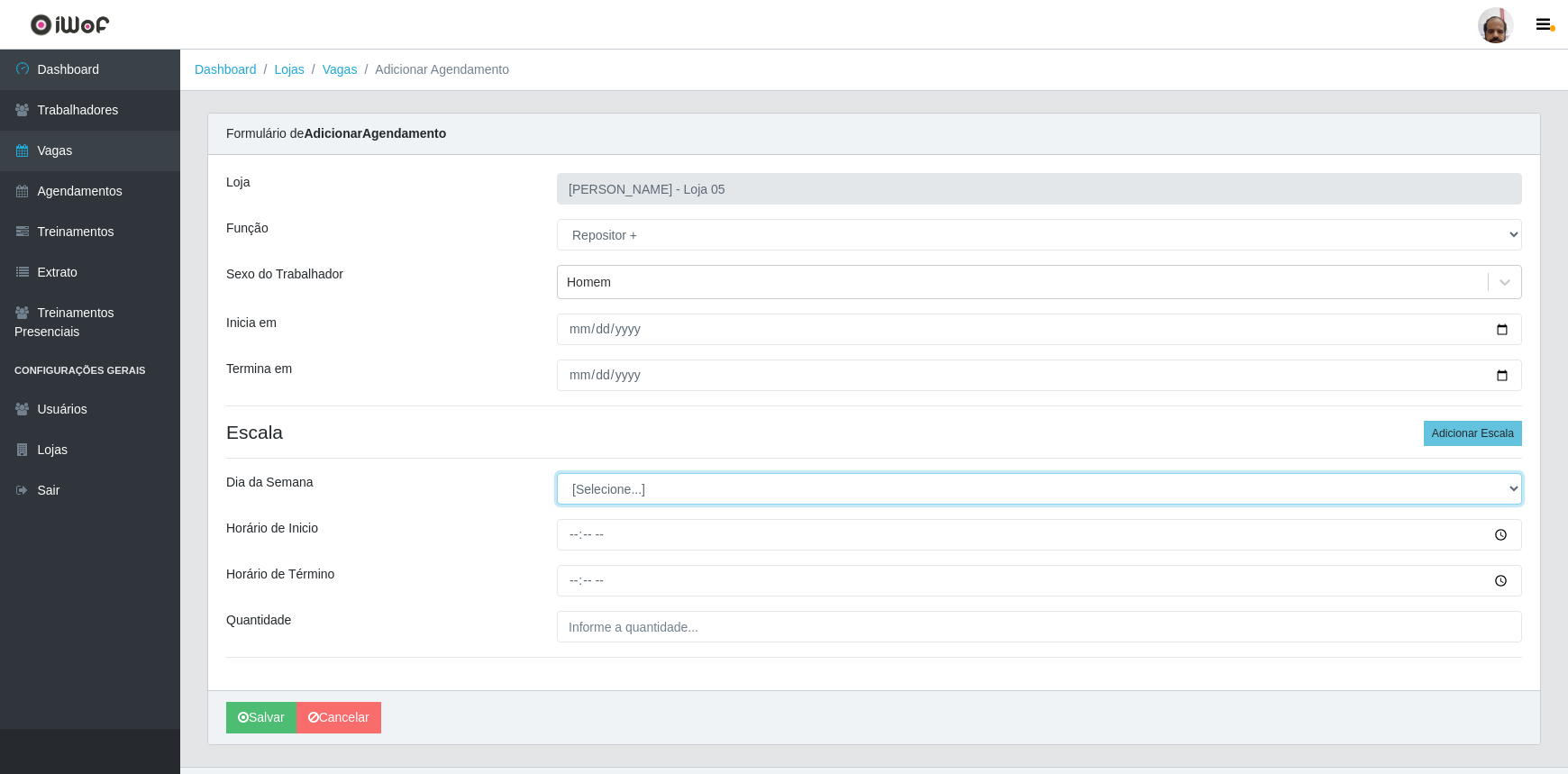
click at [1506, 485] on select "[Selecione...] Segunda Terça Quarta Quinta Sexta Sábado Domingo" at bounding box center [1040, 488] width 965 height 32
select select "3"
click at [557, 473] on select "[Selecione...] Segunda Terça Quarta Quinta Sexta Sábado Domingo" at bounding box center [1040, 488] width 965 height 32
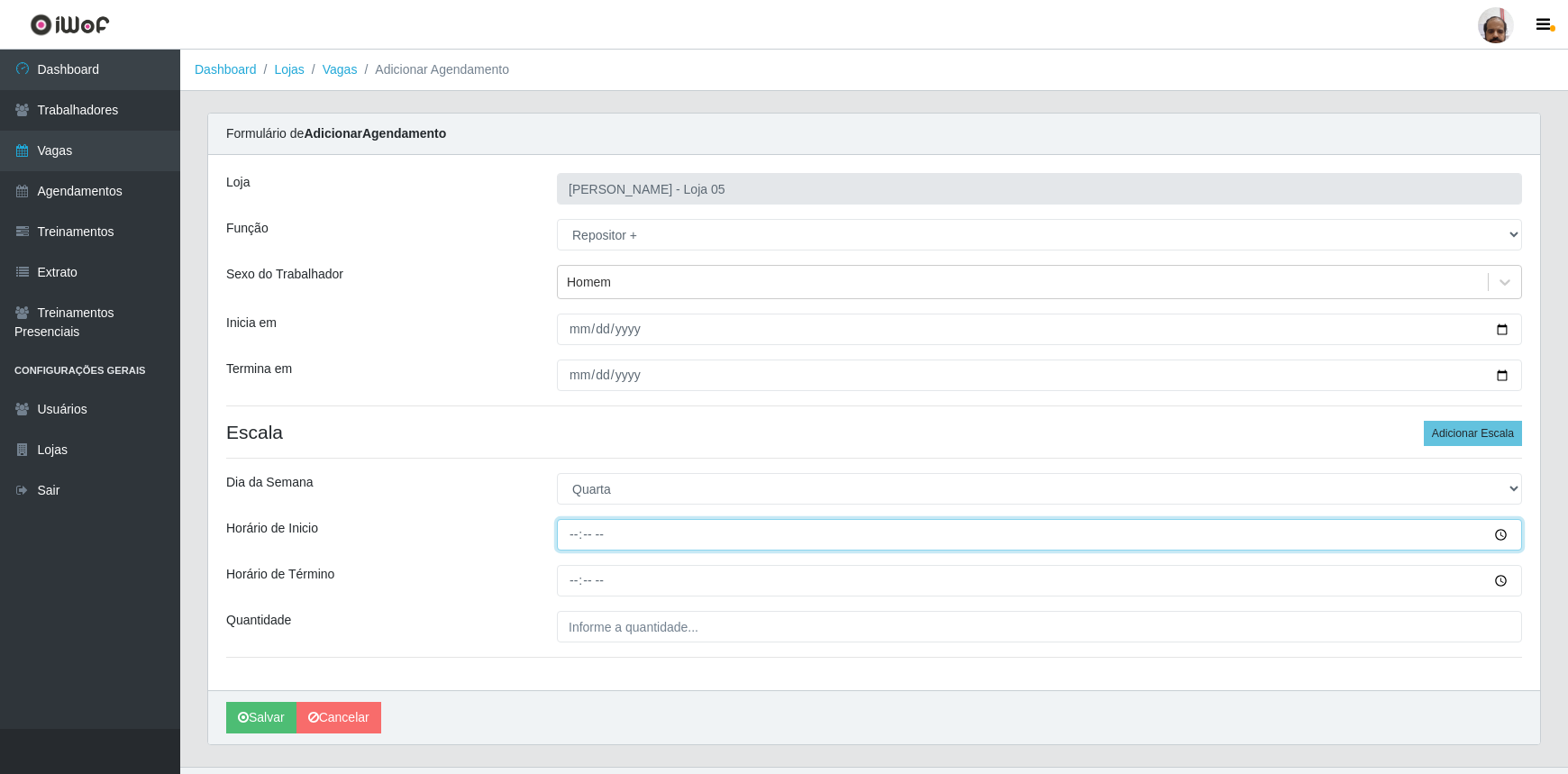
click at [575, 534] on input "Horário de Inicio" at bounding box center [1040, 535] width 965 height 32
type input "23:00"
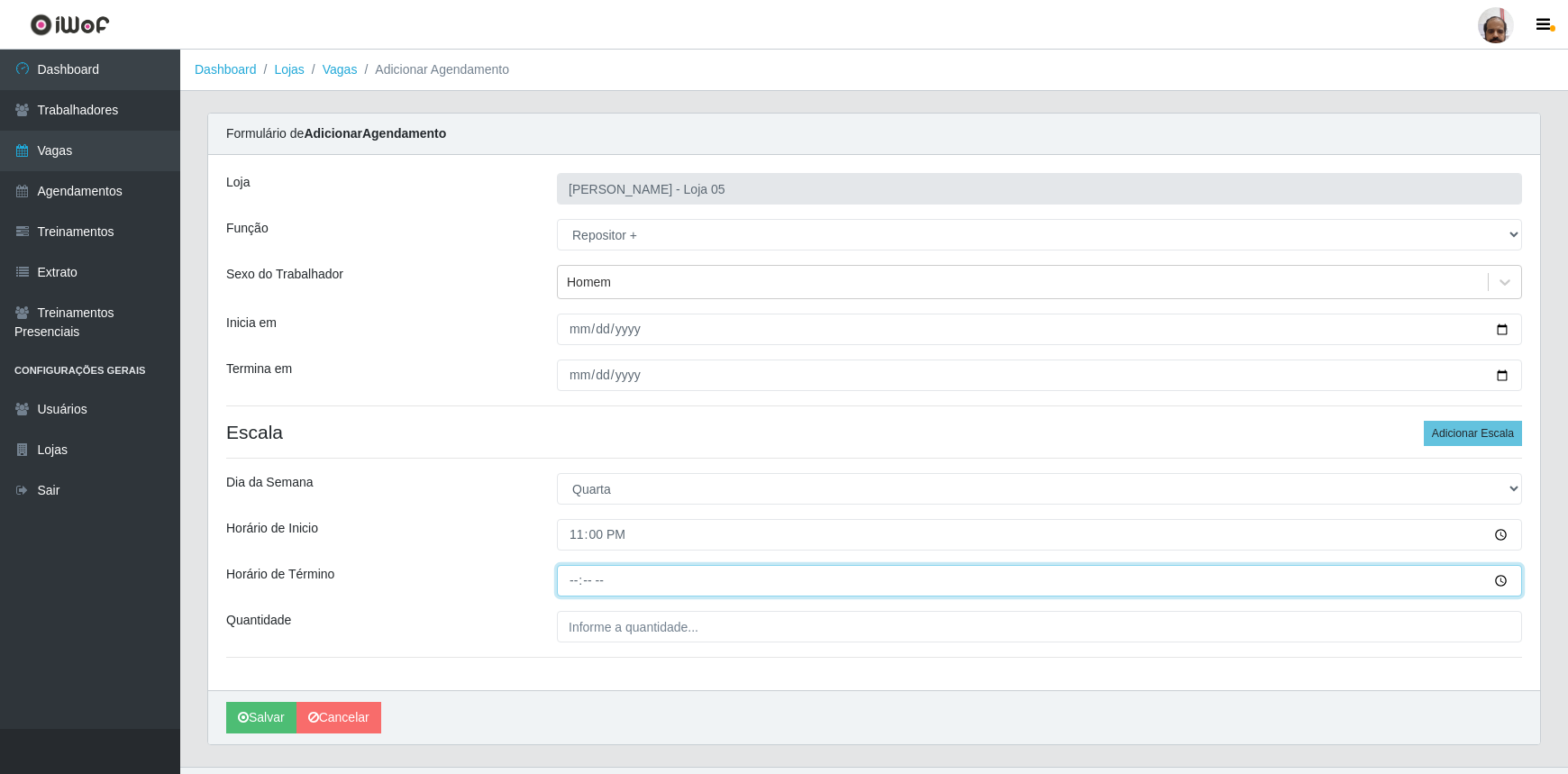
click at [562, 586] on input "Horário de Término" at bounding box center [1040, 580] width 965 height 32
type input "05:00"
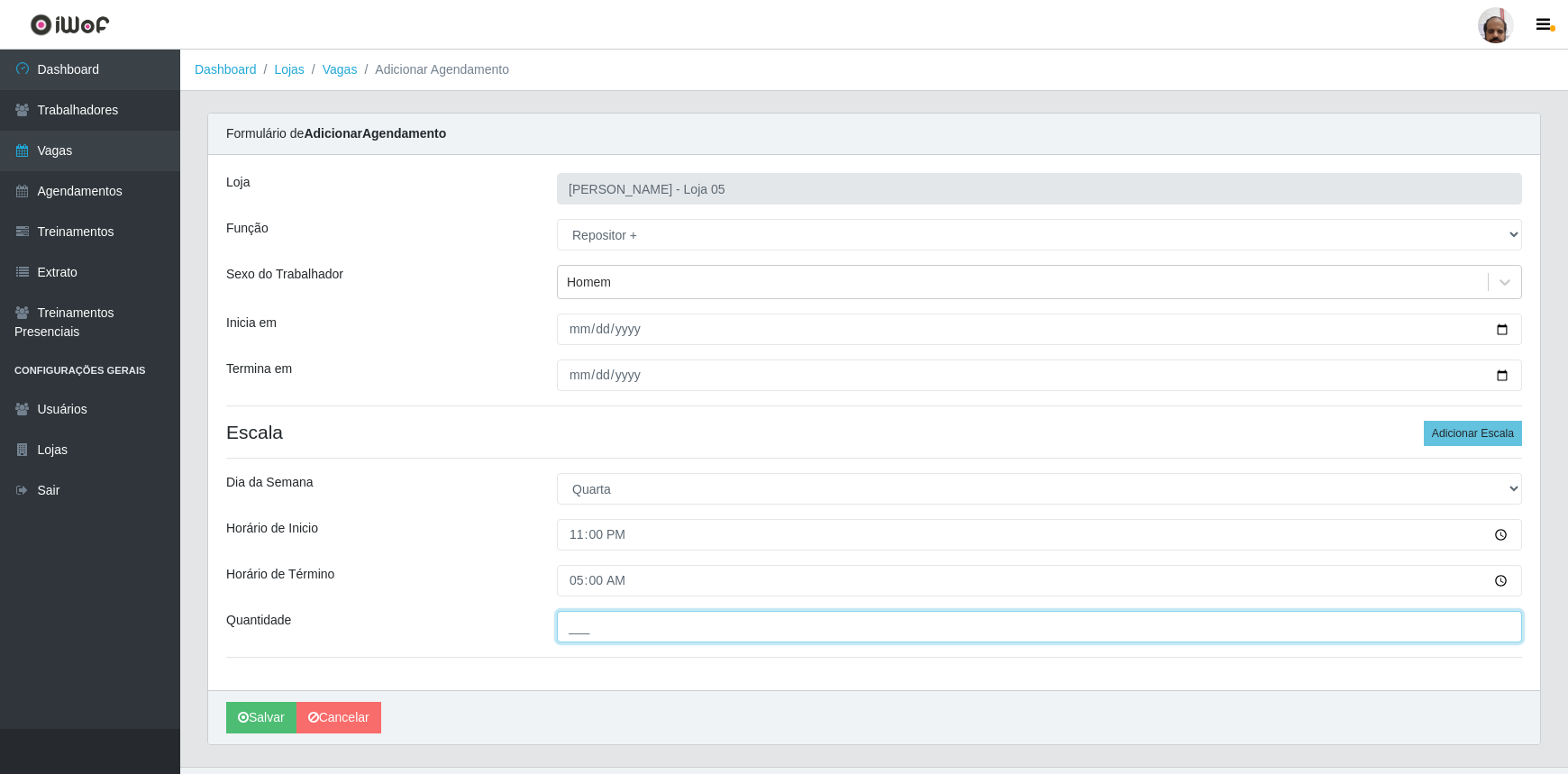
click at [646, 622] on input "___" at bounding box center [1040, 627] width 965 height 32
type input "7__"
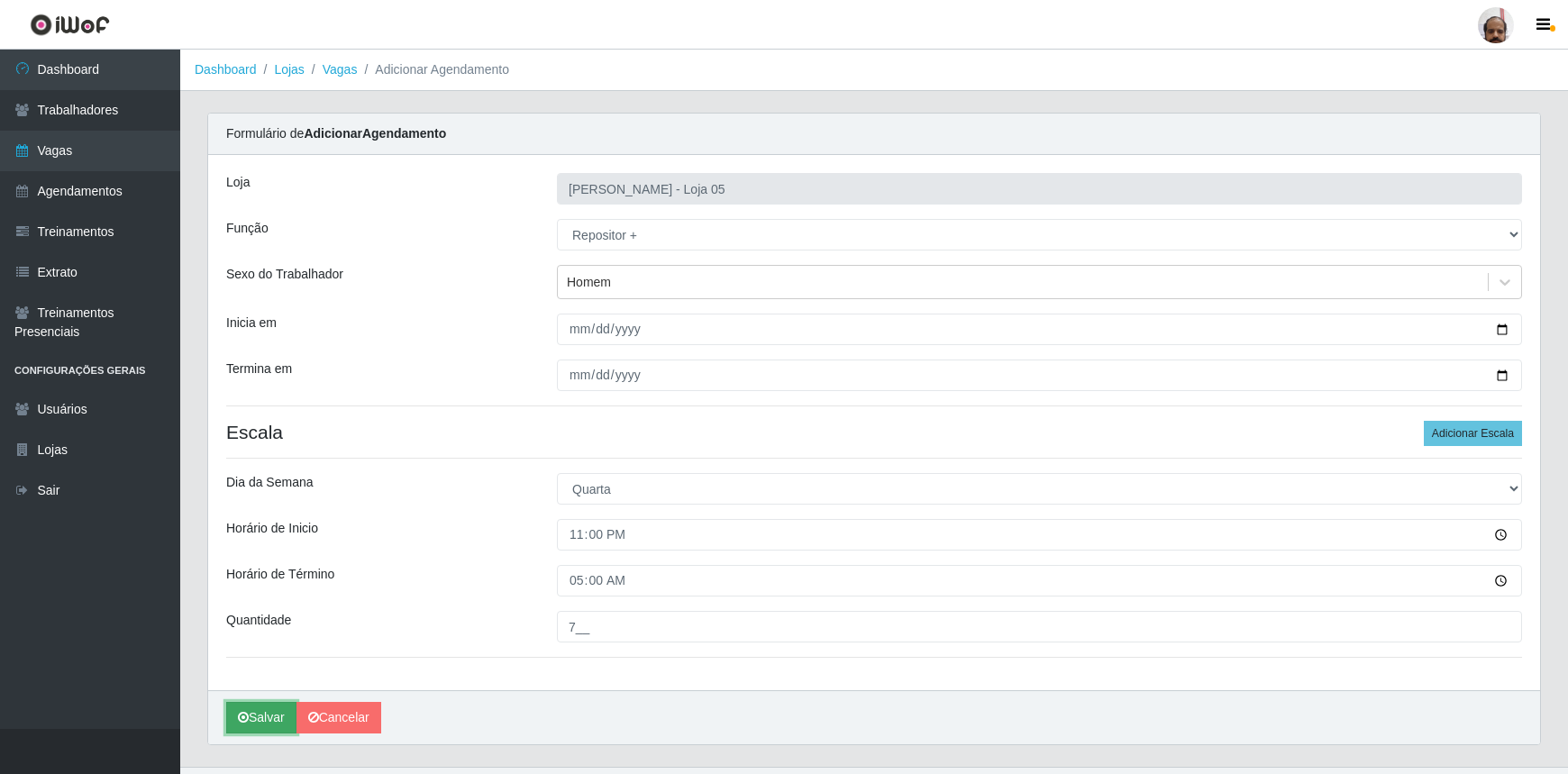
click at [259, 720] on button "Salvar" at bounding box center [261, 718] width 70 height 32
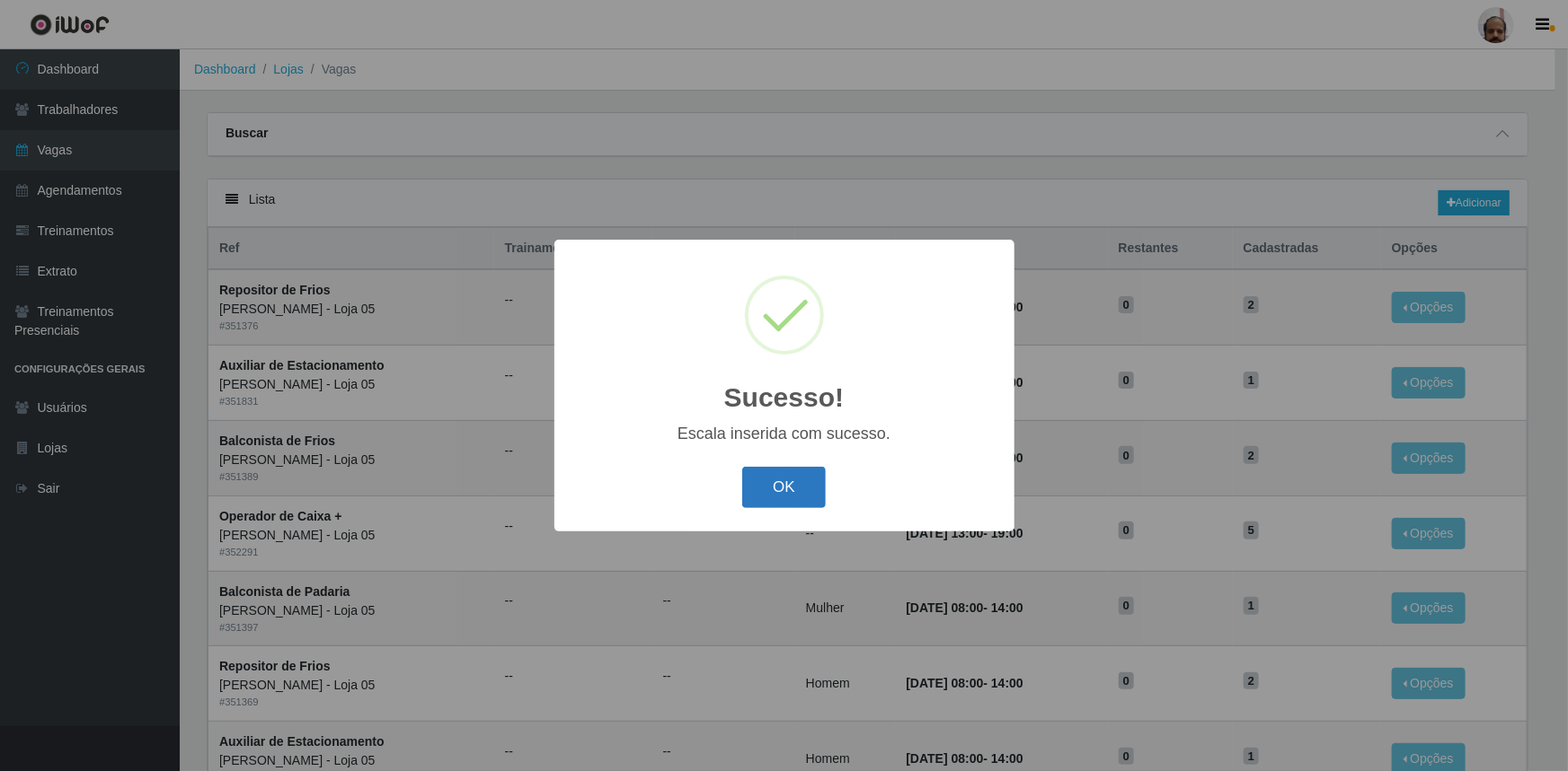
click at [797, 480] on button "OK" at bounding box center [784, 487] width 83 height 43
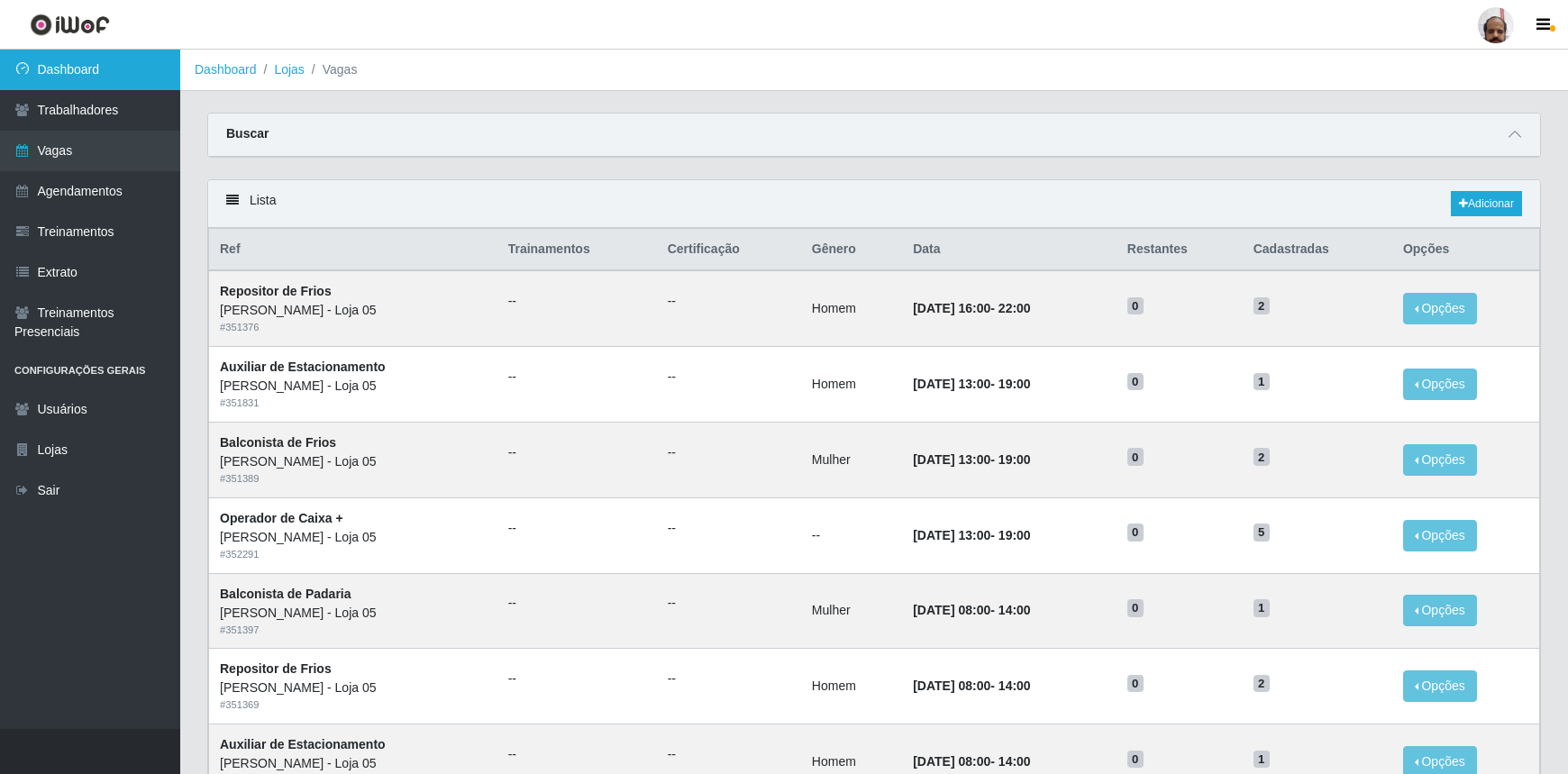
click at [121, 76] on link "Dashboard" at bounding box center [90, 70] width 180 height 41
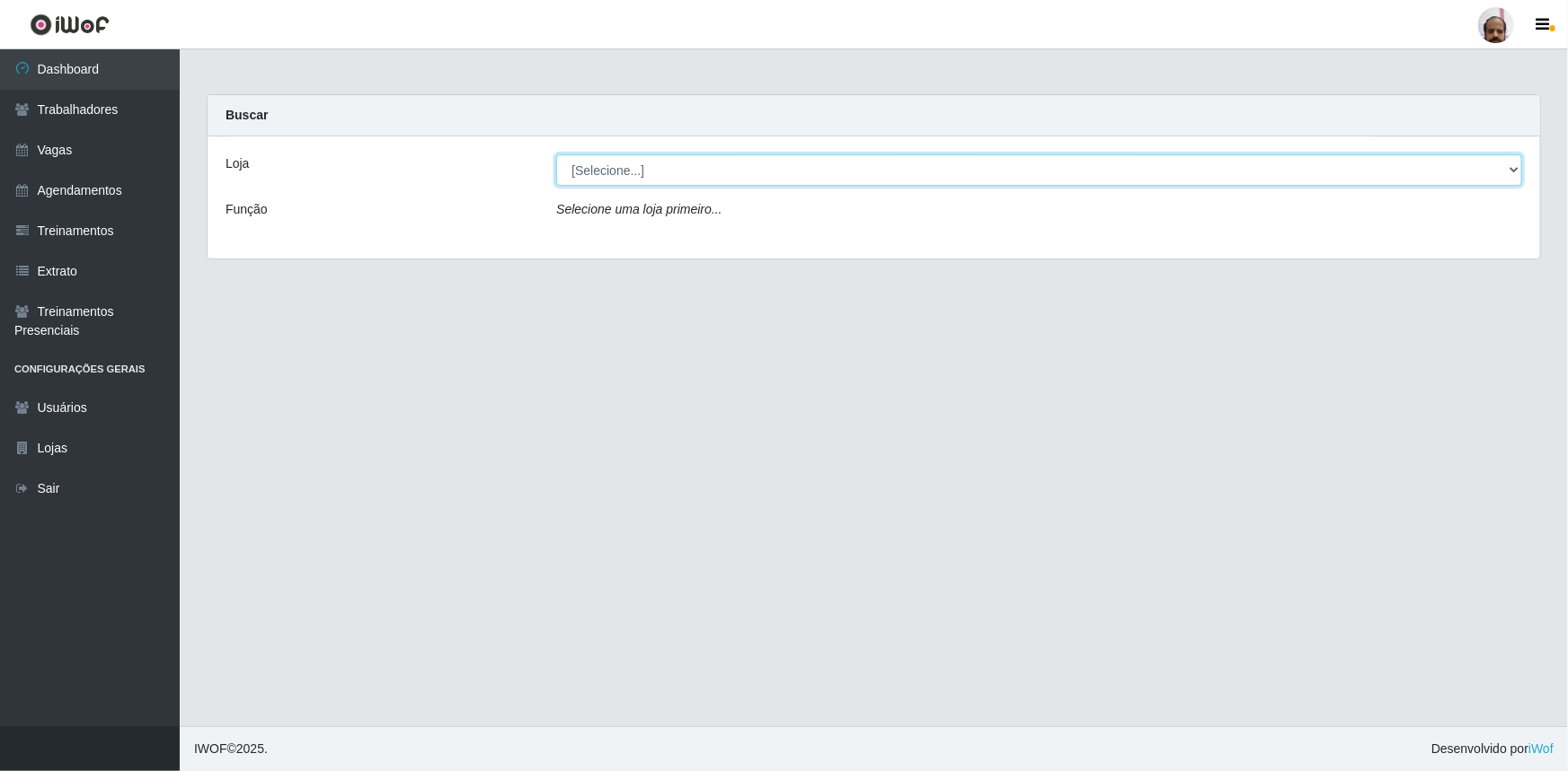
click at [1509, 166] on select "[Selecione...] Mar Vermelho - Loja 05" at bounding box center [1039, 169] width 965 height 32
select select "252"
click at [557, 154] on select "[Selecione...] Mar Vermelho - Loja 05" at bounding box center [1039, 169] width 965 height 32
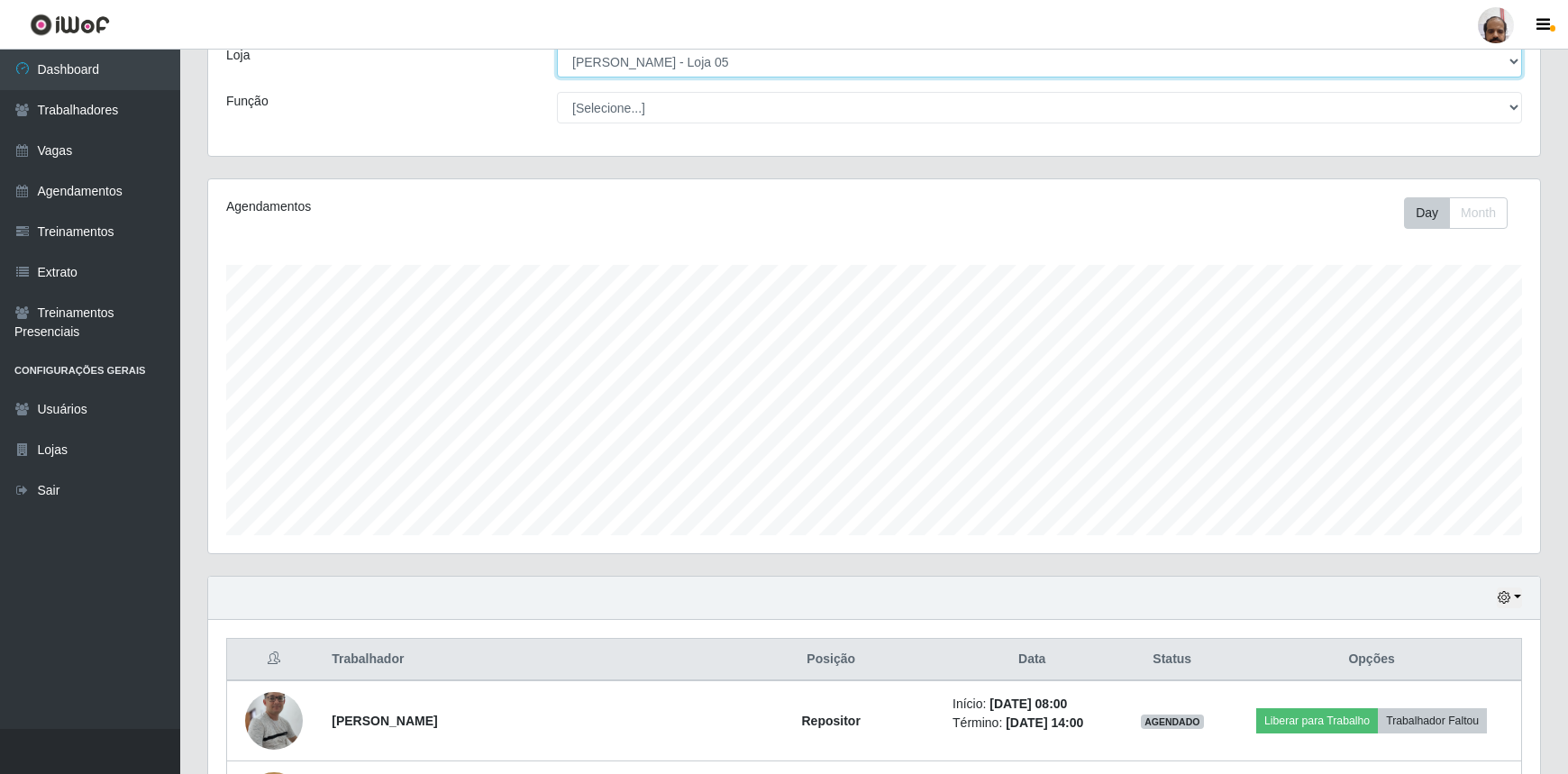
scroll to position [81, 0]
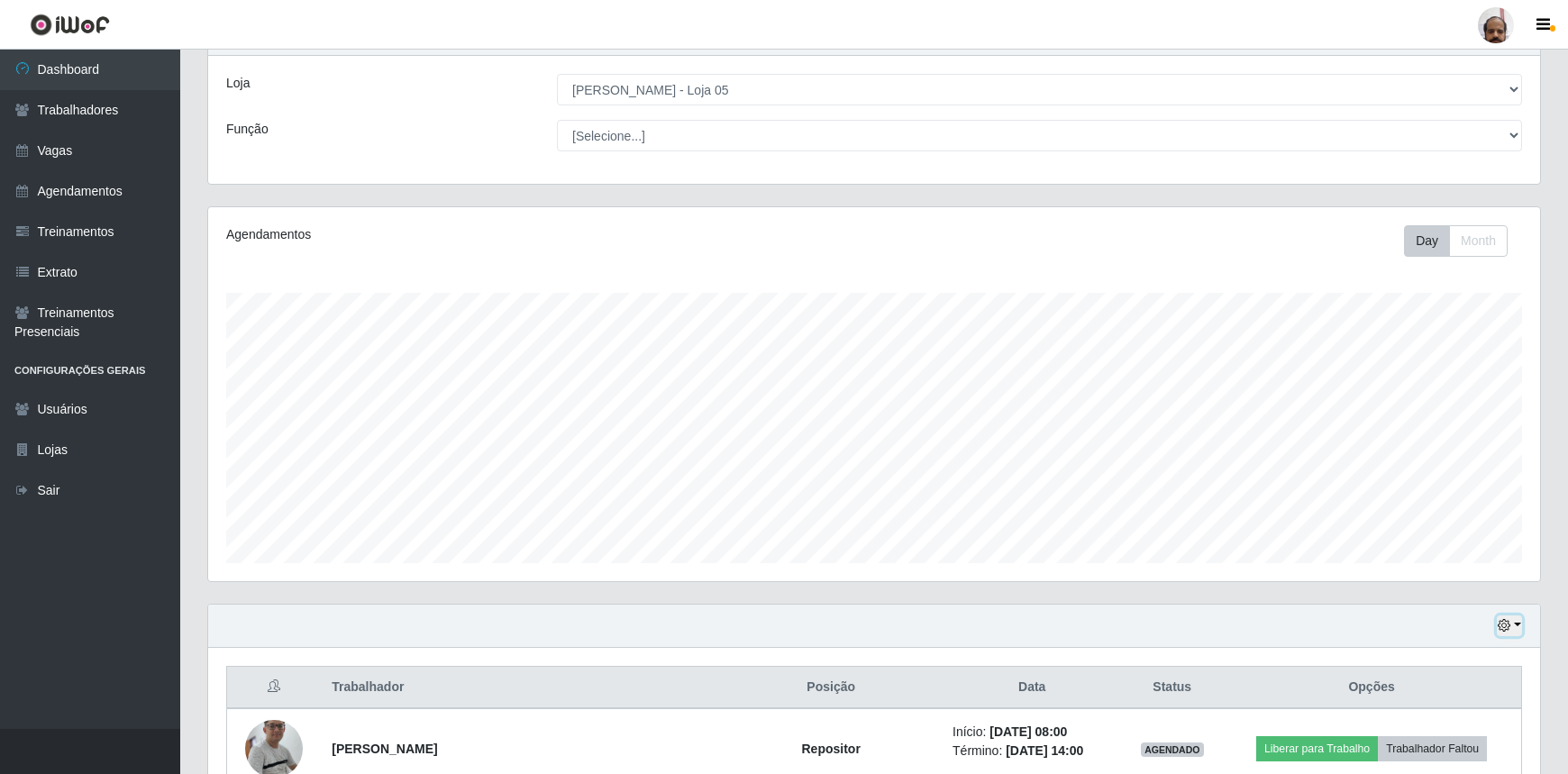
click at [1510, 627] on icon "button" at bounding box center [1503, 626] width 13 height 13
click at [1414, 568] on button "1 Semana" at bounding box center [1447, 560] width 143 height 38
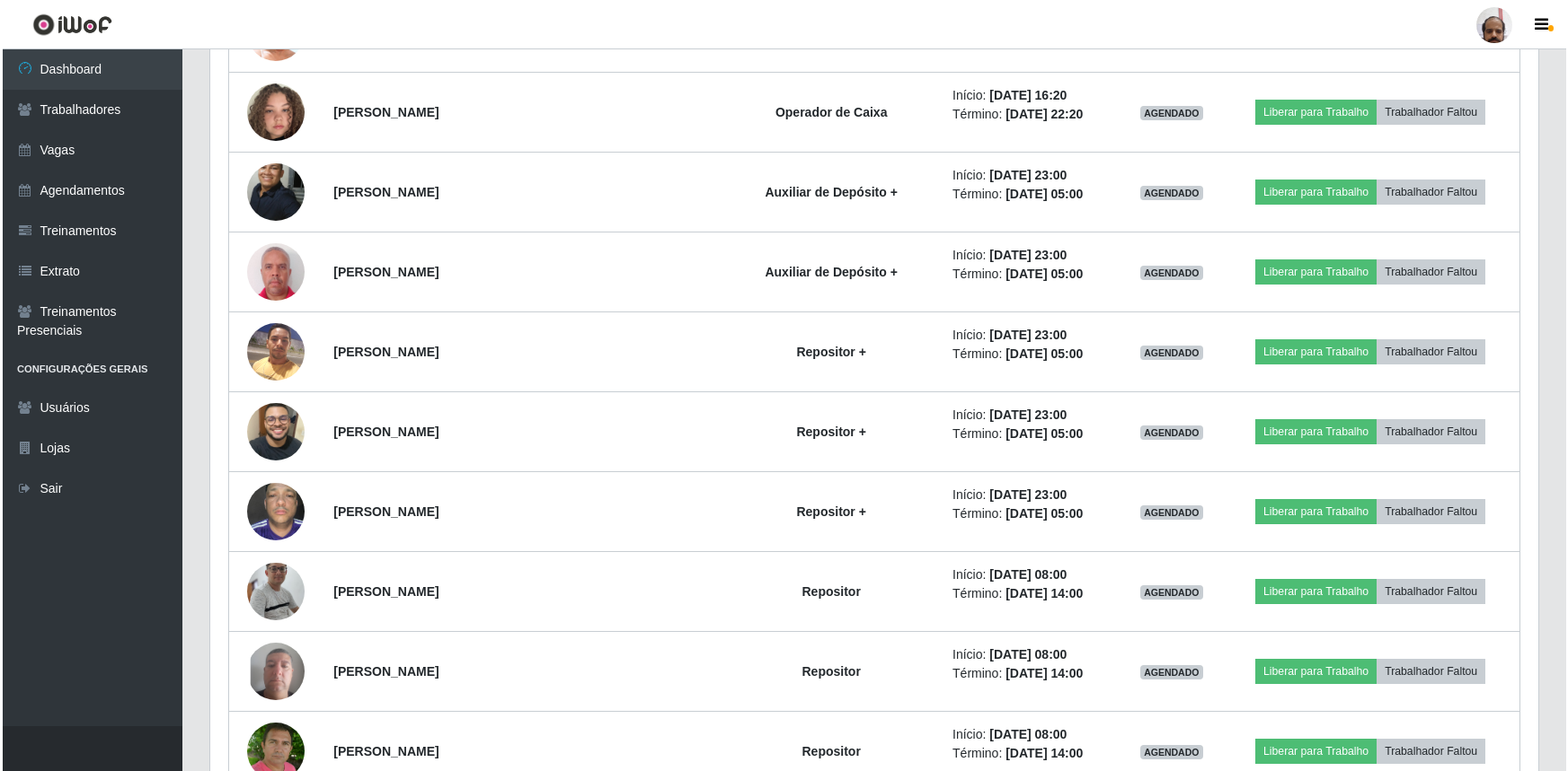
scroll to position [6467, 0]
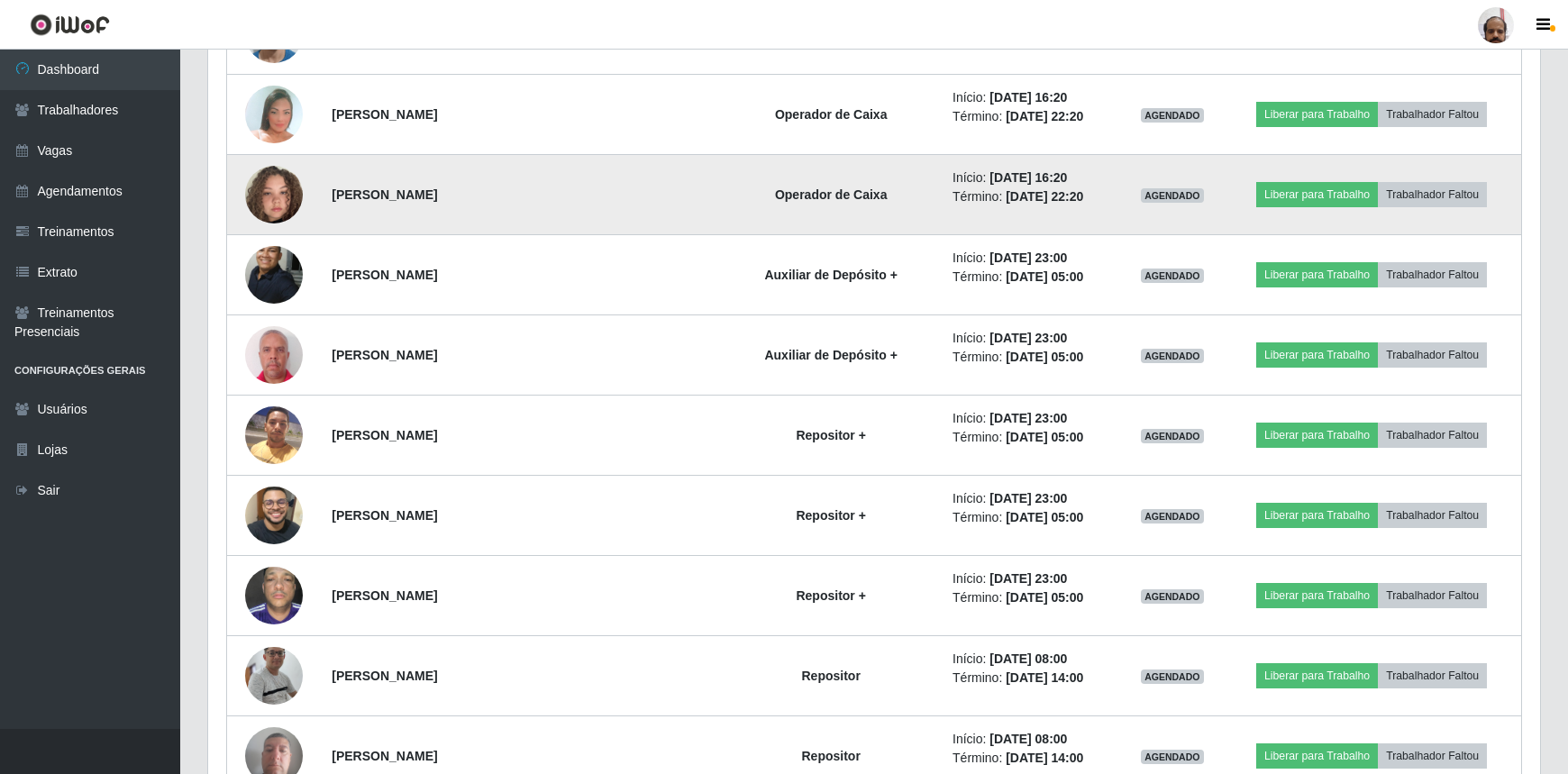
click at [271, 186] on img at bounding box center [274, 195] width 57 height 103
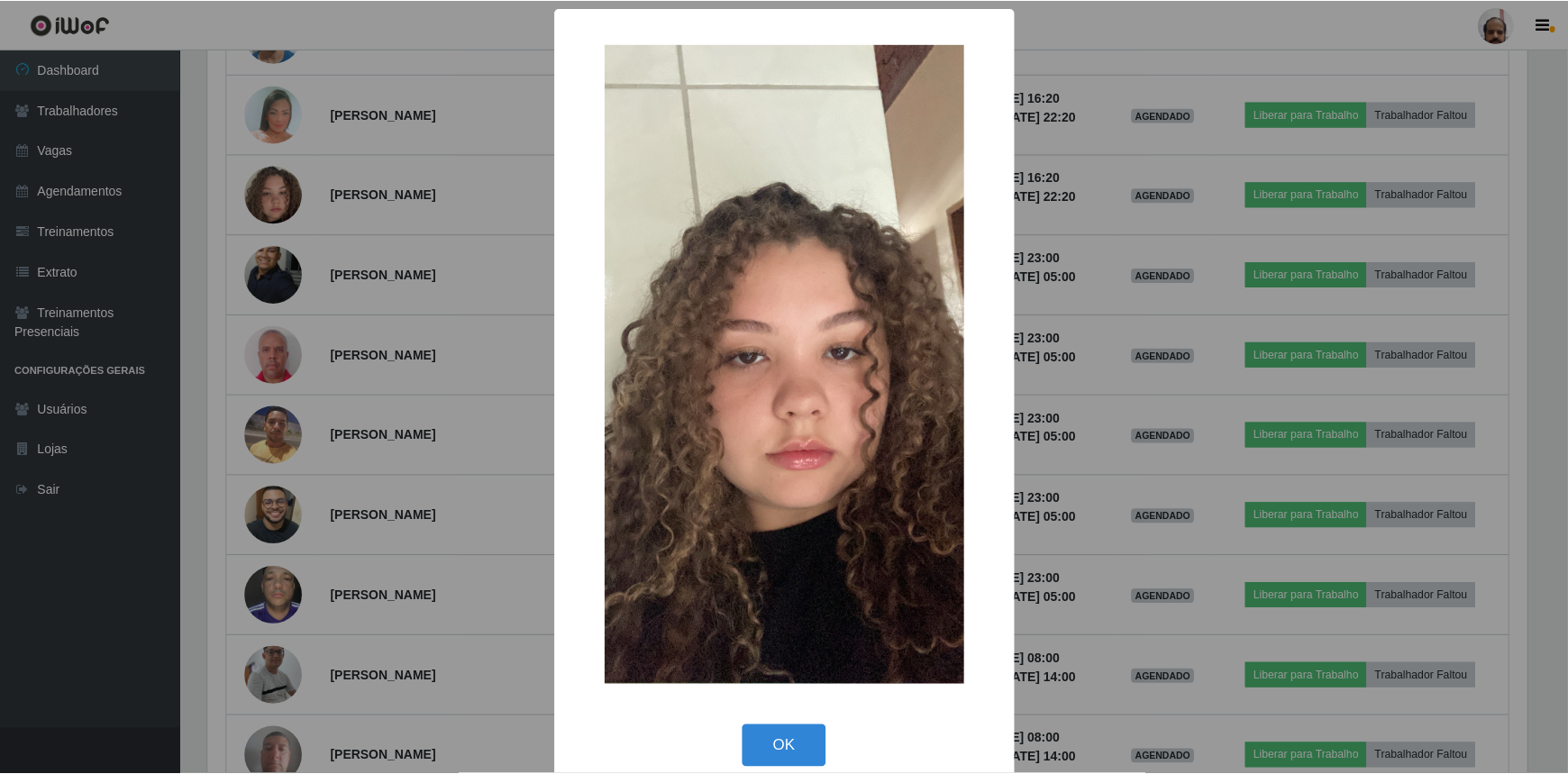
scroll to position [374, 1323]
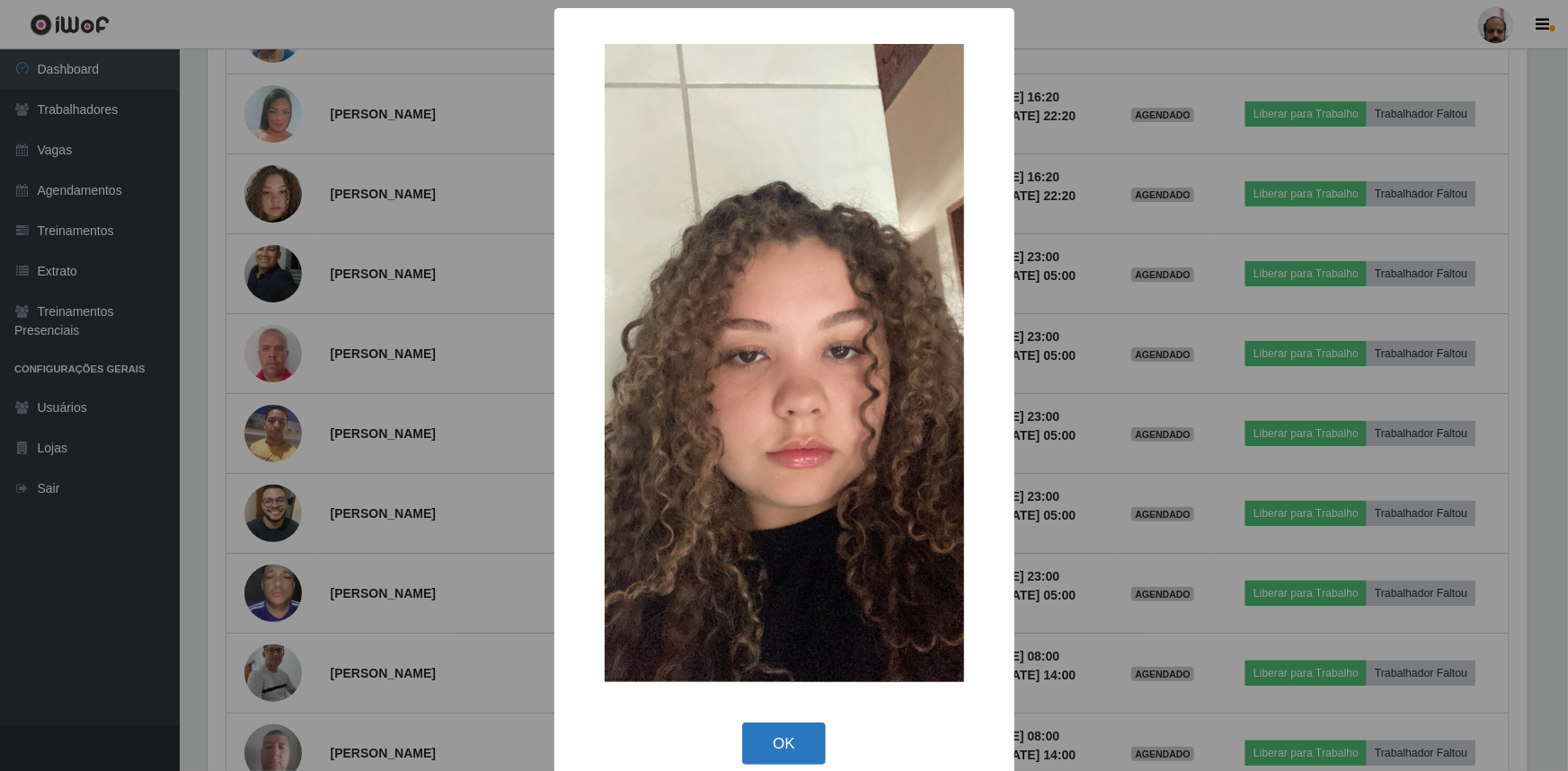
click at [764, 743] on button "OK" at bounding box center [784, 744] width 83 height 43
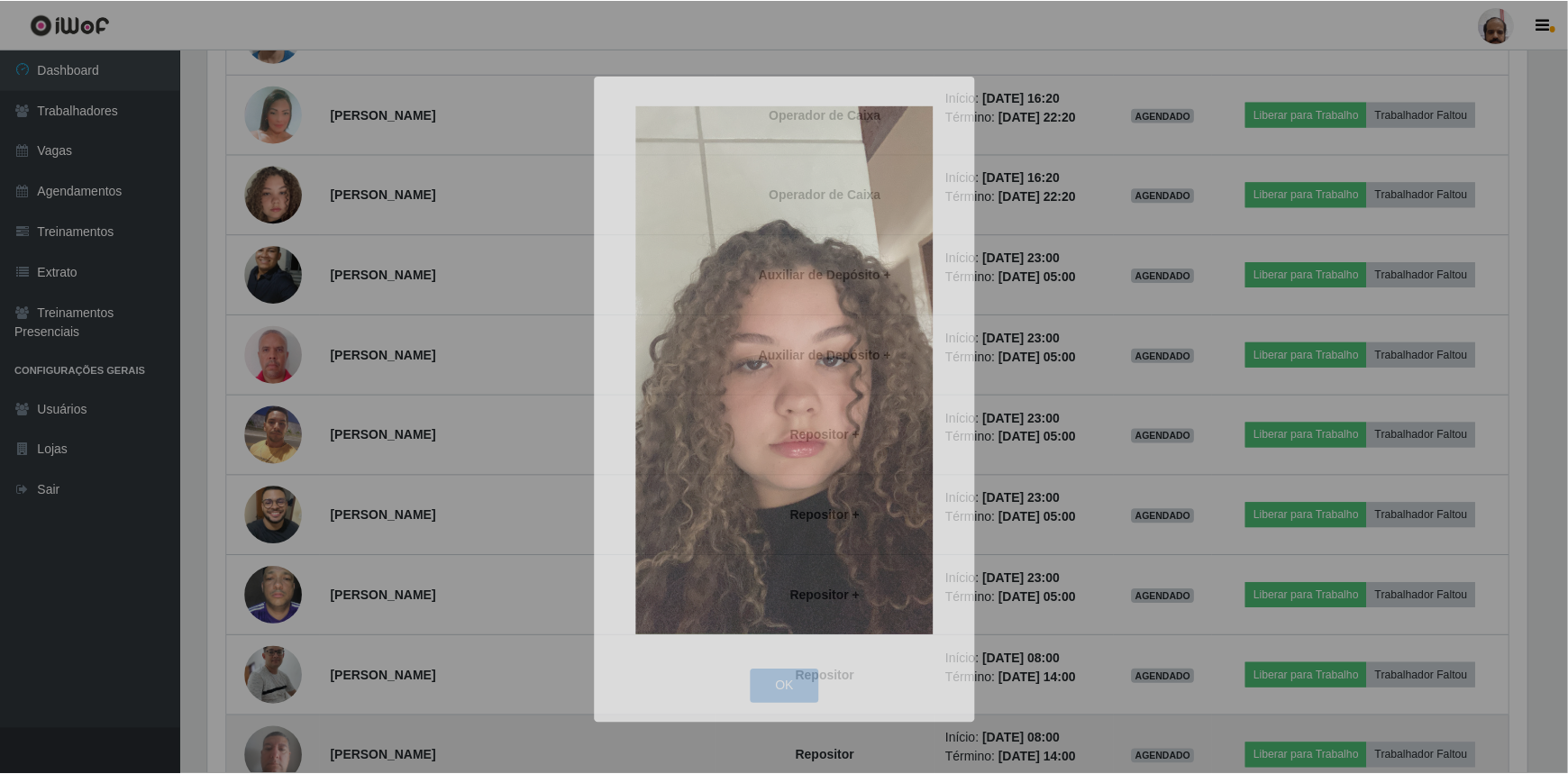
scroll to position [374, 1332]
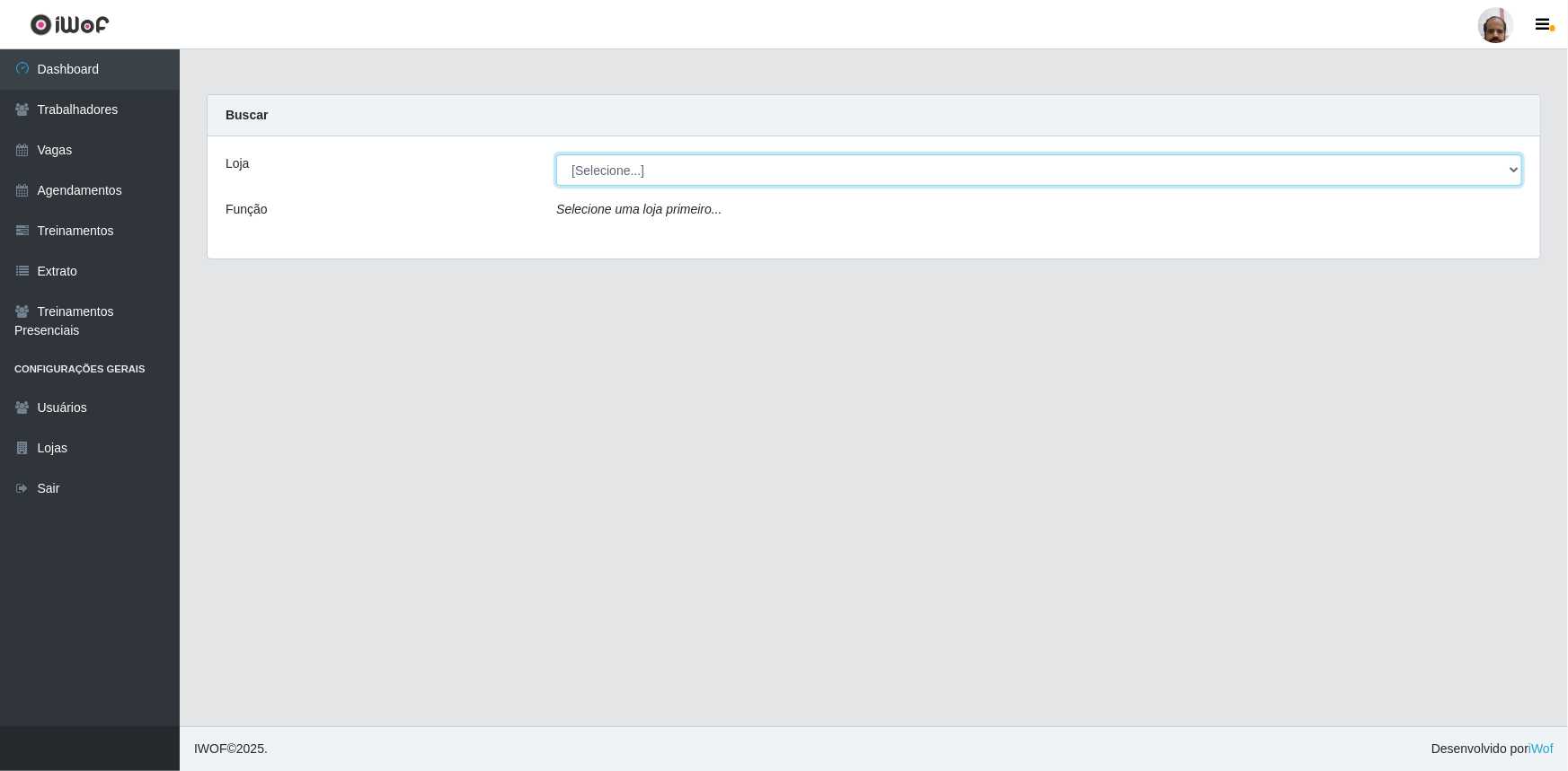
click at [1510, 166] on select "[Selecione...] Mar Vermelho - Loja 05" at bounding box center [1039, 169] width 965 height 32
select select "252"
click at [557, 154] on select "[Selecione...] Mar Vermelho - Loja 05" at bounding box center [1039, 169] width 965 height 32
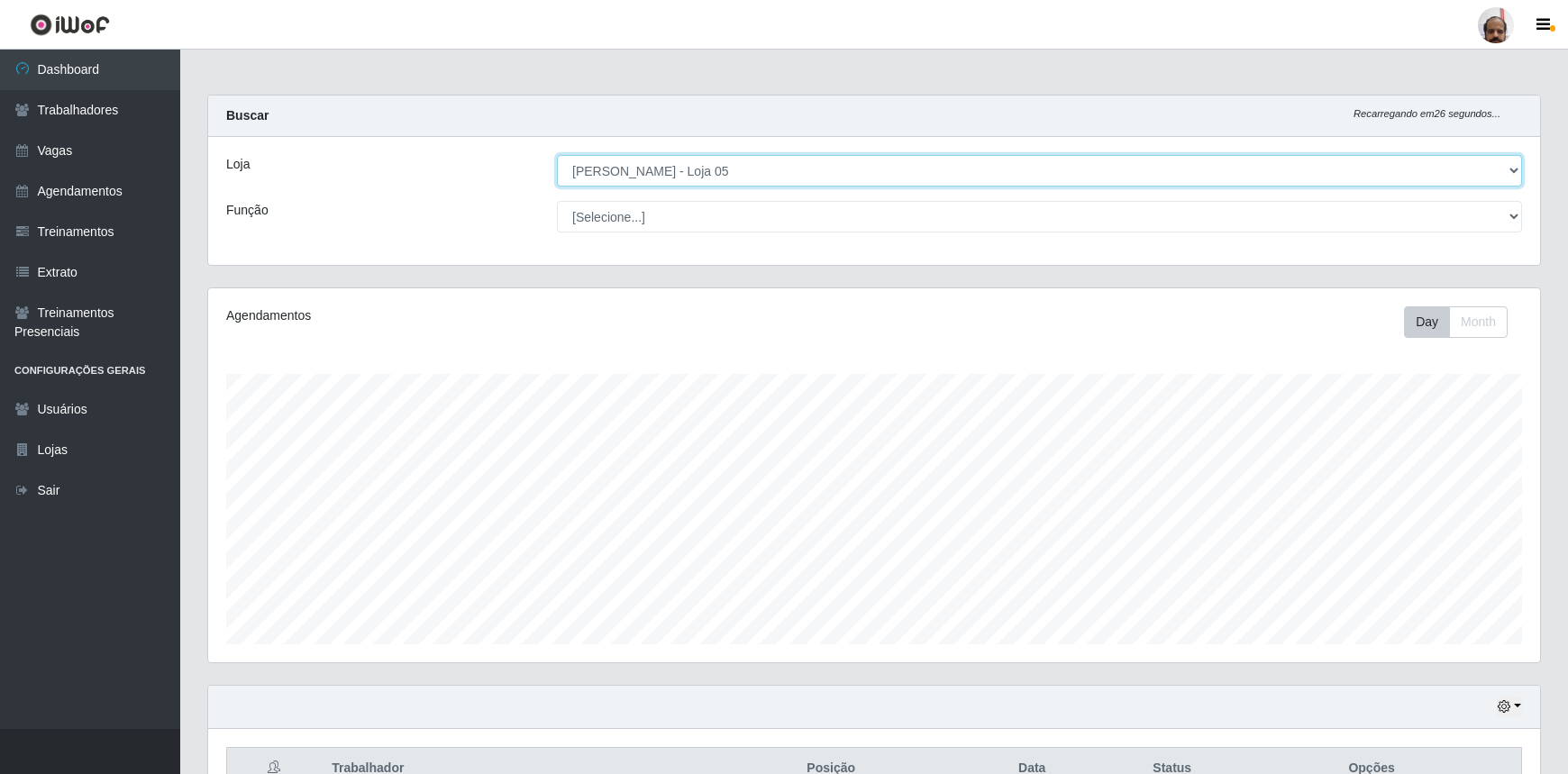
scroll to position [374, 1332]
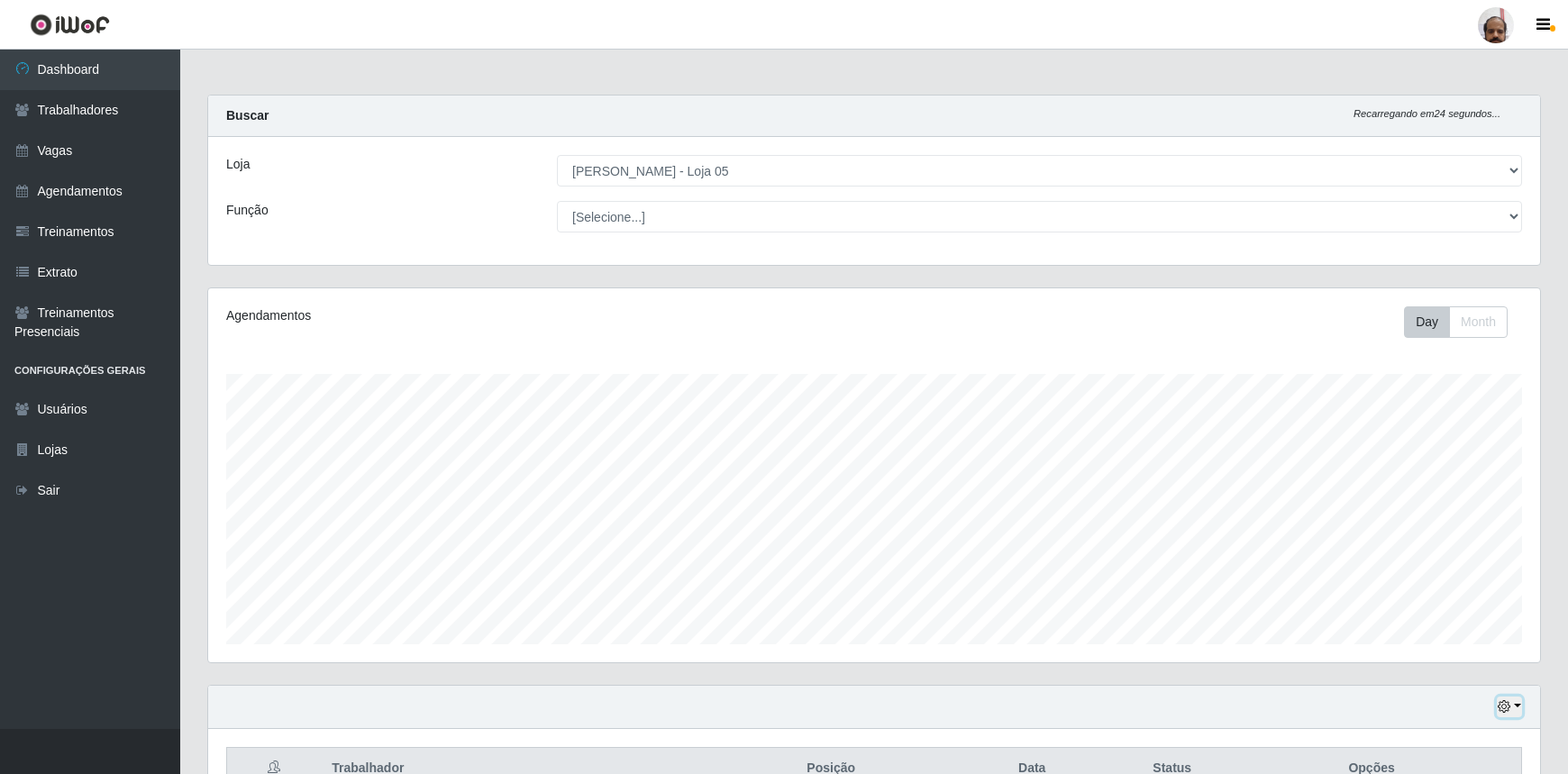
click at [1509, 708] on icon "button" at bounding box center [1503, 707] width 13 height 13
click at [1420, 608] on button "3 dias" at bounding box center [1447, 603] width 143 height 38
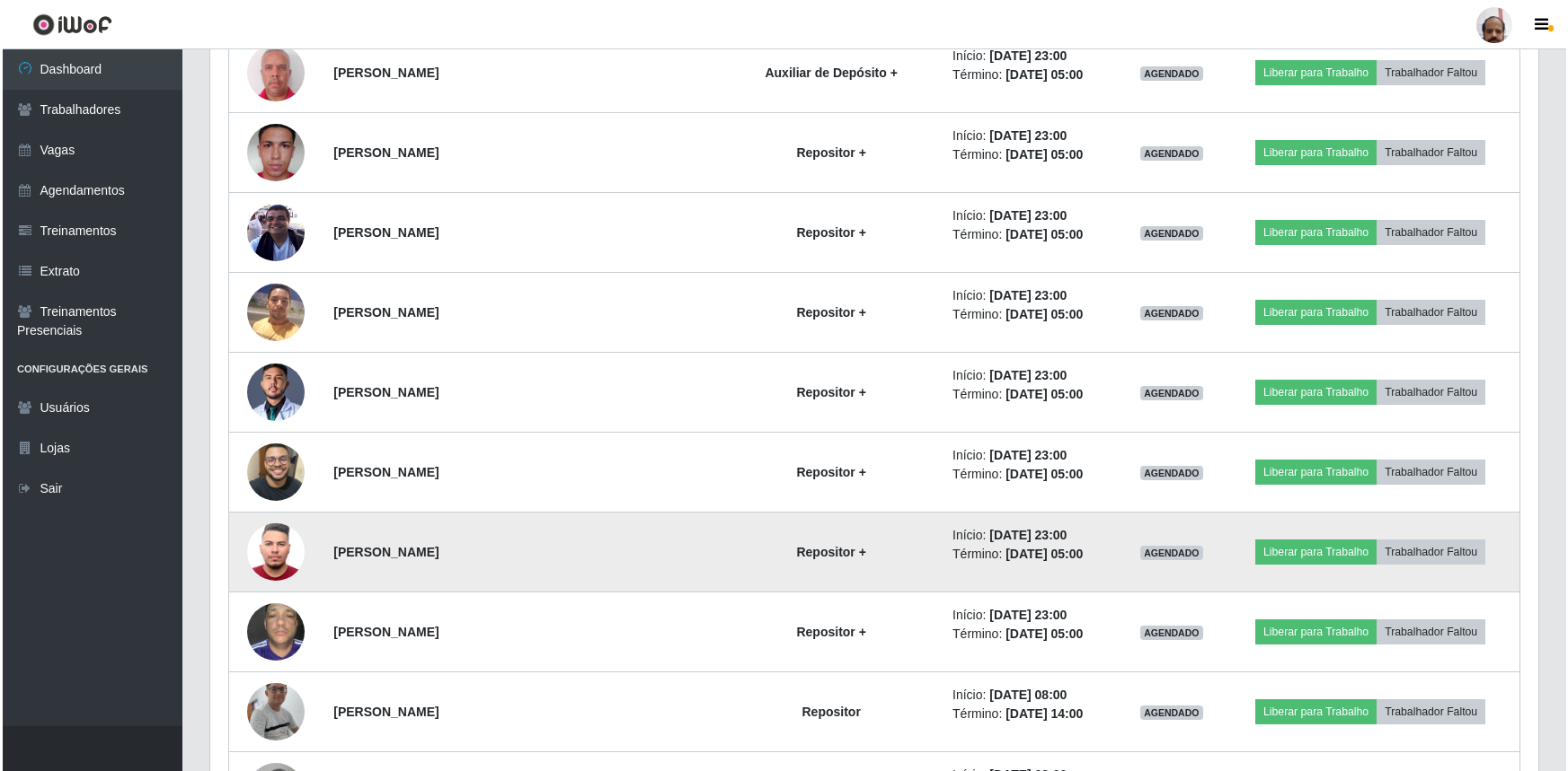
scroll to position [6713, 0]
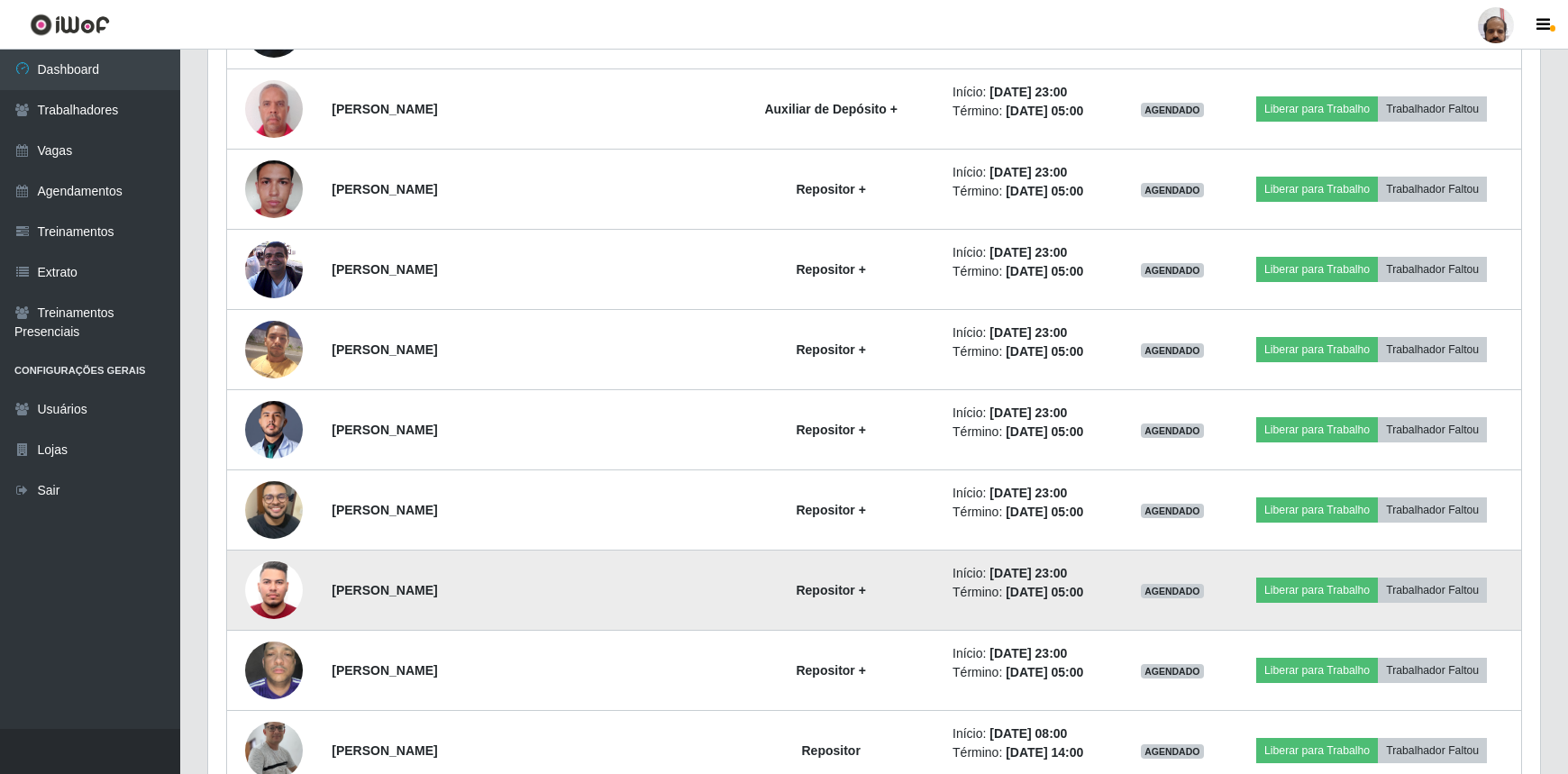
click at [287, 583] on img at bounding box center [274, 590] width 57 height 76
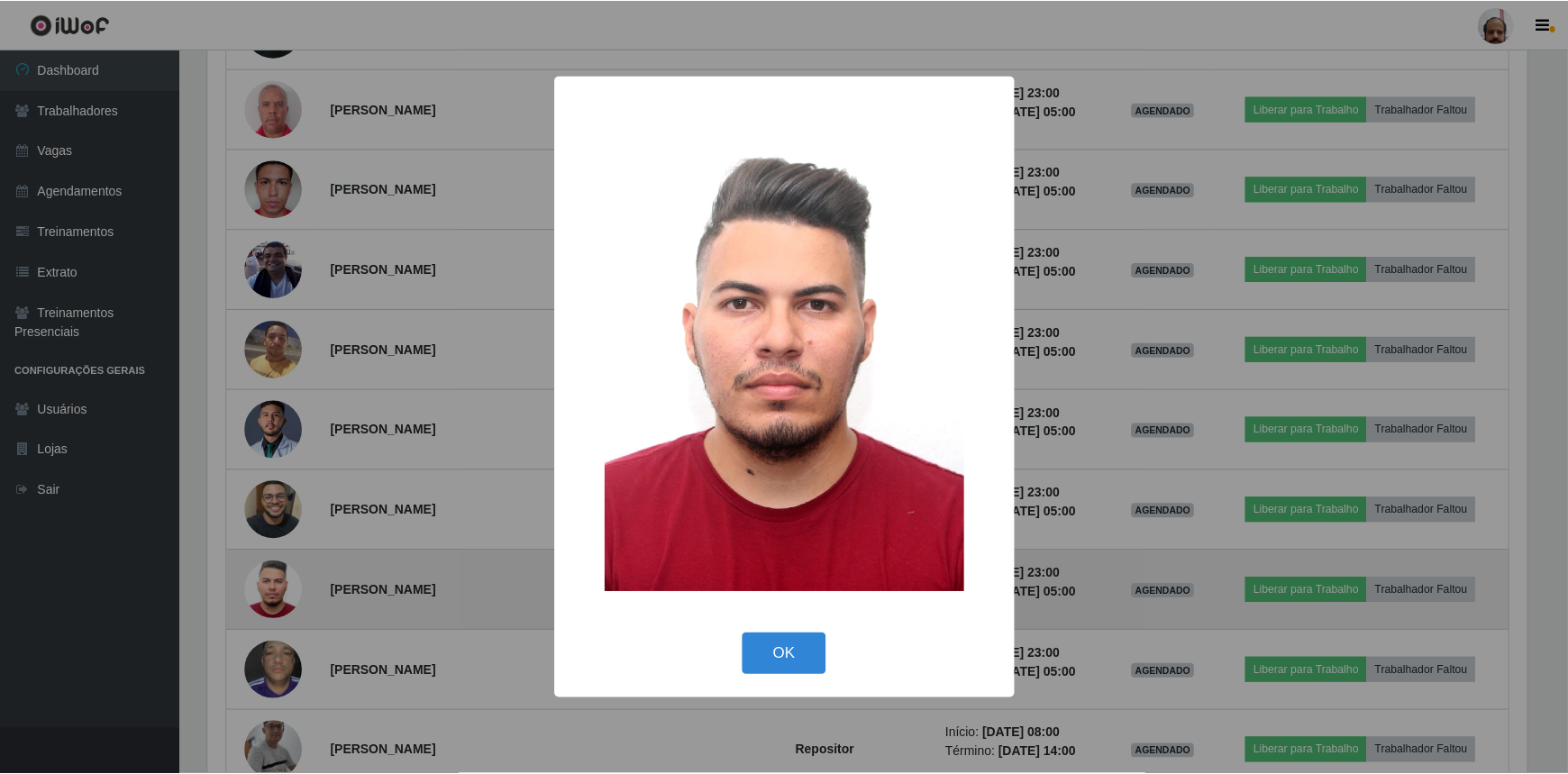
scroll to position [374, 1323]
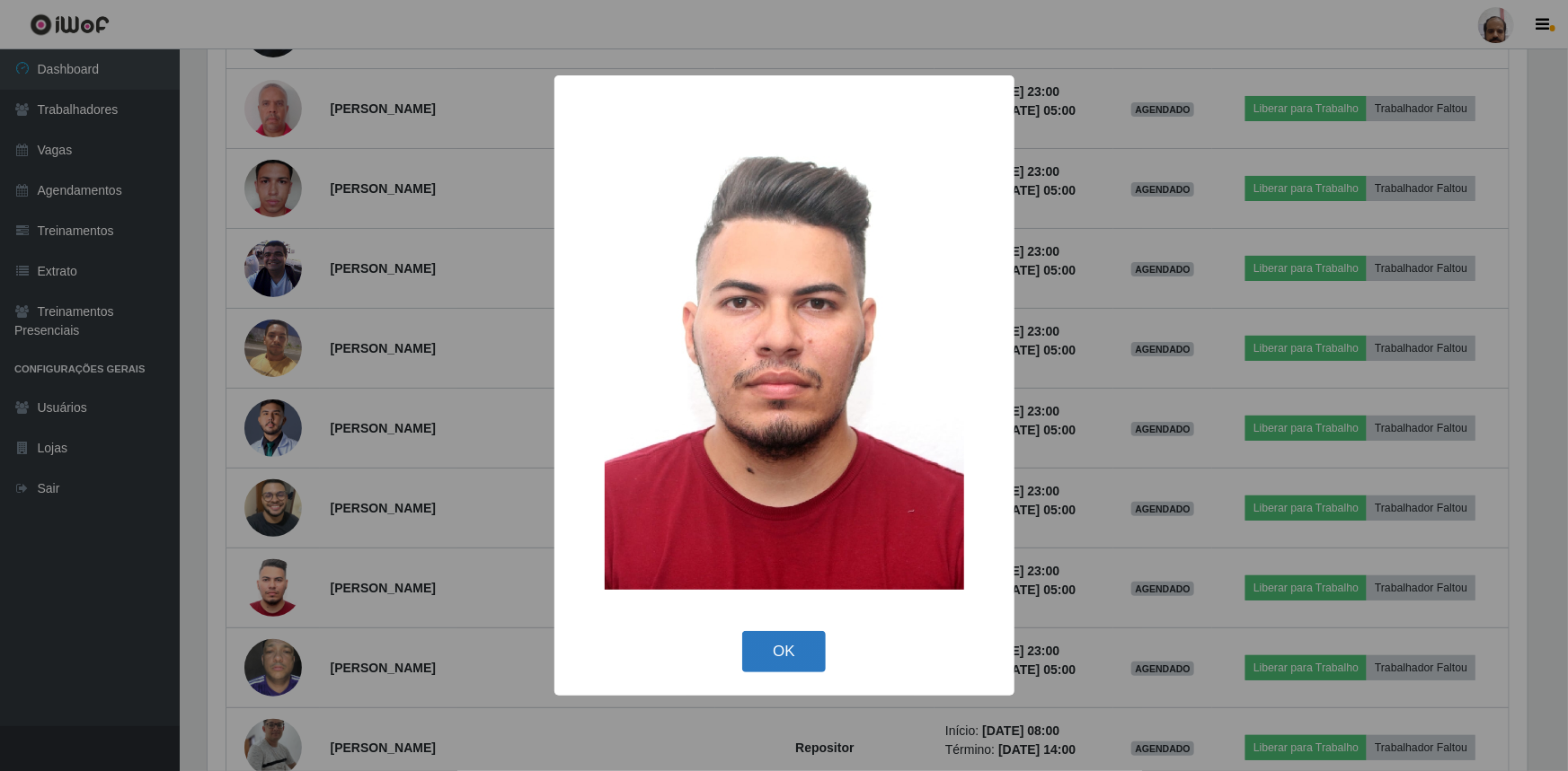
click at [813, 651] on button "OK" at bounding box center [784, 652] width 83 height 43
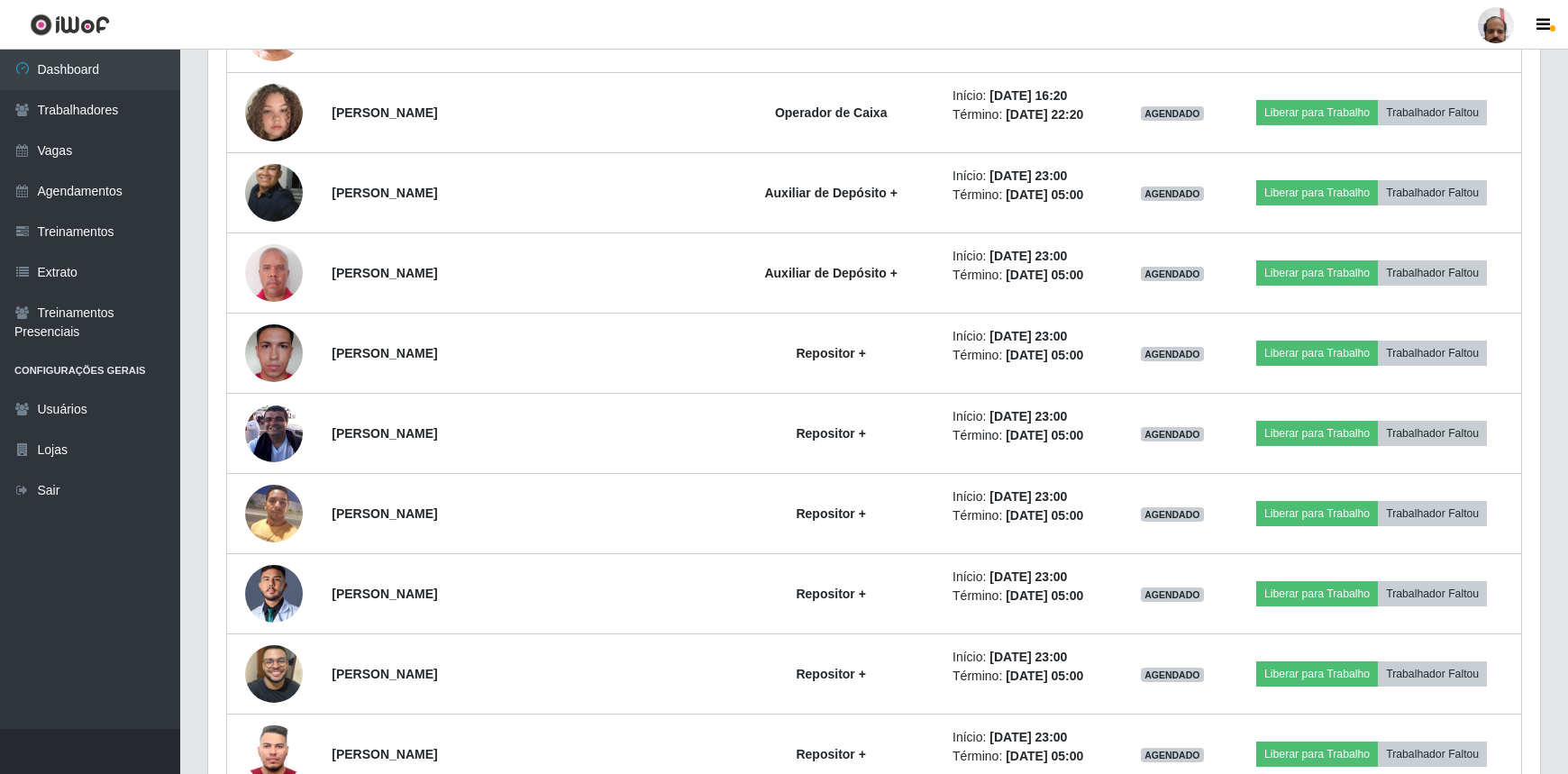
scroll to position [6247, 0]
